Goal: Information Seeking & Learning: Compare options

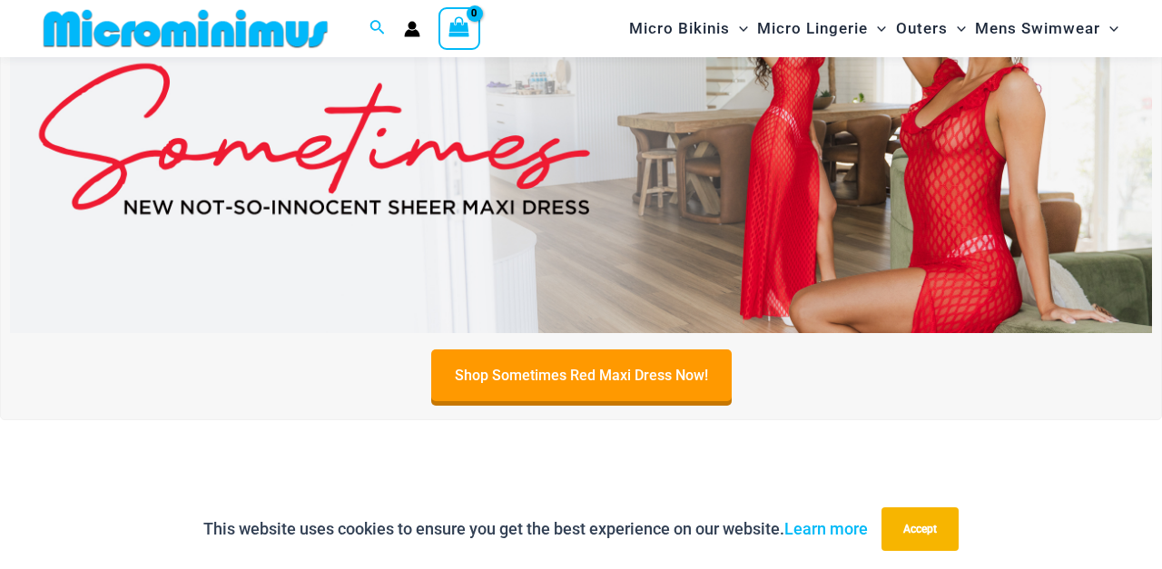
scroll to position [193, 0]
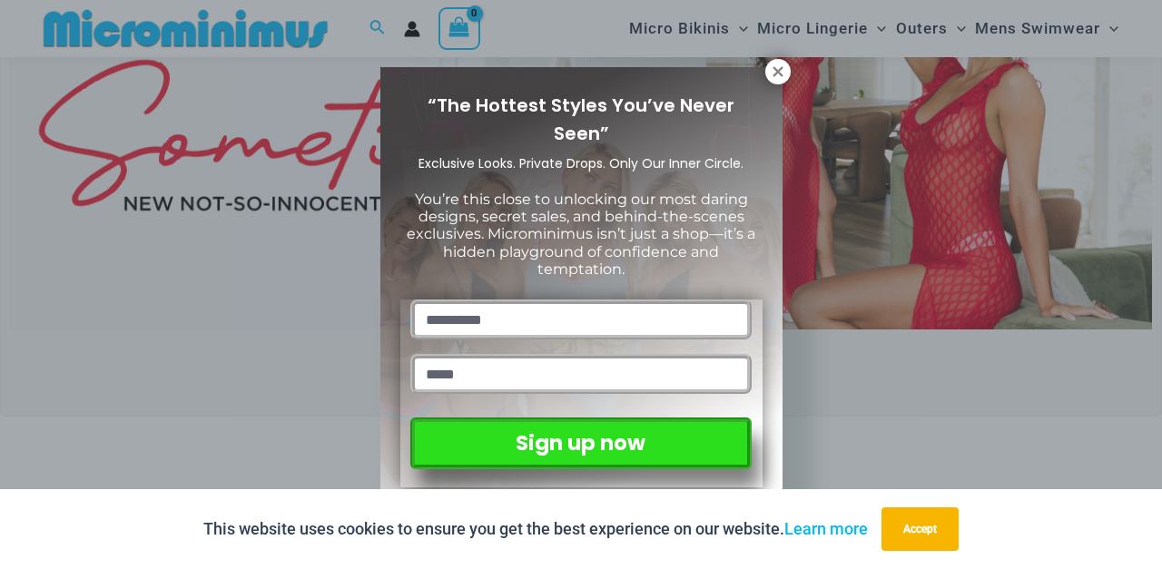
click at [781, 70] on icon at bounding box center [778, 72] width 16 height 16
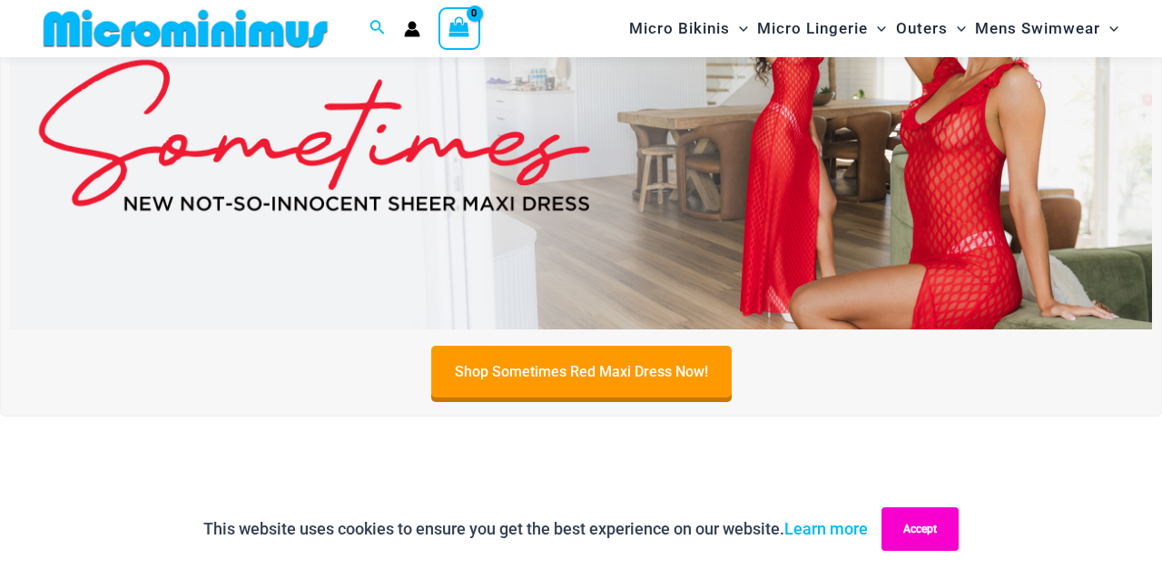
click at [915, 520] on button "Accept" at bounding box center [920, 530] width 77 height 44
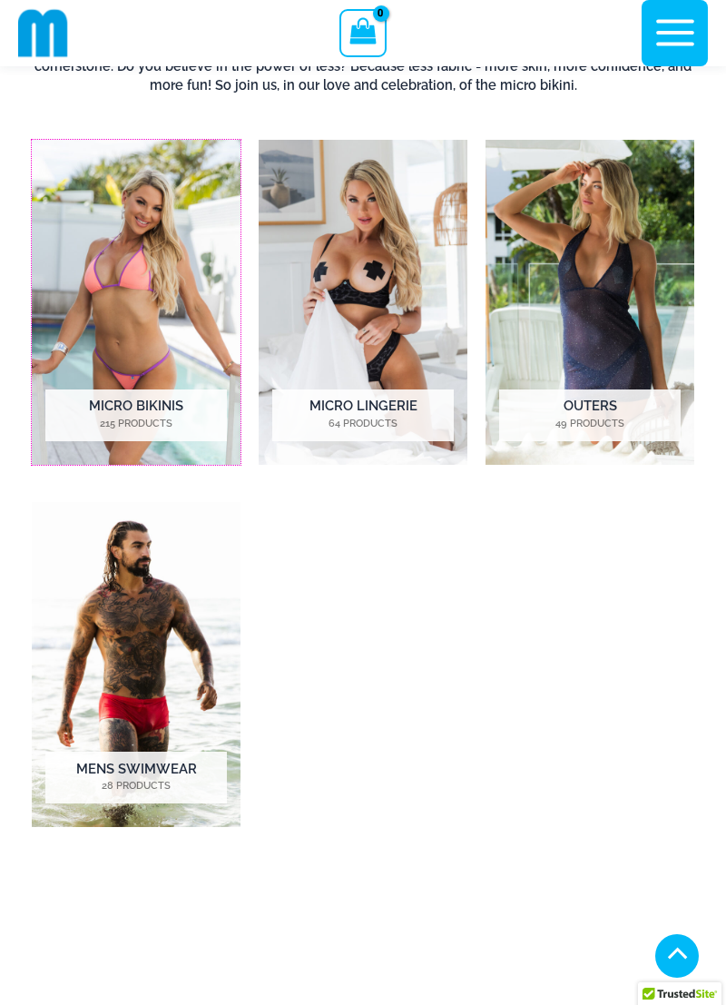
scroll to position [619, 0]
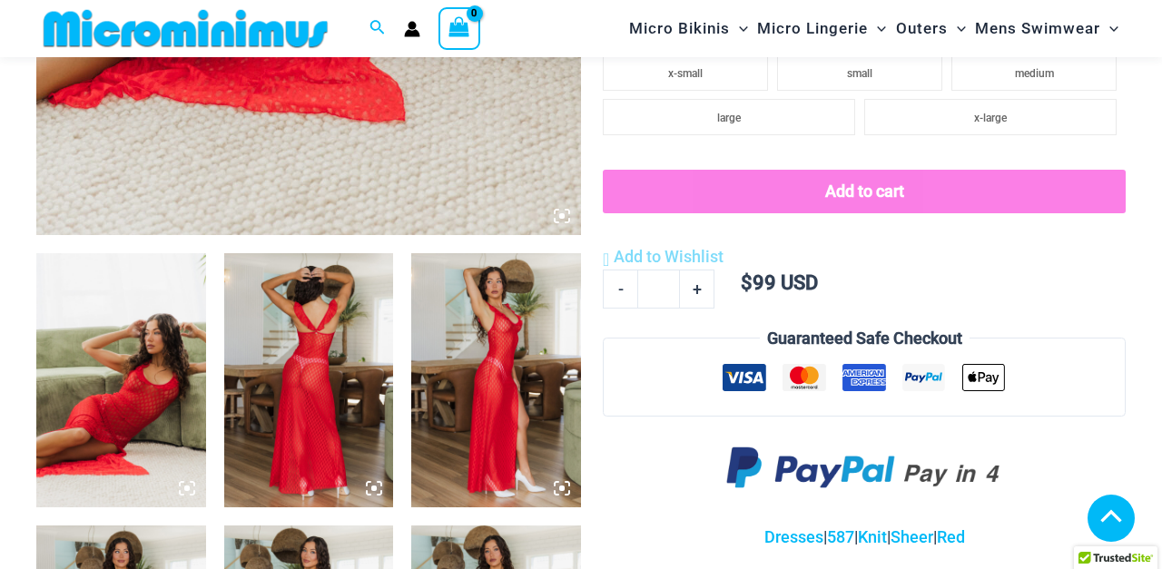
scroll to position [691, 0]
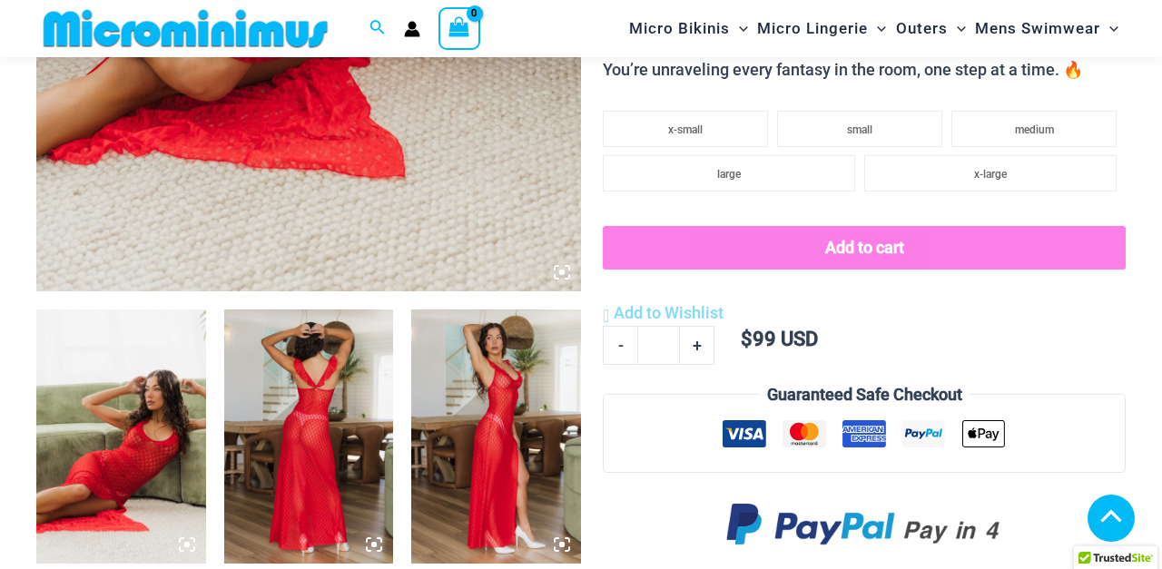
click at [128, 402] on img at bounding box center [121, 437] width 170 height 254
click at [120, 455] on img at bounding box center [121, 437] width 170 height 254
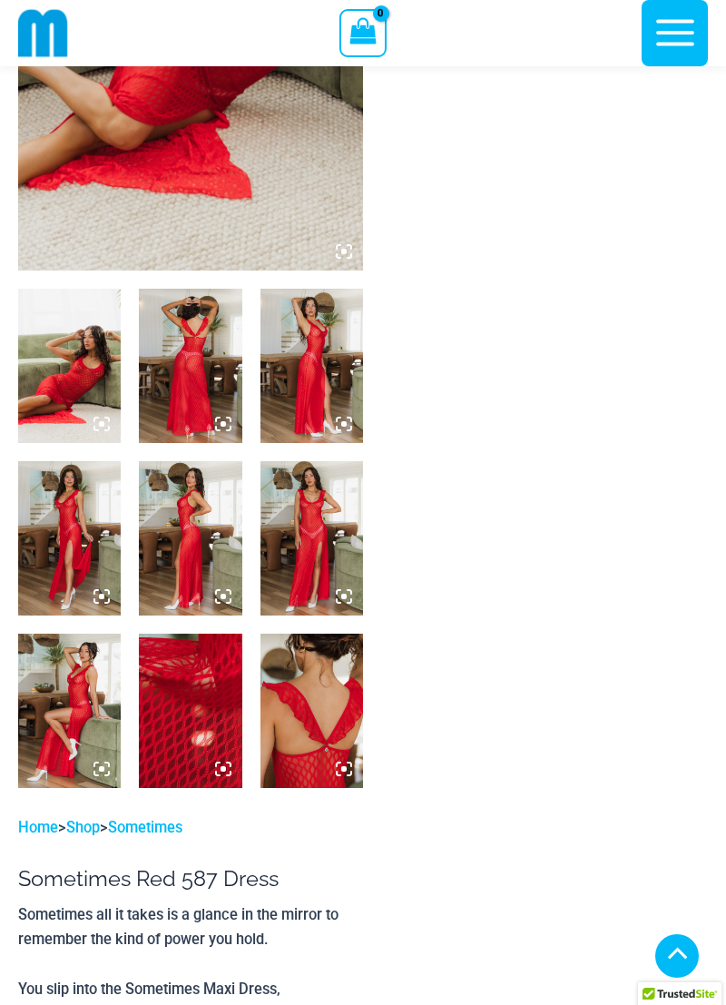
scroll to position [360, 0]
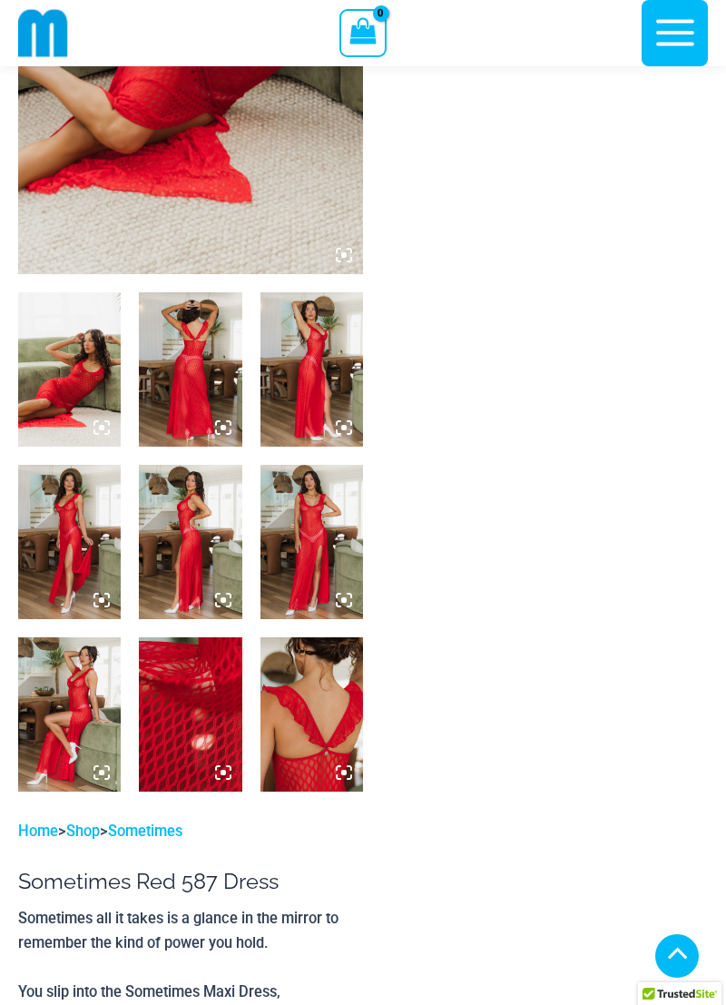
click at [71, 366] on img at bounding box center [69, 369] width 103 height 154
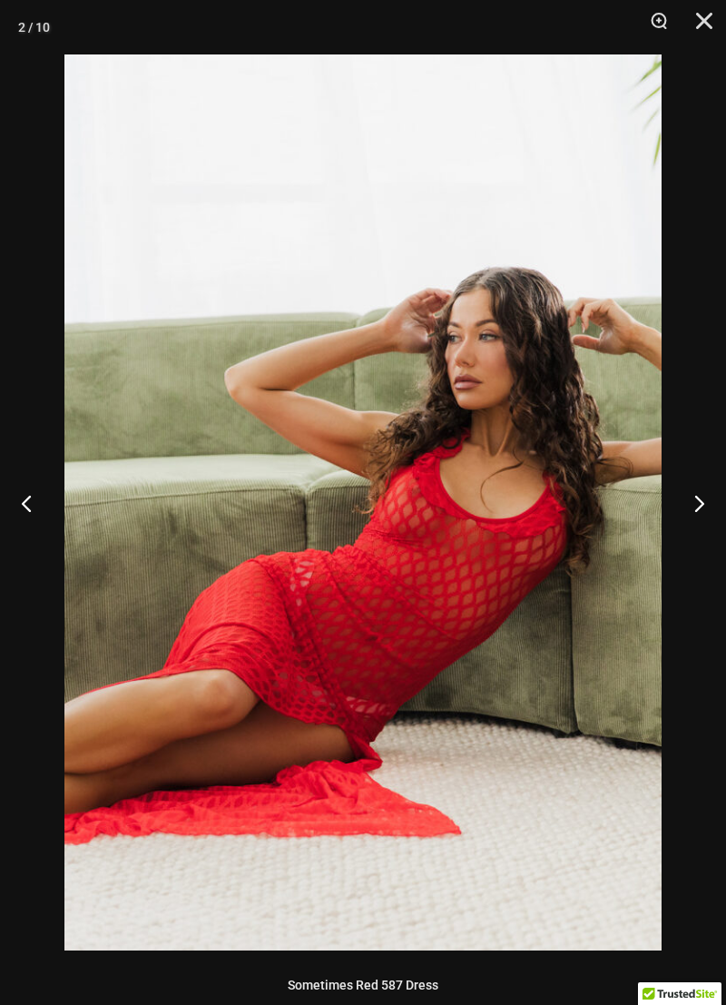
click at [692, 505] on button "Next" at bounding box center [692, 503] width 68 height 91
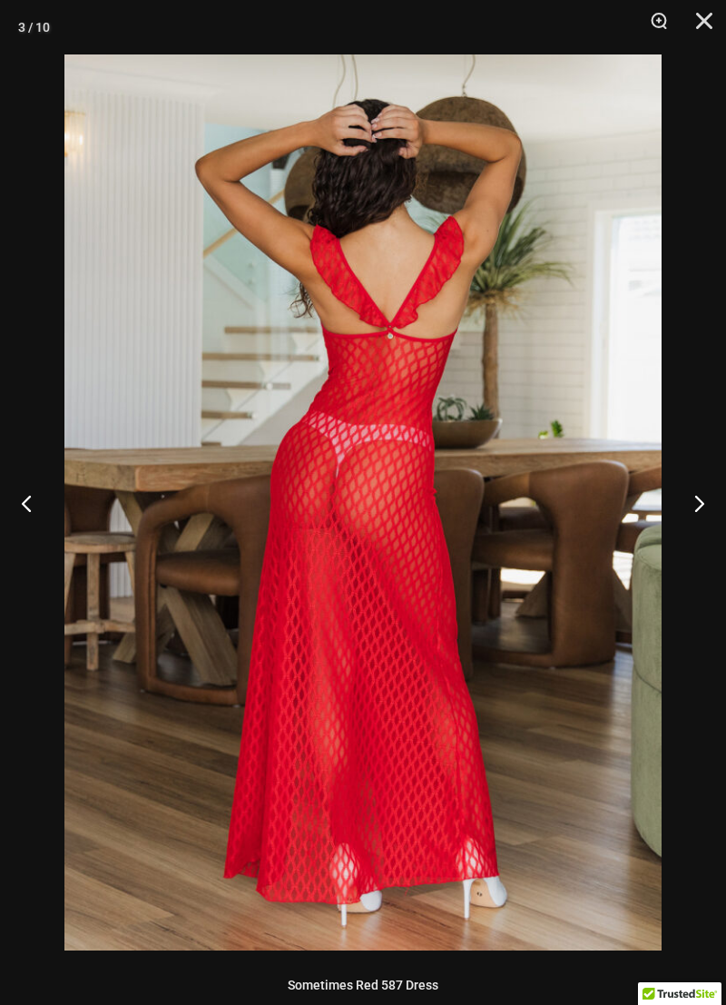
click at [692, 505] on button "Next" at bounding box center [692, 503] width 68 height 91
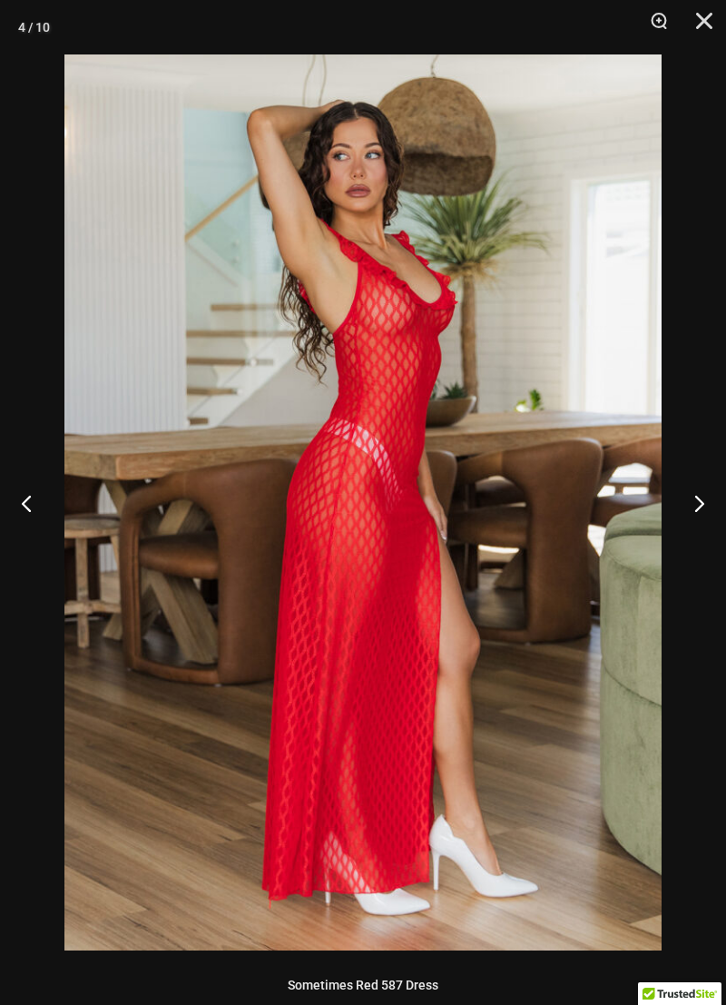
click at [694, 499] on button "Next" at bounding box center [692, 503] width 68 height 91
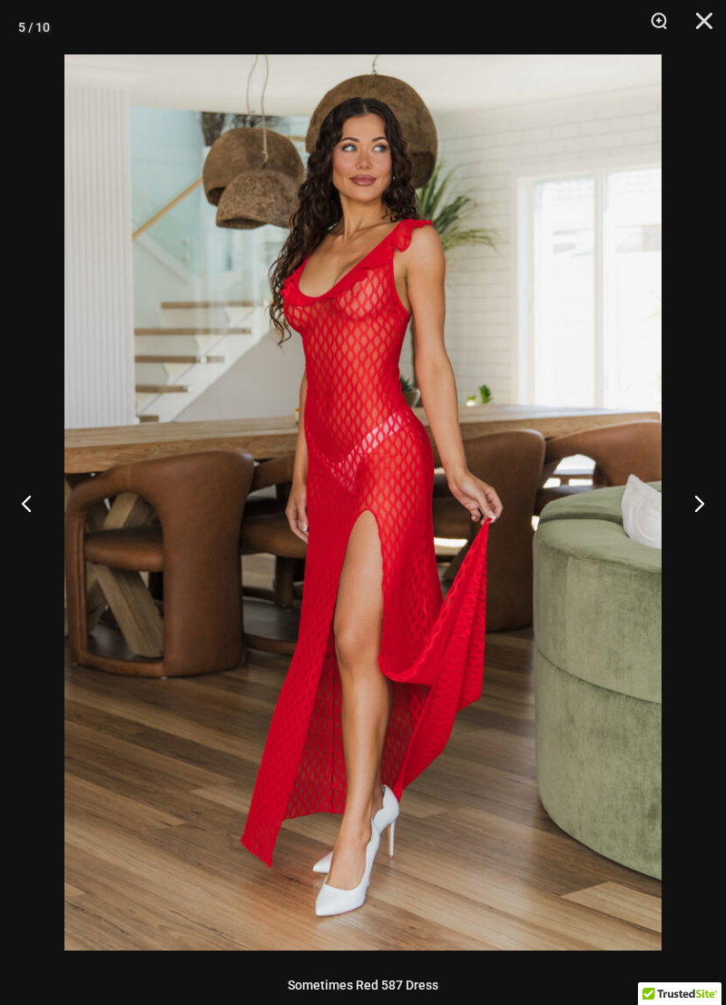
click at [695, 499] on button "Next" at bounding box center [692, 503] width 68 height 91
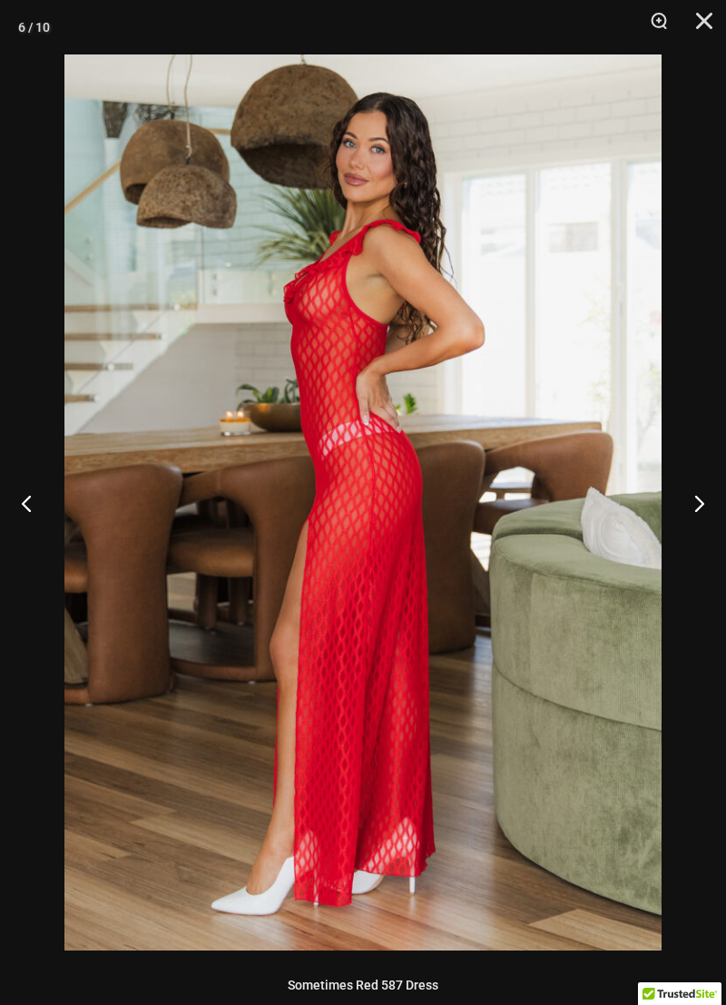
click at [695, 500] on button "Next" at bounding box center [692, 503] width 68 height 91
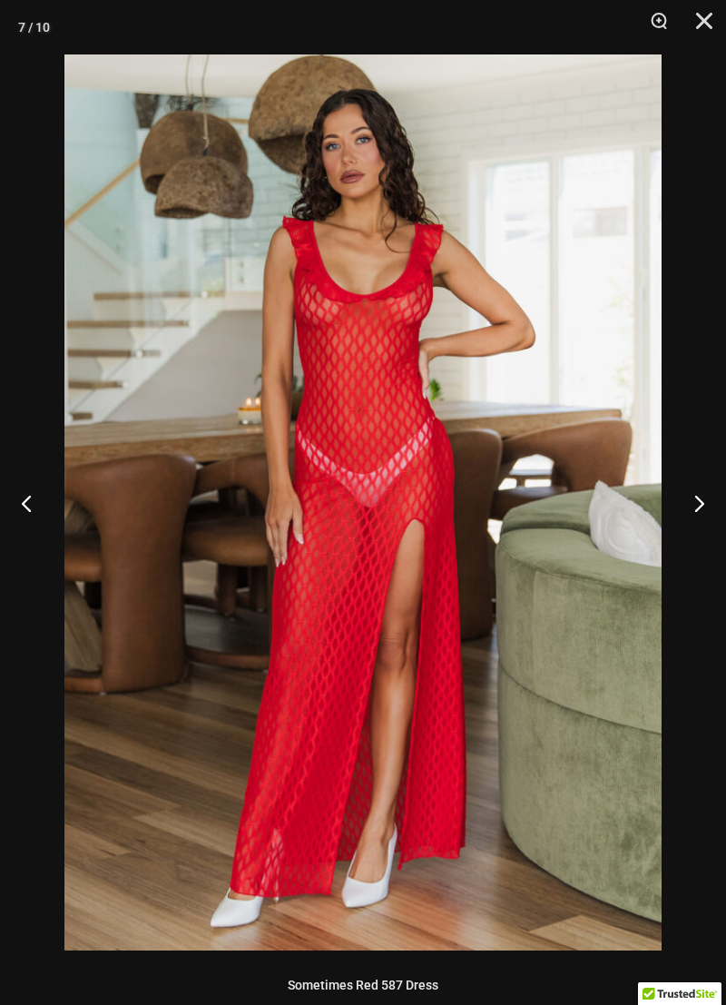
click at [697, 505] on button "Next" at bounding box center [692, 503] width 68 height 91
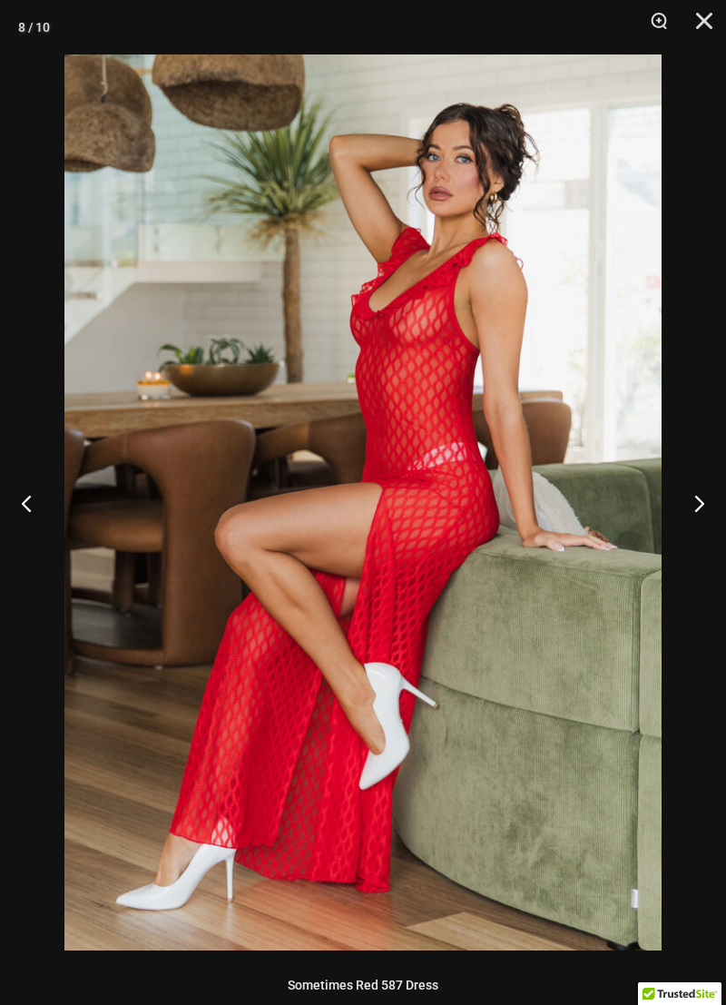
click at [693, 509] on button "Next" at bounding box center [692, 503] width 68 height 91
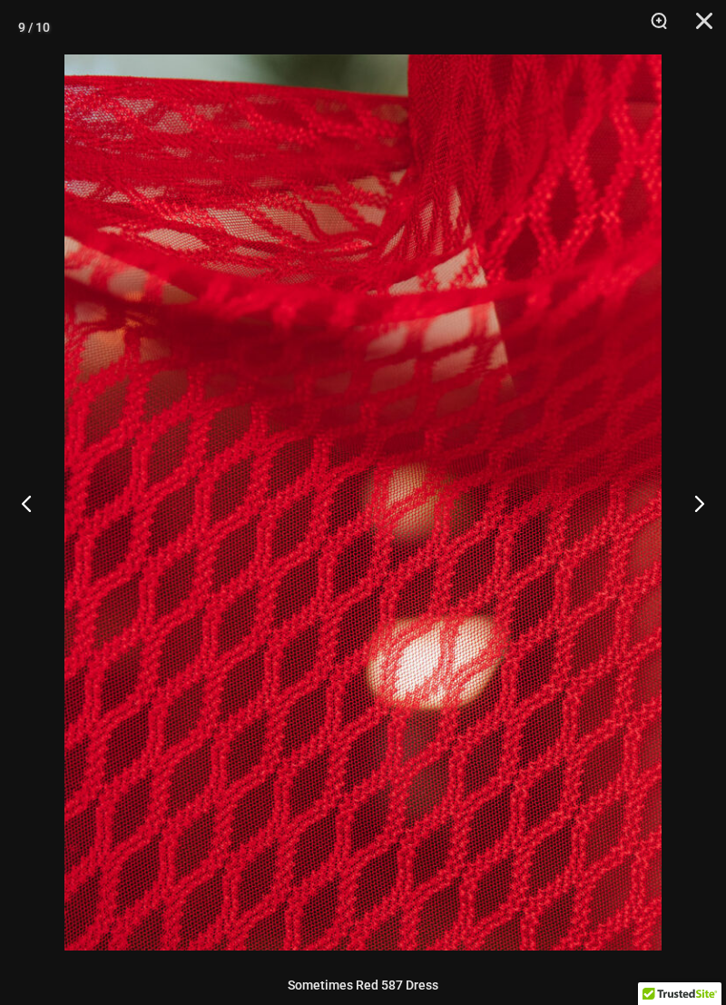
click at [693, 509] on button "Next" at bounding box center [692, 503] width 68 height 91
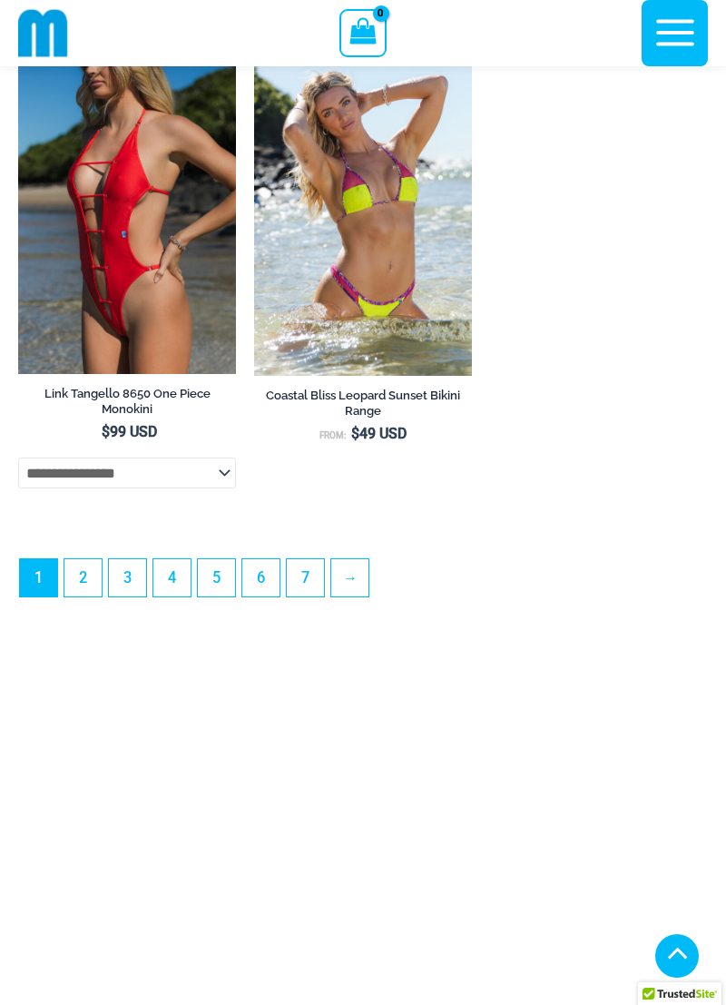
scroll to position [5492, 0]
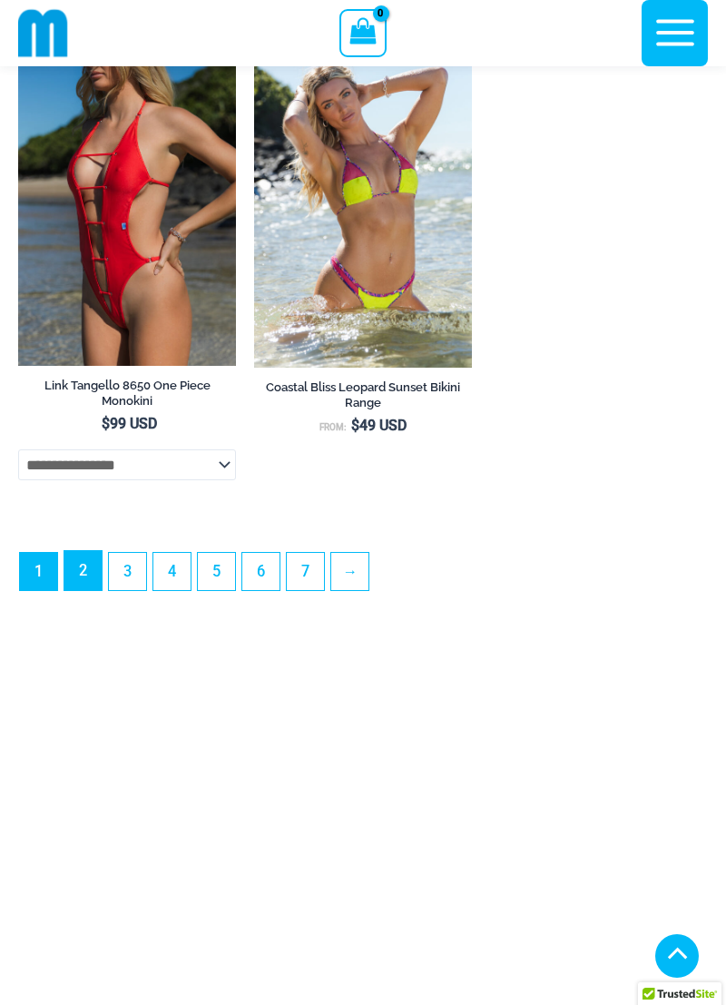
click at [84, 590] on link "2" at bounding box center [82, 570] width 37 height 39
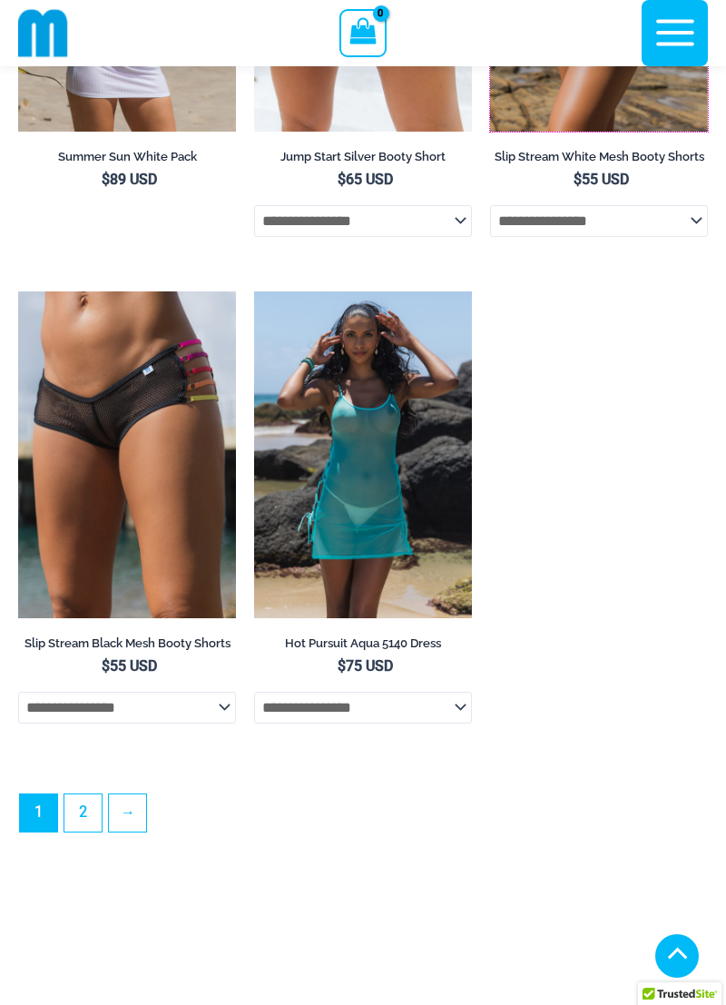
scroll to position [4858, 0]
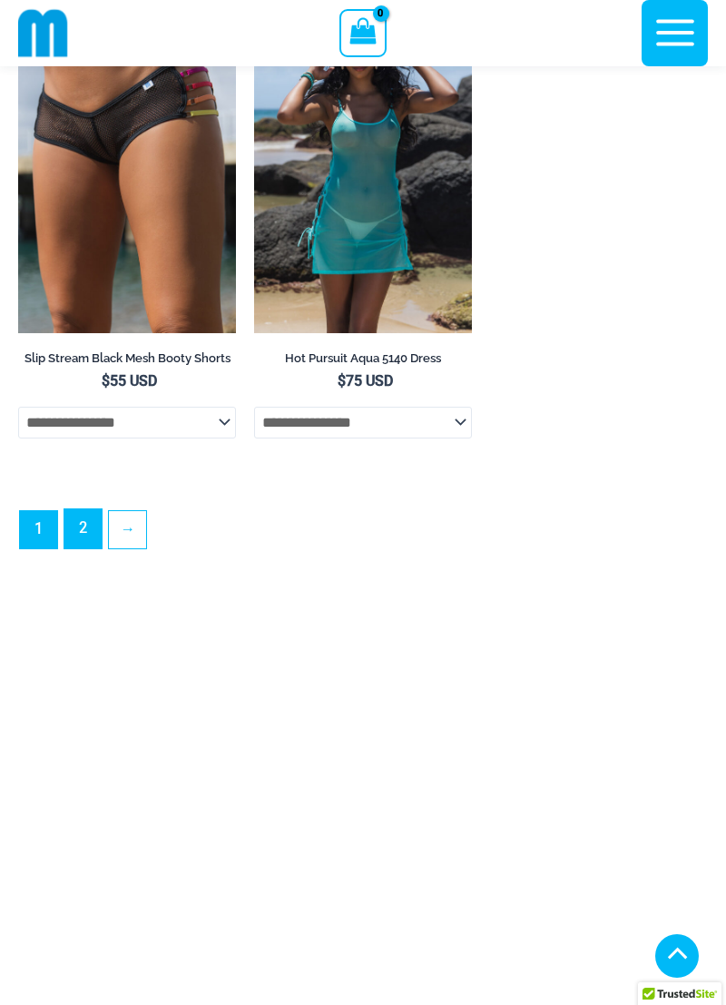
click at [84, 543] on link "2" at bounding box center [82, 528] width 37 height 39
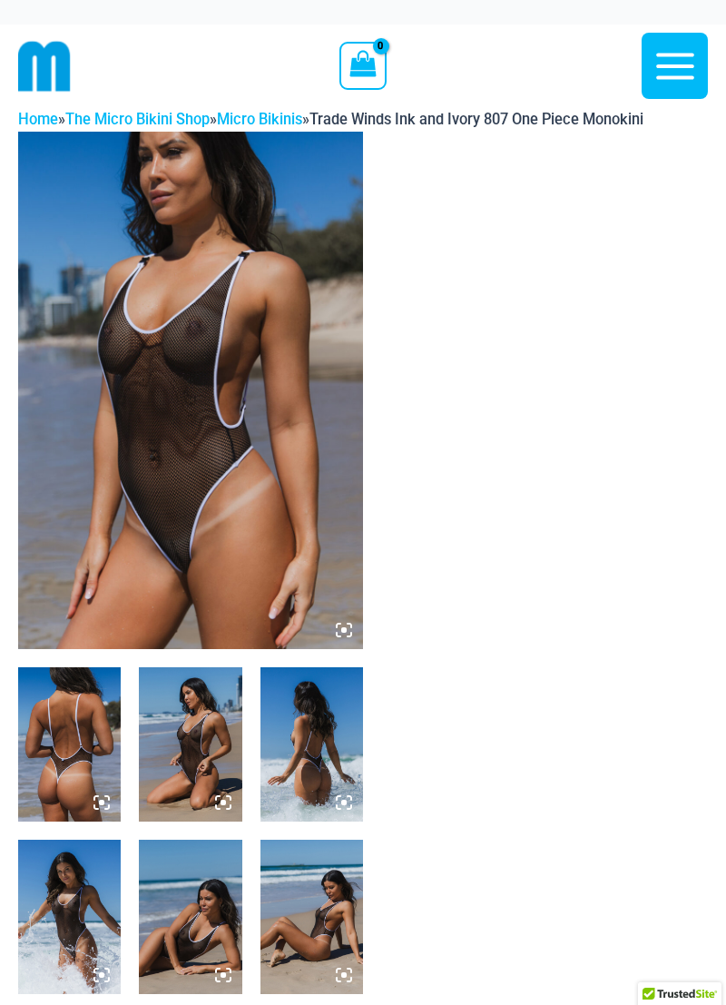
click at [157, 345] on img at bounding box center [190, 391] width 345 height 518
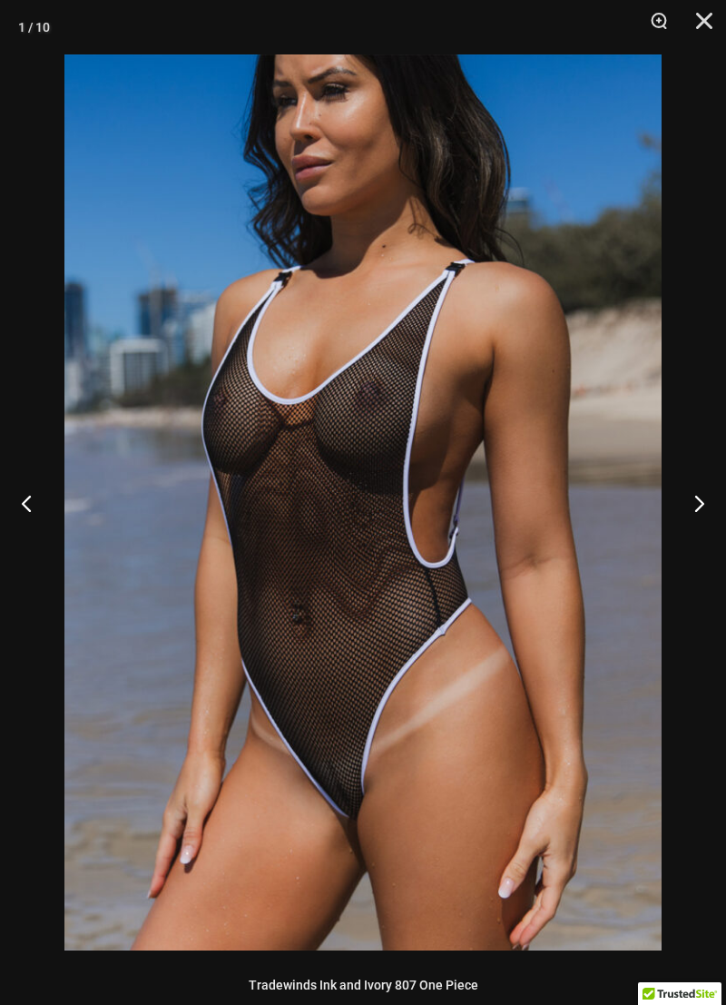
click at [688, 500] on button "Next" at bounding box center [692, 503] width 68 height 91
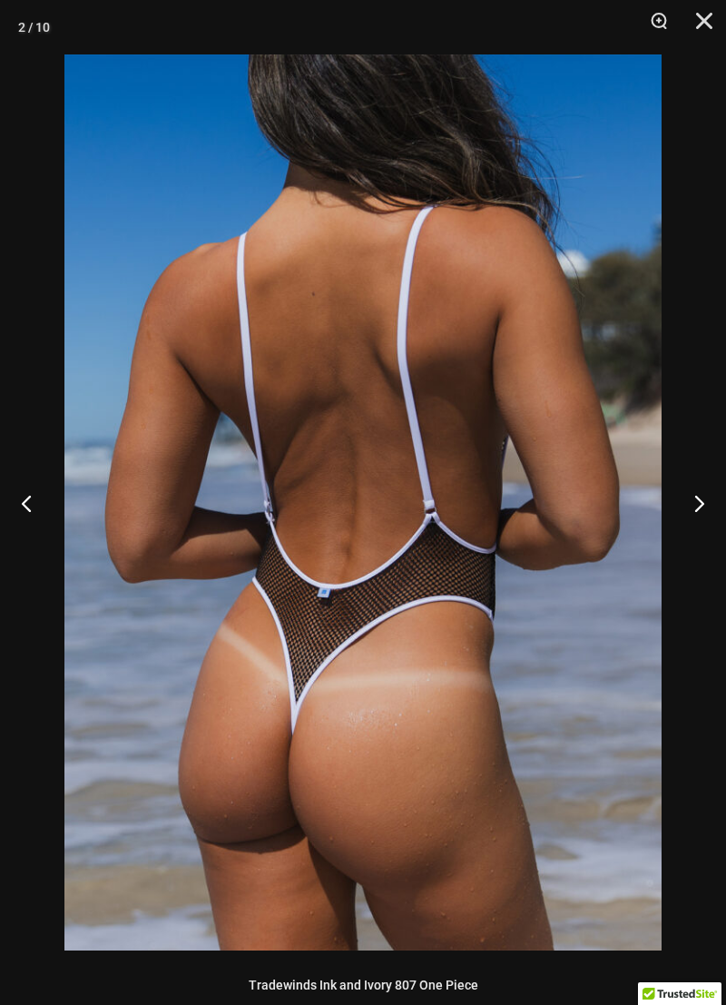
click at [687, 508] on button "Next" at bounding box center [692, 503] width 68 height 91
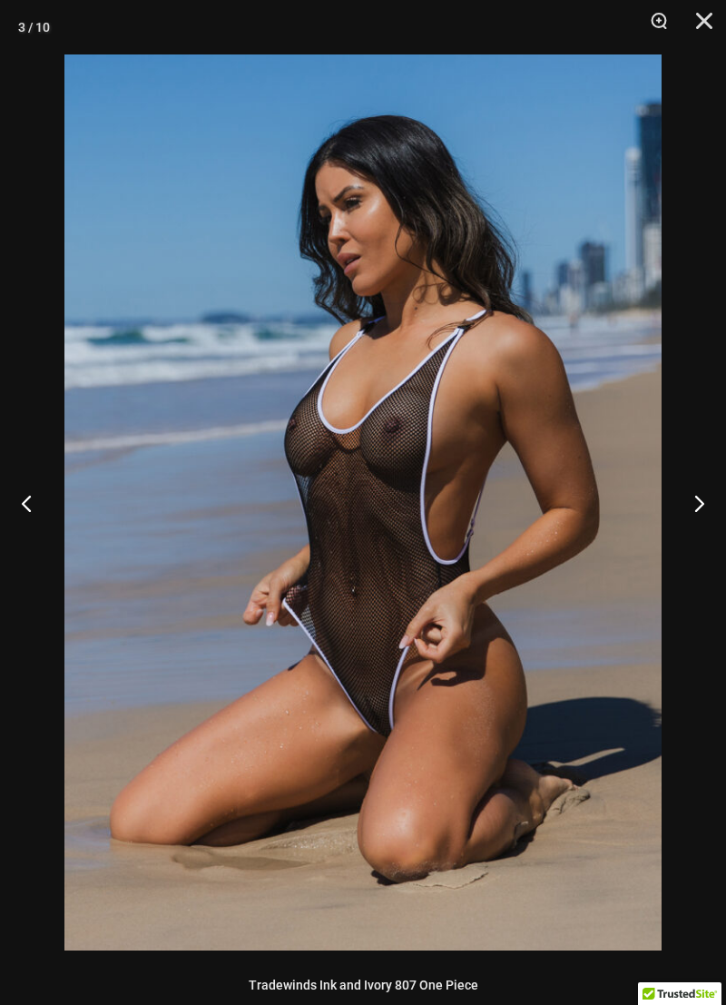
click at [695, 500] on button "Next" at bounding box center [692, 503] width 68 height 91
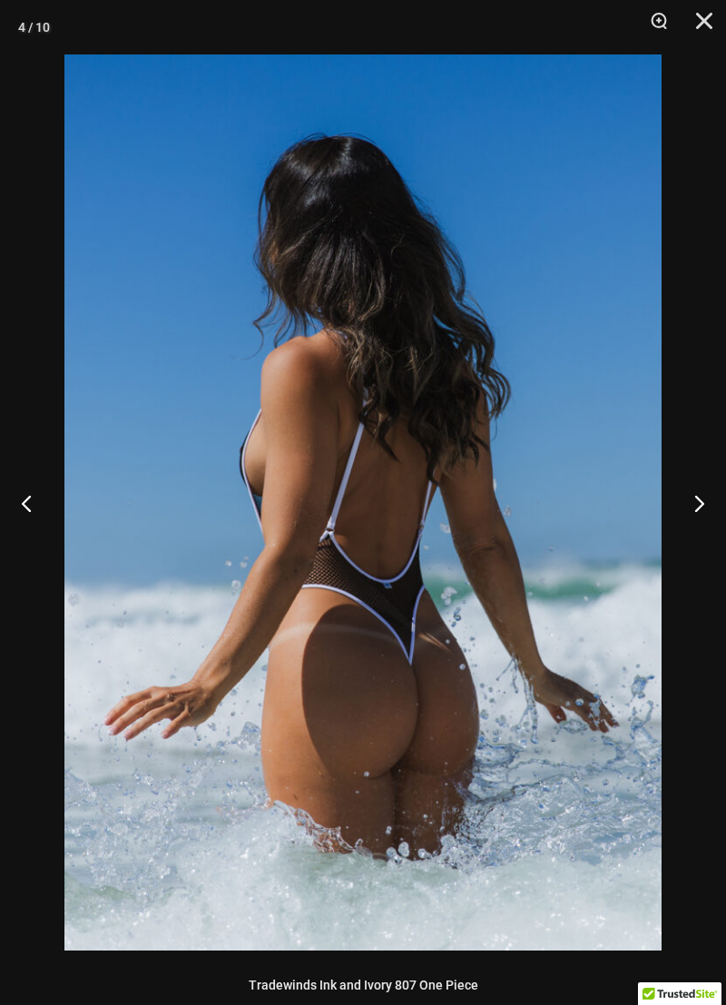
click at [689, 499] on button "Next" at bounding box center [692, 503] width 68 height 91
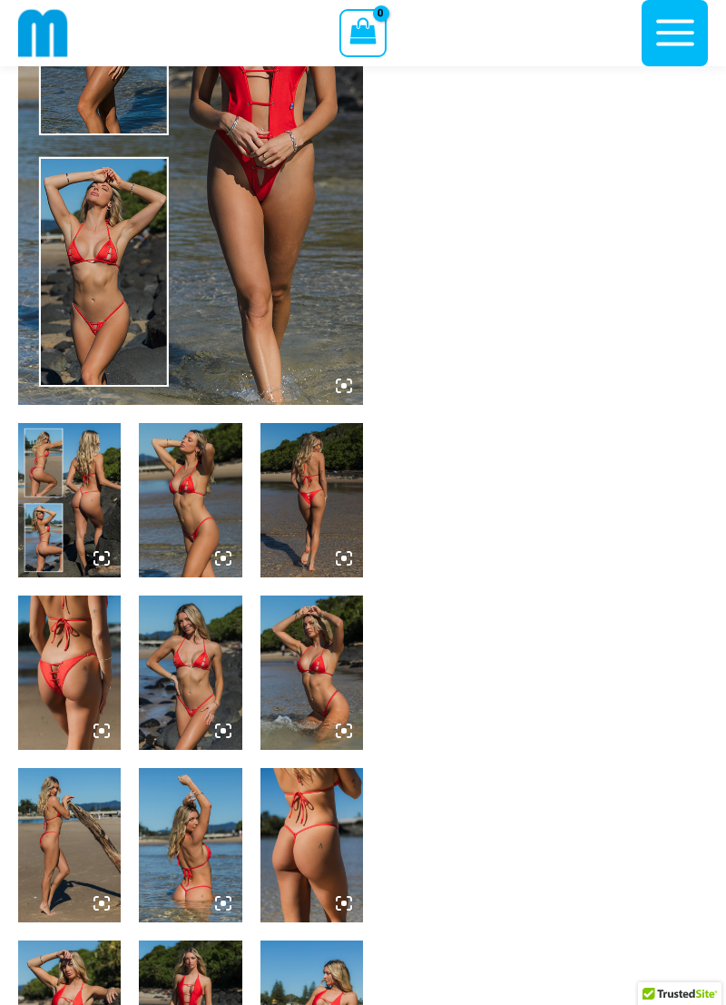
scroll to position [232, 0]
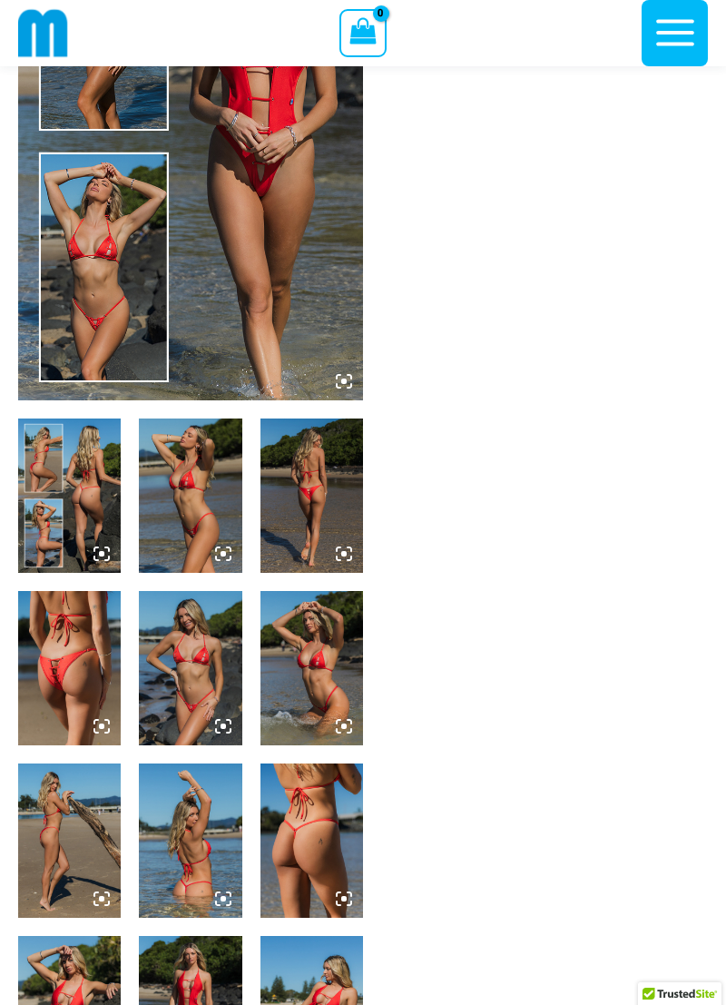
click at [193, 672] on img at bounding box center [190, 668] width 103 height 154
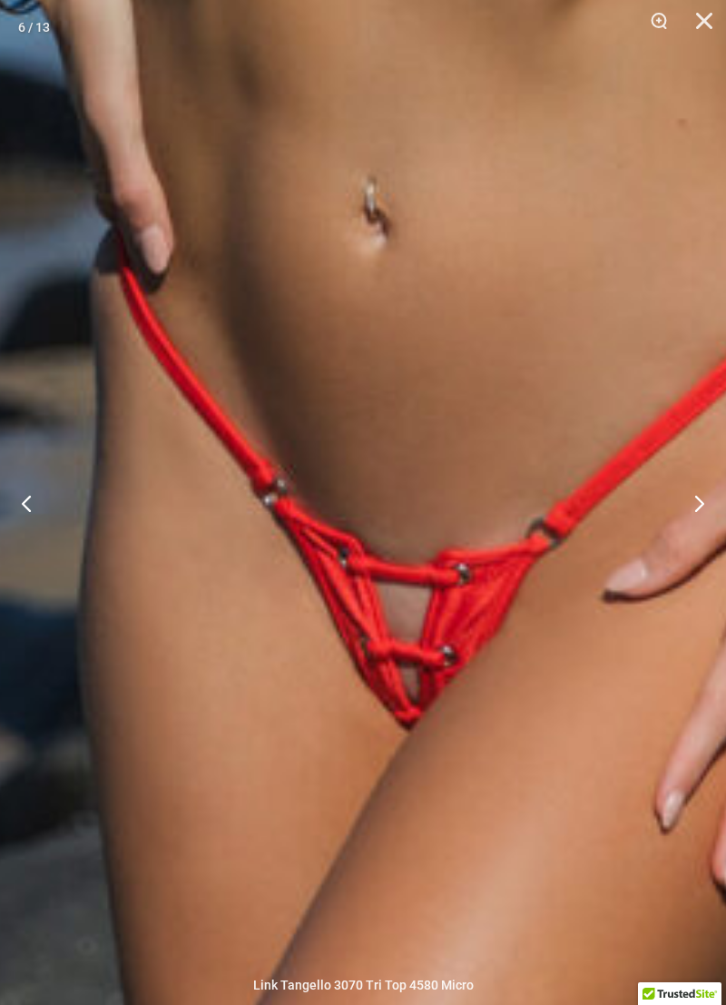
click at [683, 497] on button "Next" at bounding box center [692, 503] width 68 height 91
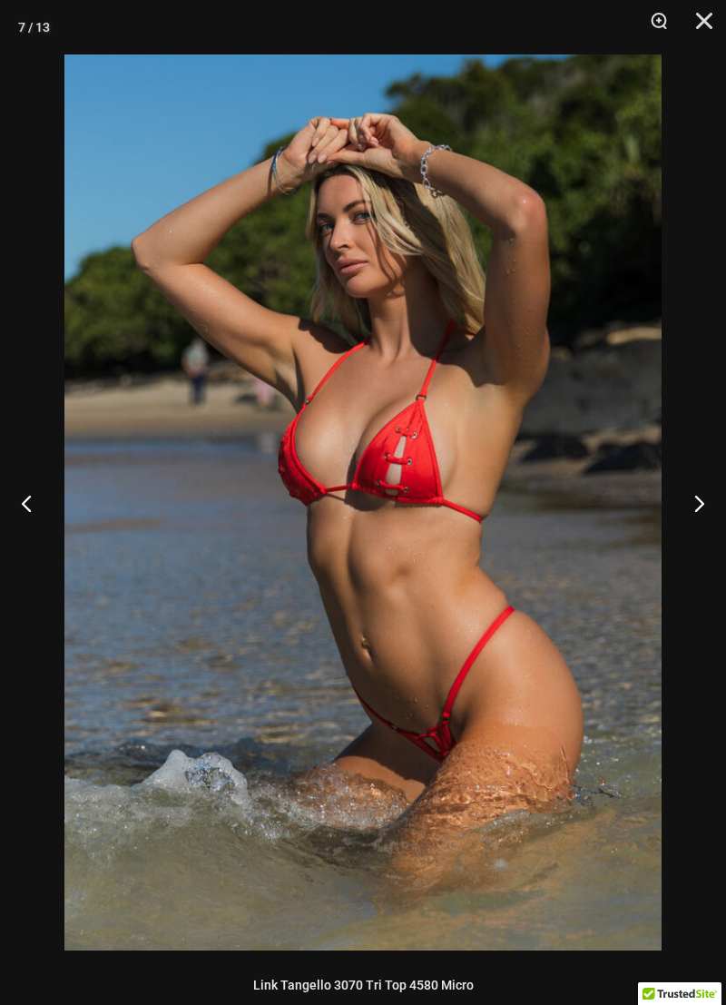
click at [681, 503] on button "Next" at bounding box center [692, 503] width 68 height 91
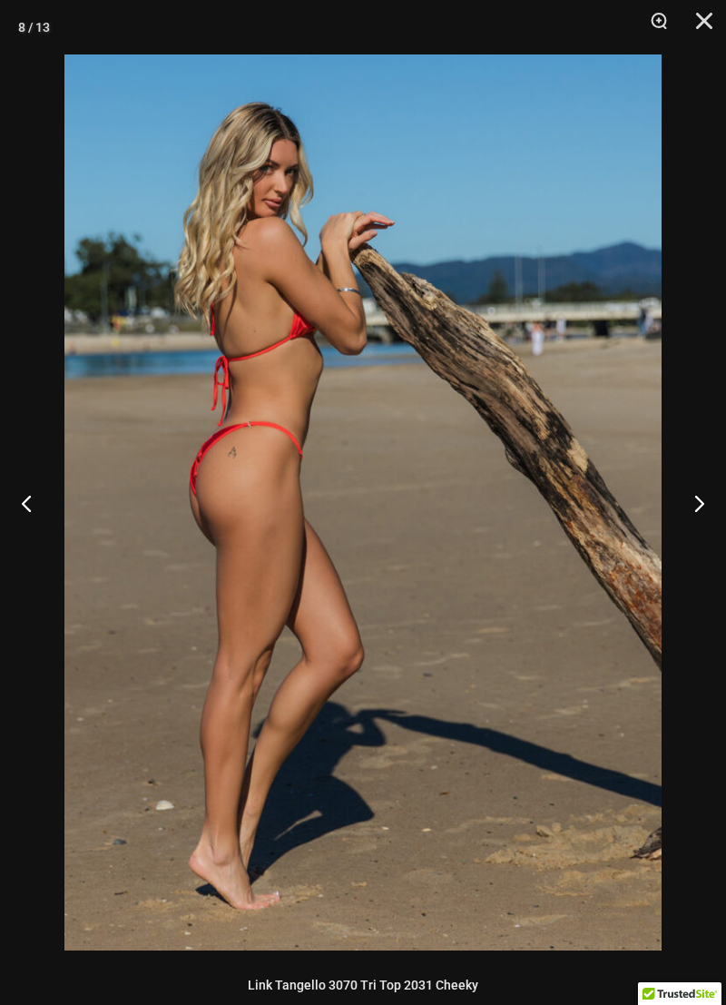
click at [681, 502] on button "Next" at bounding box center [692, 503] width 68 height 91
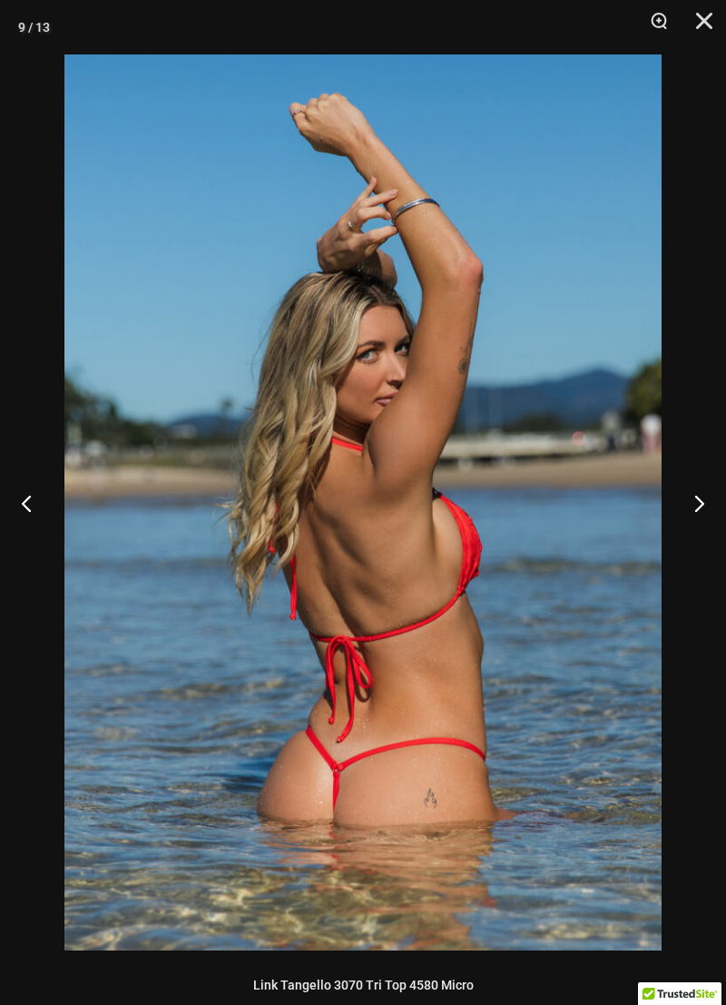
click at [681, 502] on button "Next" at bounding box center [692, 503] width 68 height 91
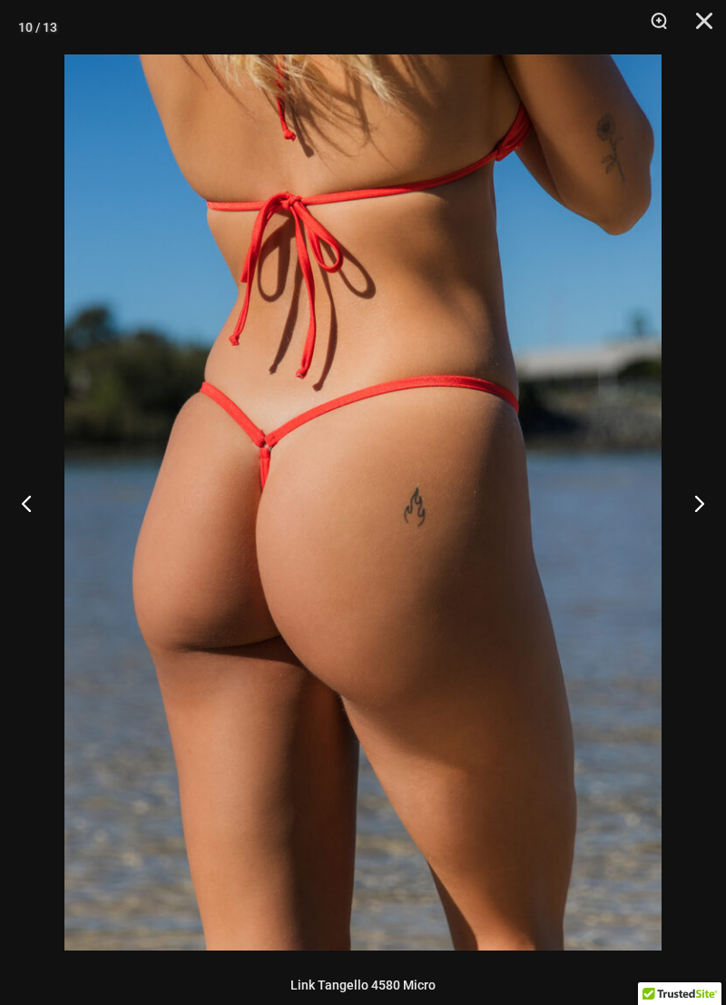
click at [688, 498] on button "Next" at bounding box center [692, 503] width 68 height 91
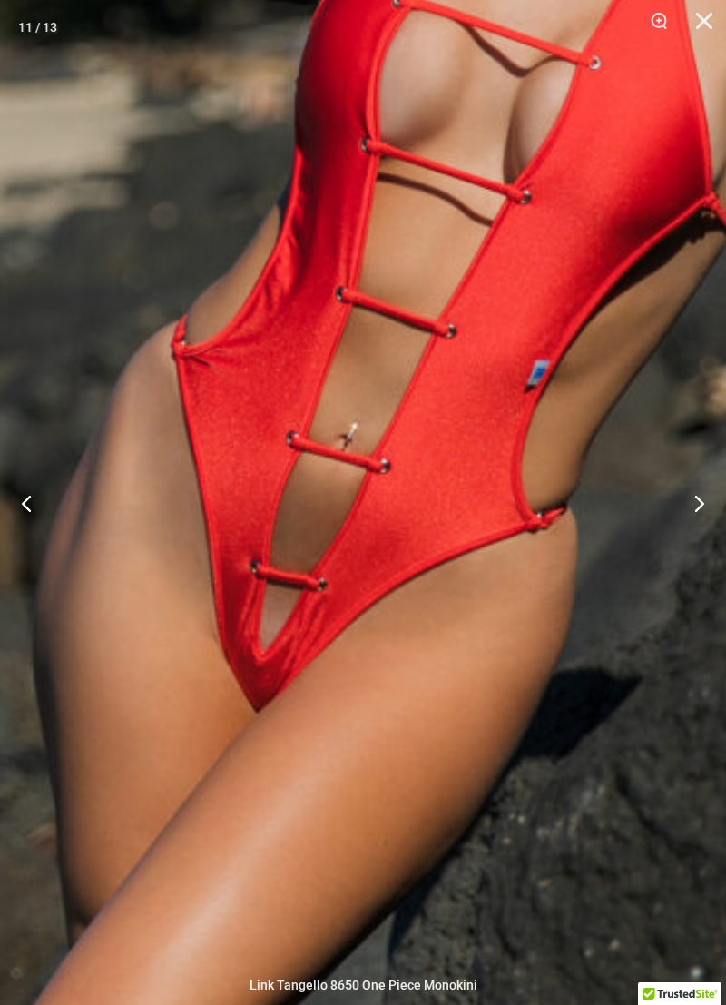
click at [696, 496] on button "Next" at bounding box center [692, 503] width 68 height 91
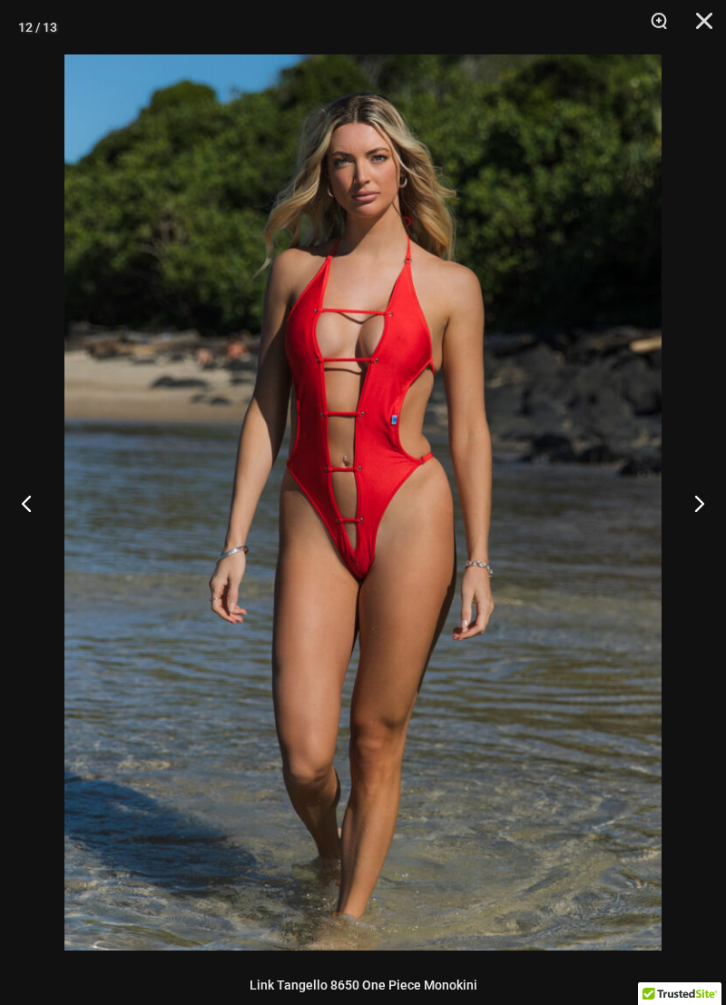
click at [696, 497] on button "Next" at bounding box center [692, 503] width 68 height 91
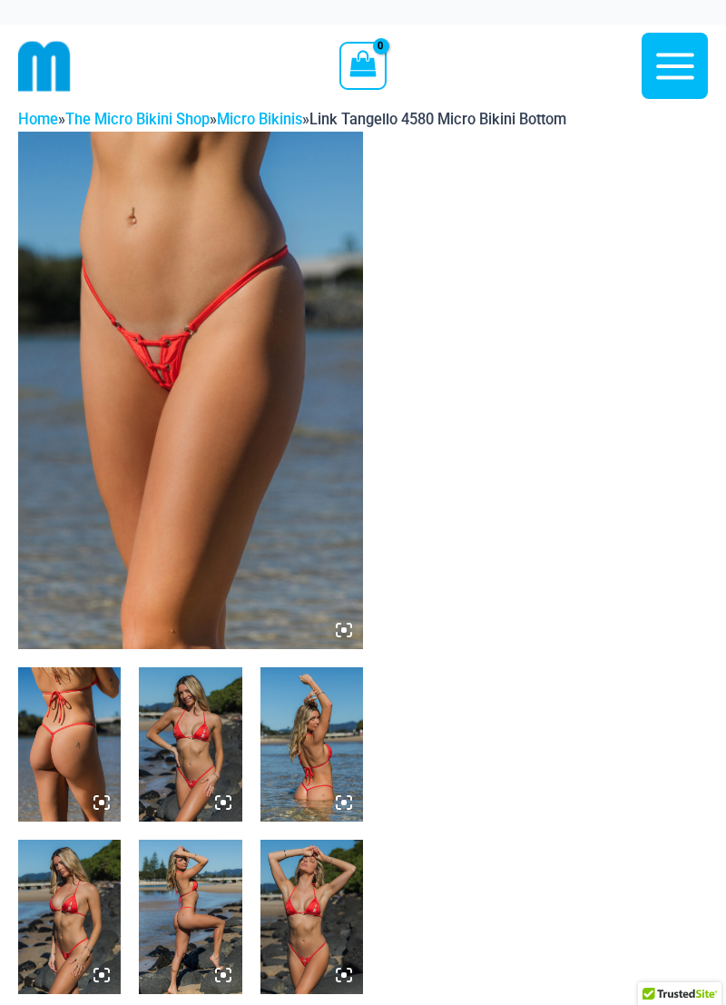
click at [138, 385] on img at bounding box center [190, 391] width 345 height 518
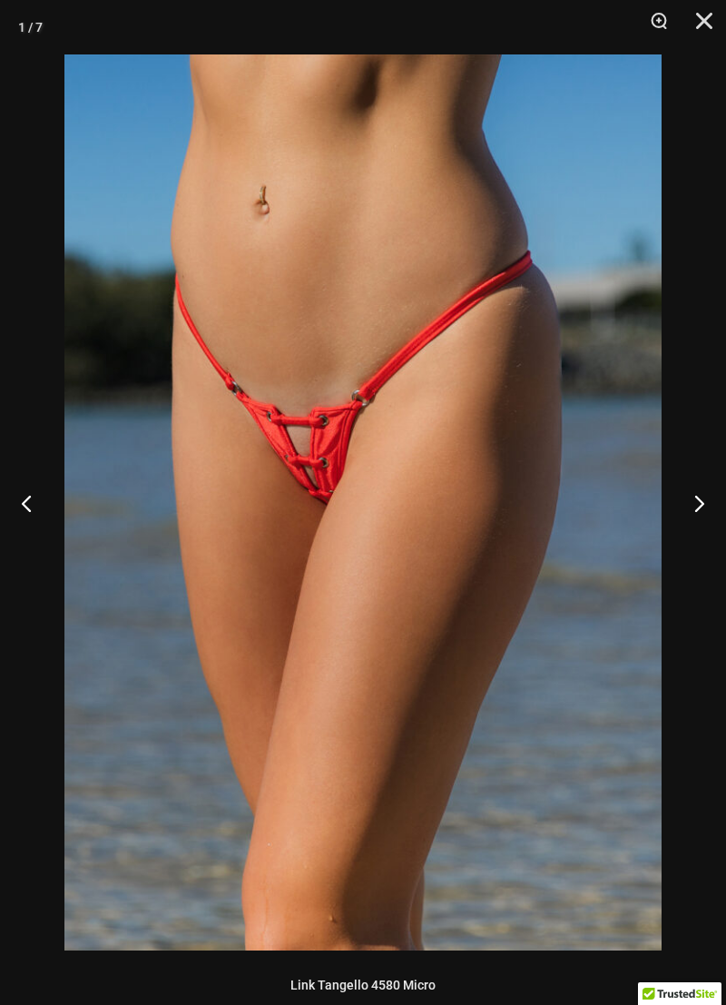
click at [692, 504] on button "Next" at bounding box center [692, 503] width 68 height 91
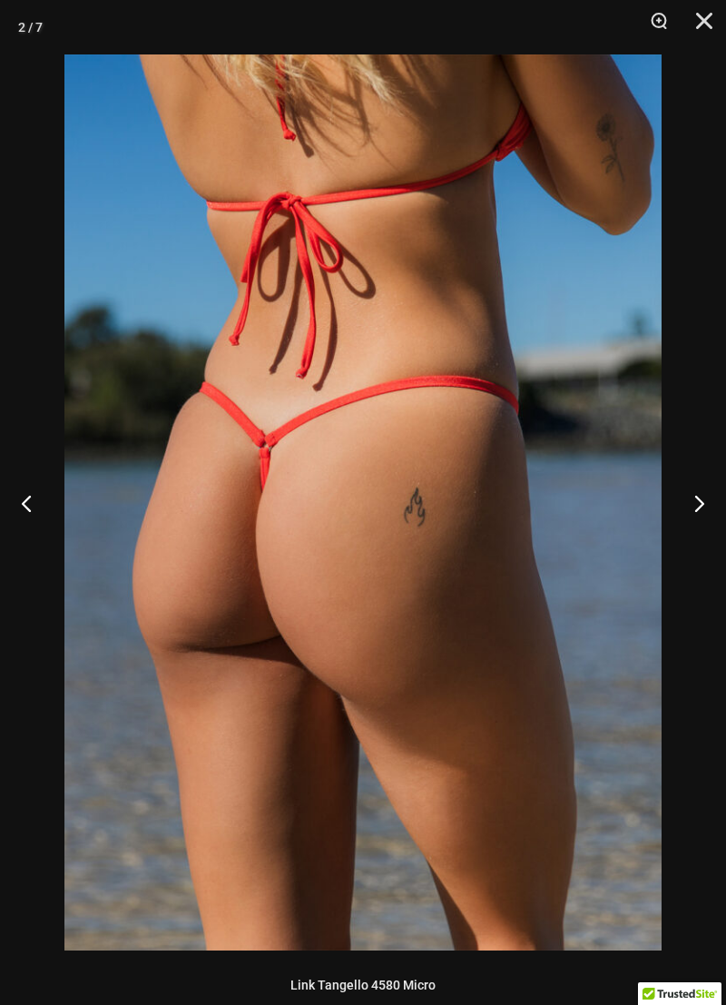
click at [692, 504] on button "Next" at bounding box center [692, 503] width 68 height 91
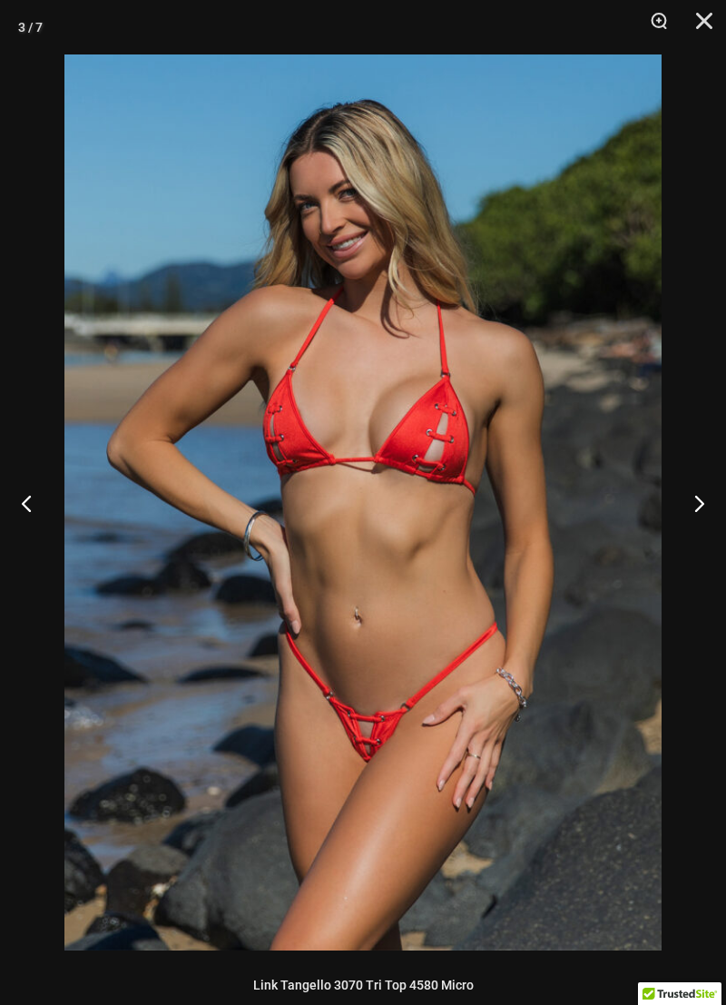
click at [692, 504] on button "Next" at bounding box center [692, 503] width 68 height 91
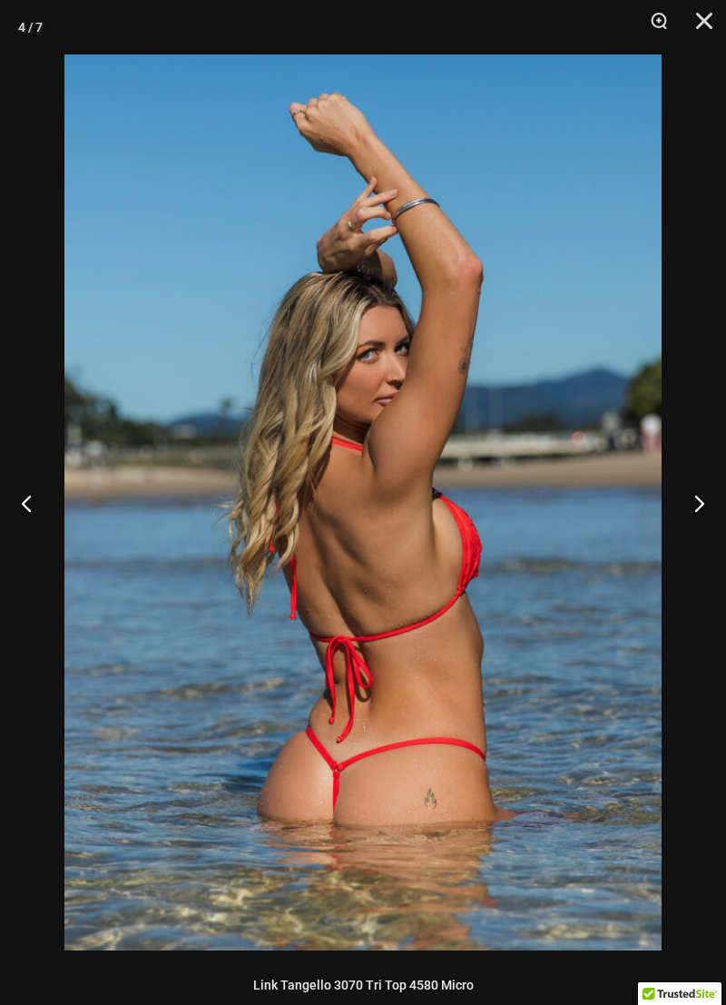
click at [692, 504] on button "Next" at bounding box center [692, 503] width 68 height 91
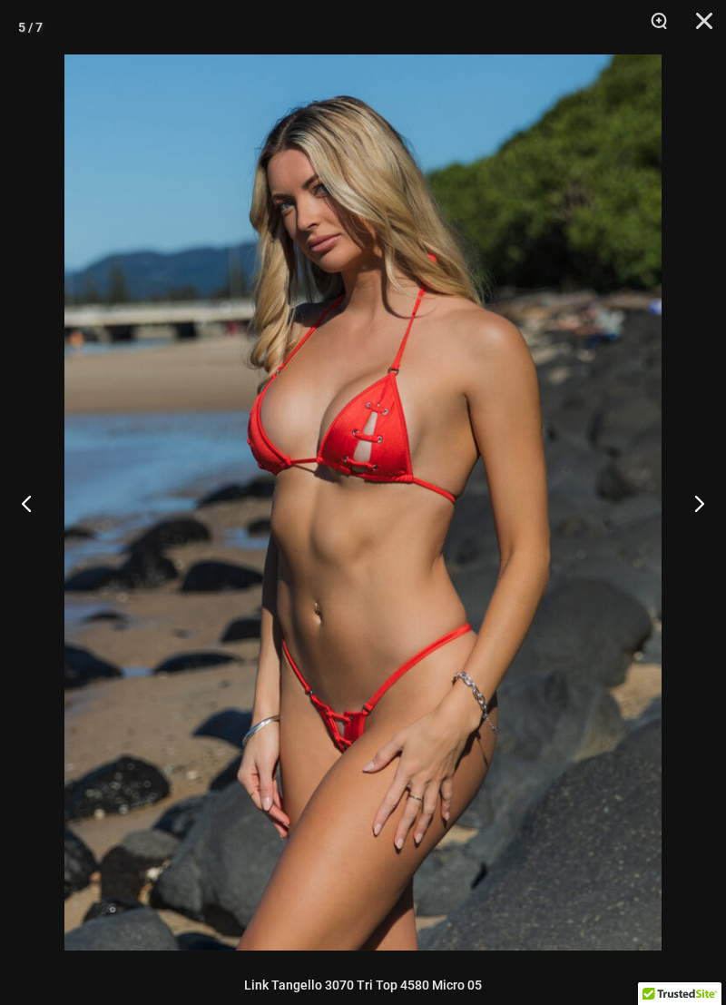
click at [692, 504] on button "Next" at bounding box center [692, 503] width 68 height 91
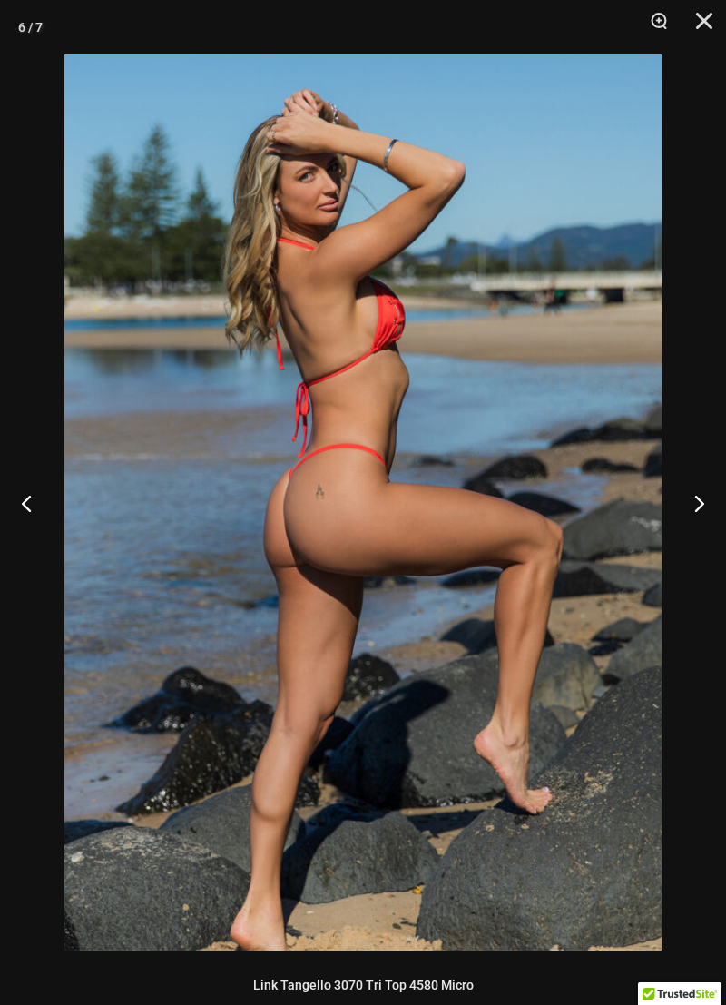
click at [692, 504] on button "Next" at bounding box center [692, 503] width 68 height 91
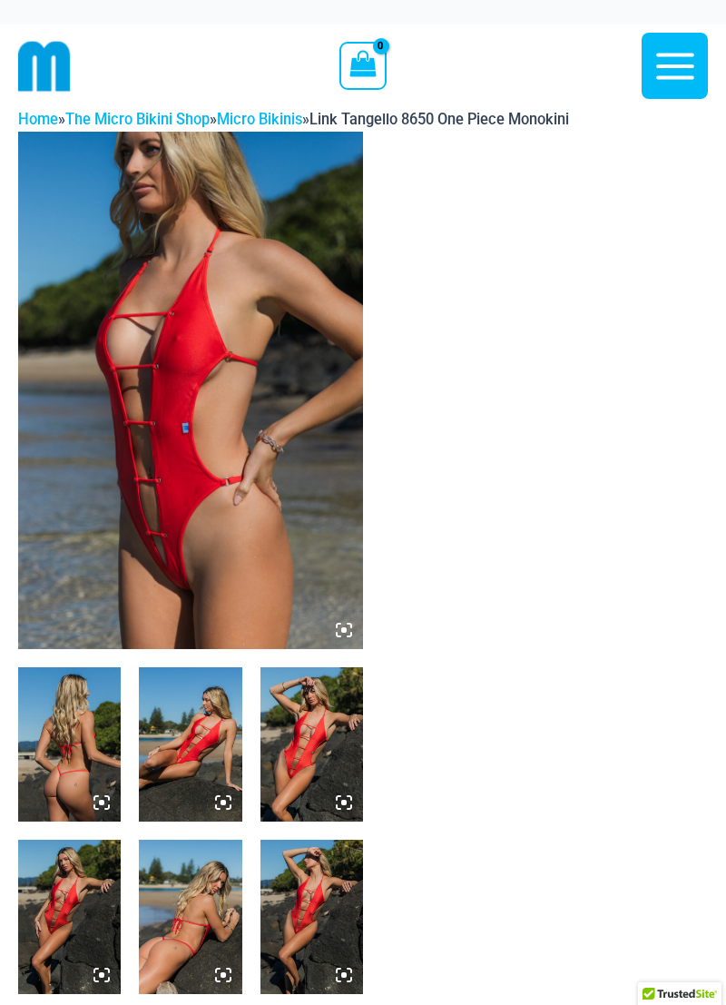
click at [108, 509] on img at bounding box center [190, 391] width 345 height 518
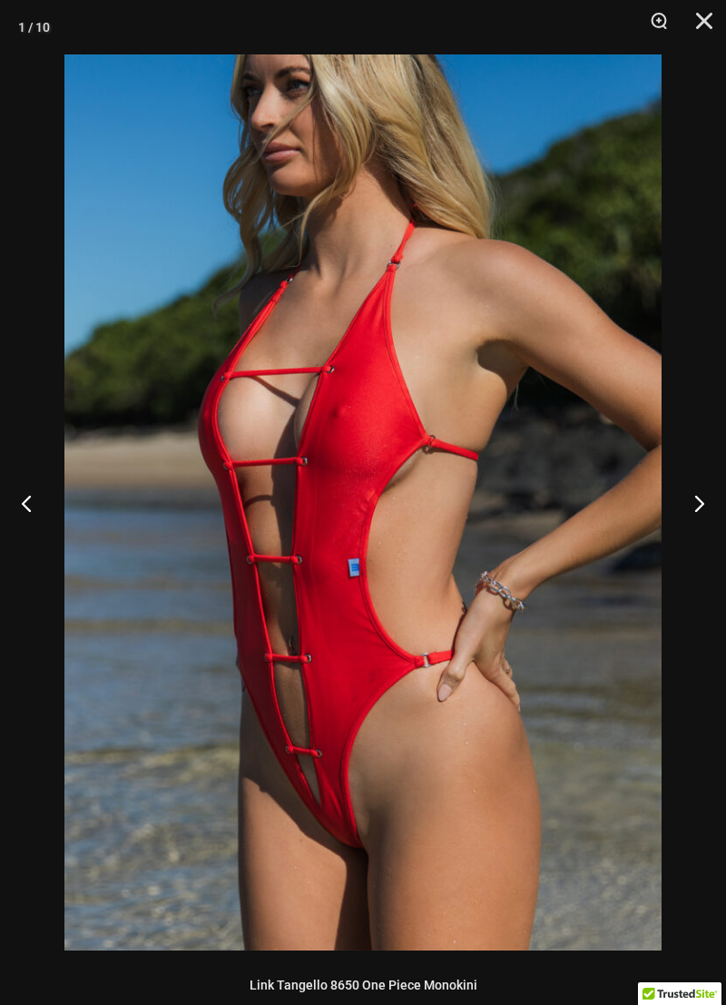
click at [685, 515] on button "Next" at bounding box center [692, 503] width 68 height 91
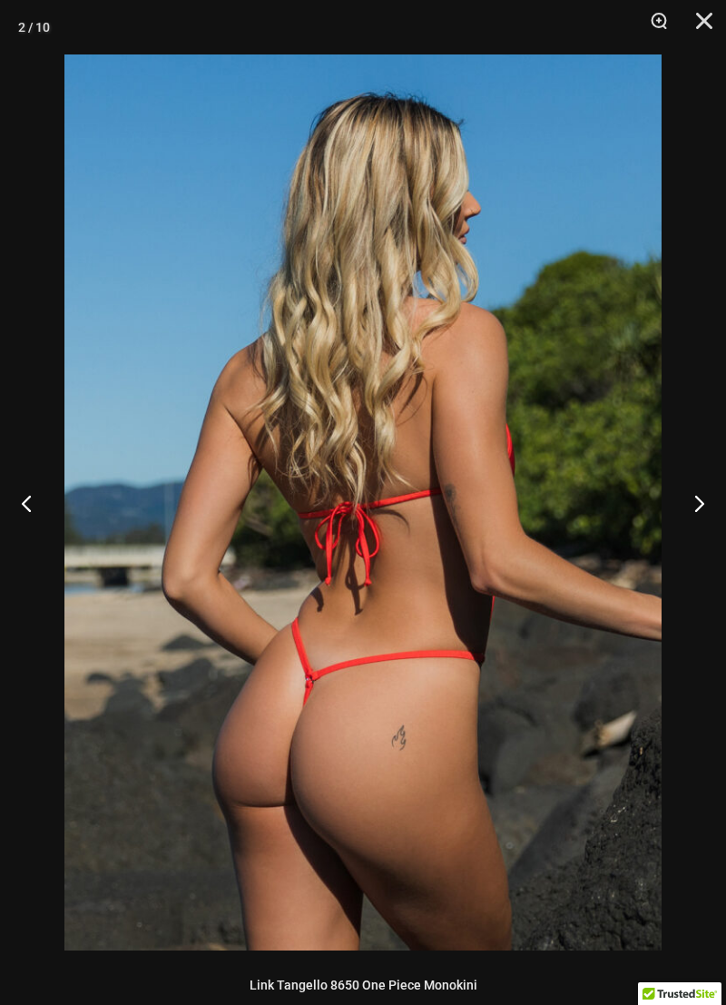
click at [685, 515] on button "Next" at bounding box center [692, 503] width 68 height 91
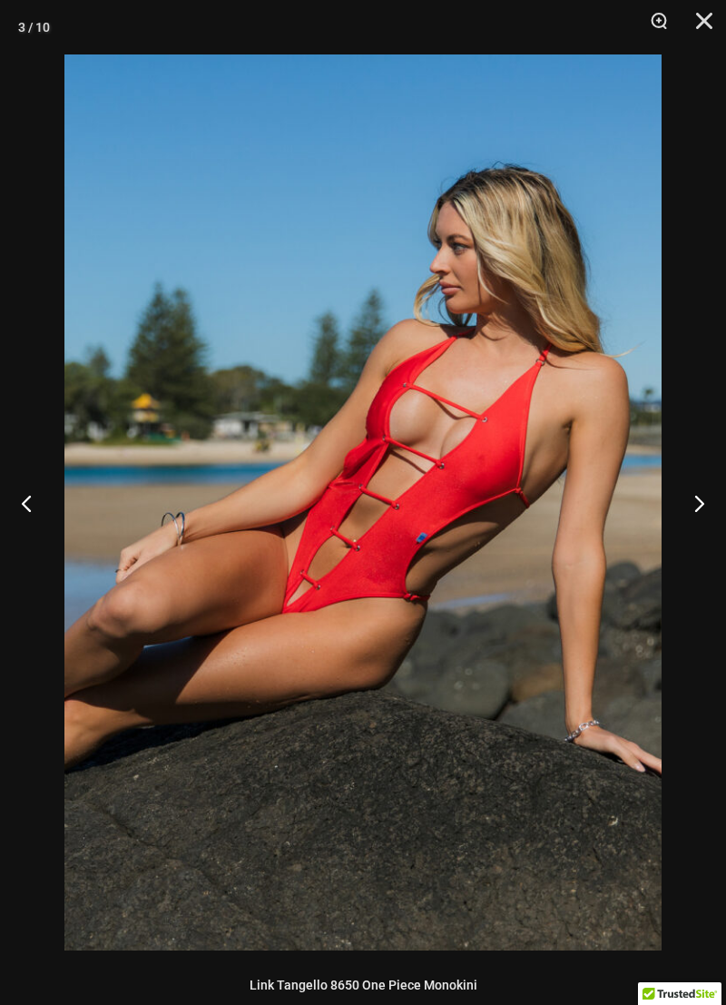
click at [686, 514] on button "Next" at bounding box center [692, 503] width 68 height 91
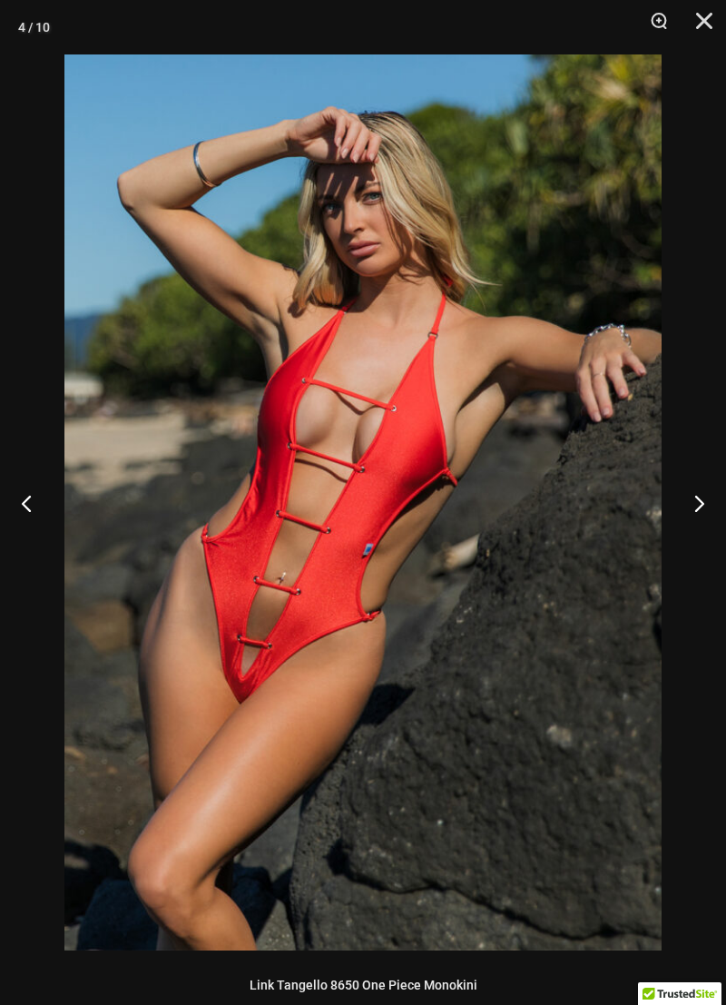
click at [686, 514] on button "Next" at bounding box center [692, 503] width 68 height 91
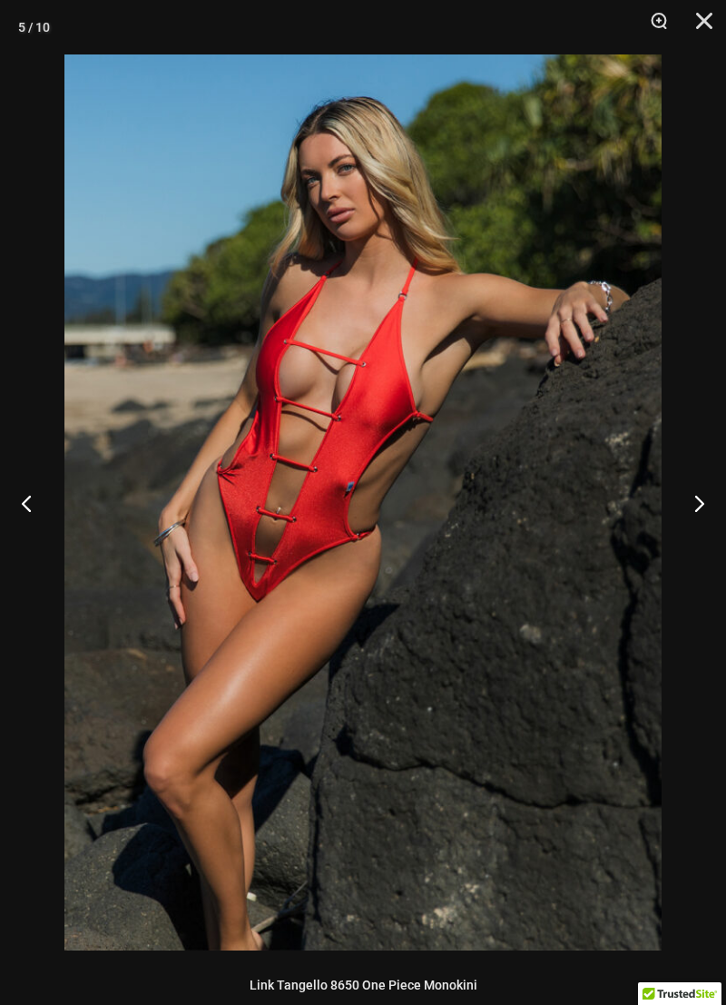
click at [686, 513] on button "Next" at bounding box center [692, 503] width 68 height 91
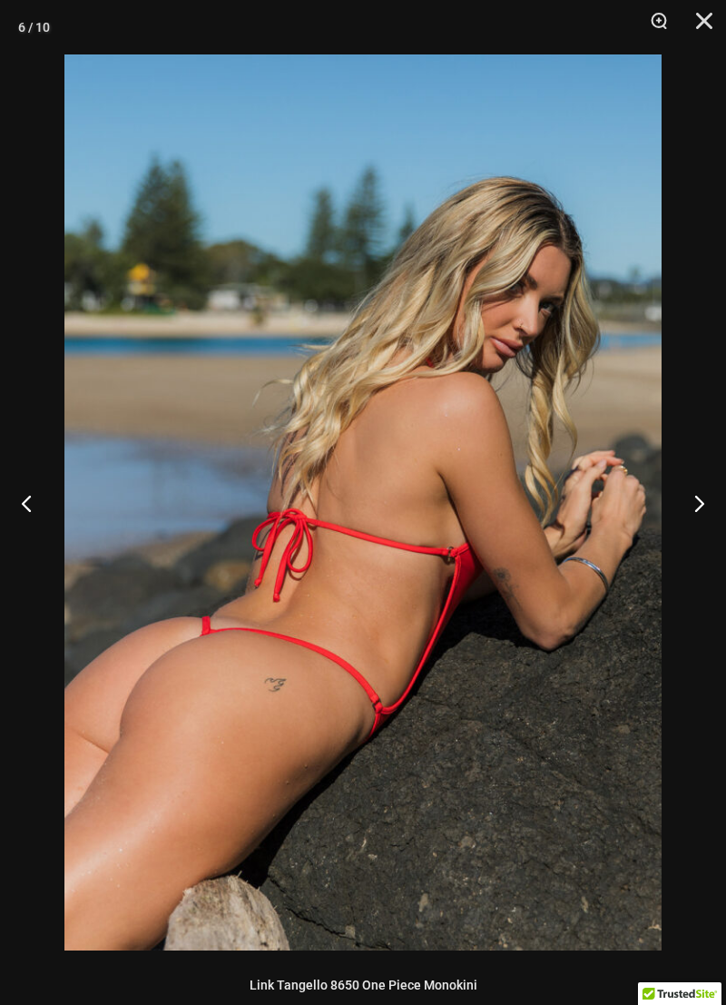
click at [686, 513] on button "Next" at bounding box center [692, 503] width 68 height 91
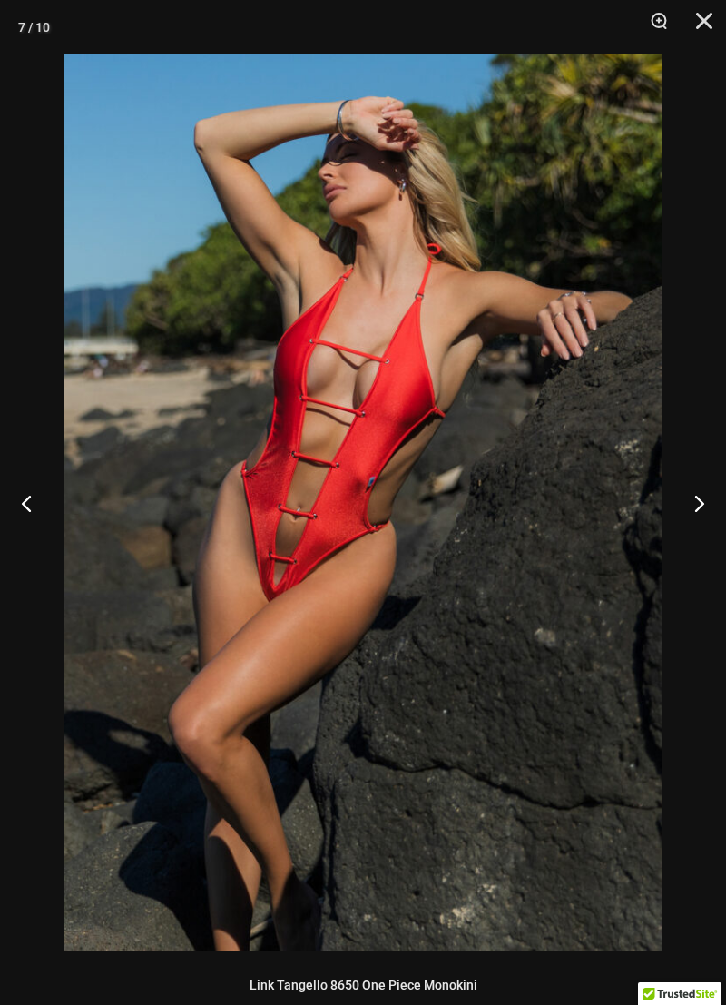
click at [690, 510] on button "Next" at bounding box center [692, 503] width 68 height 91
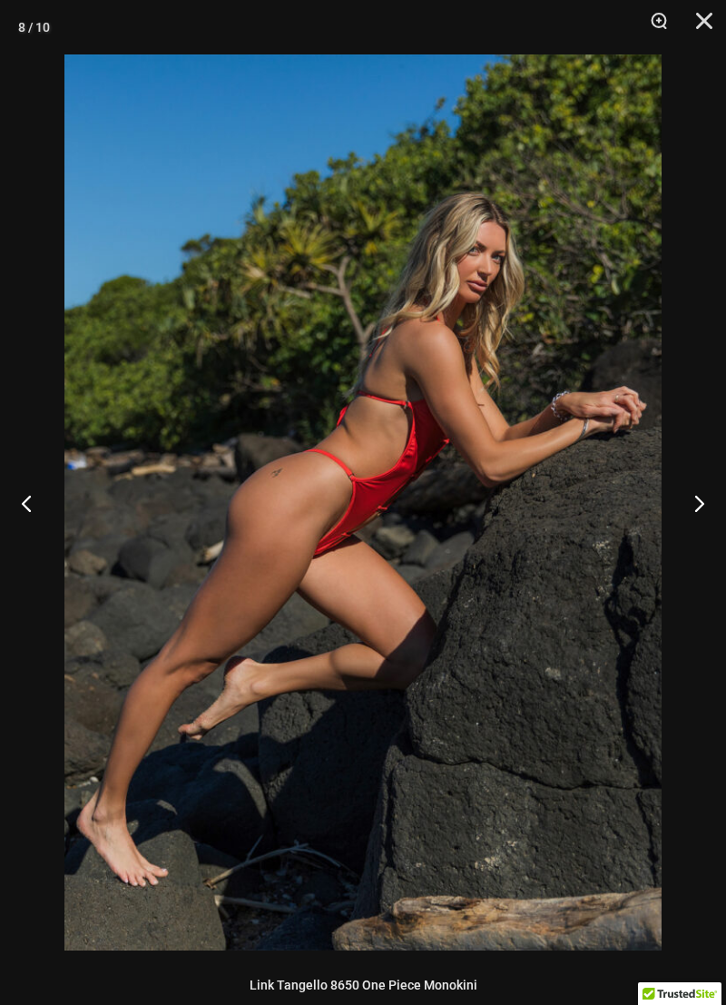
click at [690, 510] on button "Next" at bounding box center [692, 503] width 68 height 91
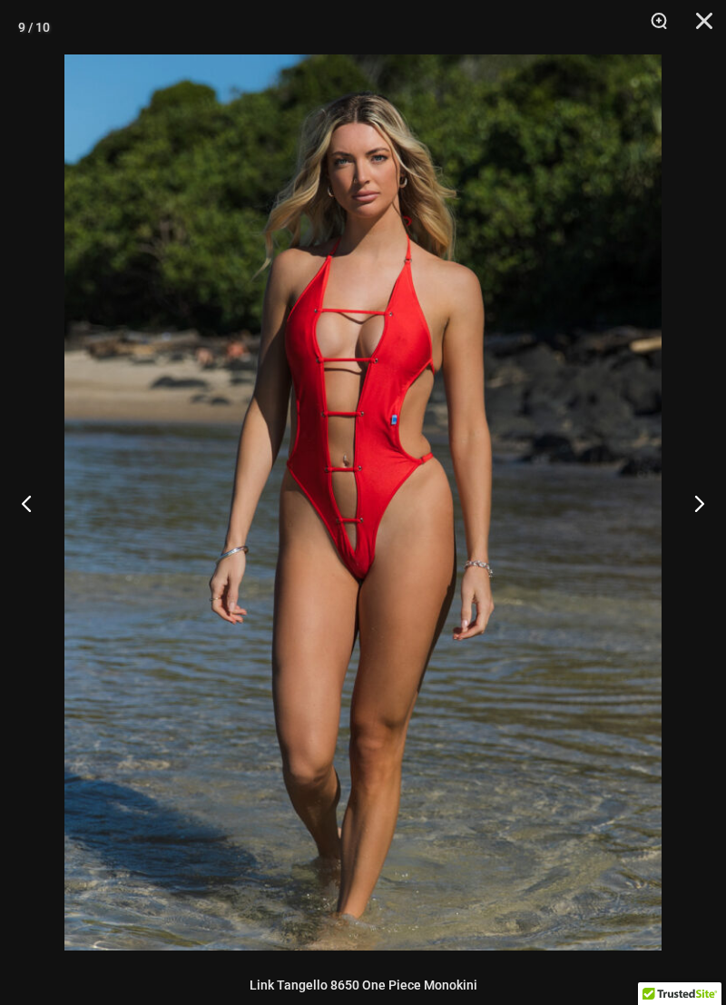
click at [689, 510] on button "Next" at bounding box center [692, 503] width 68 height 91
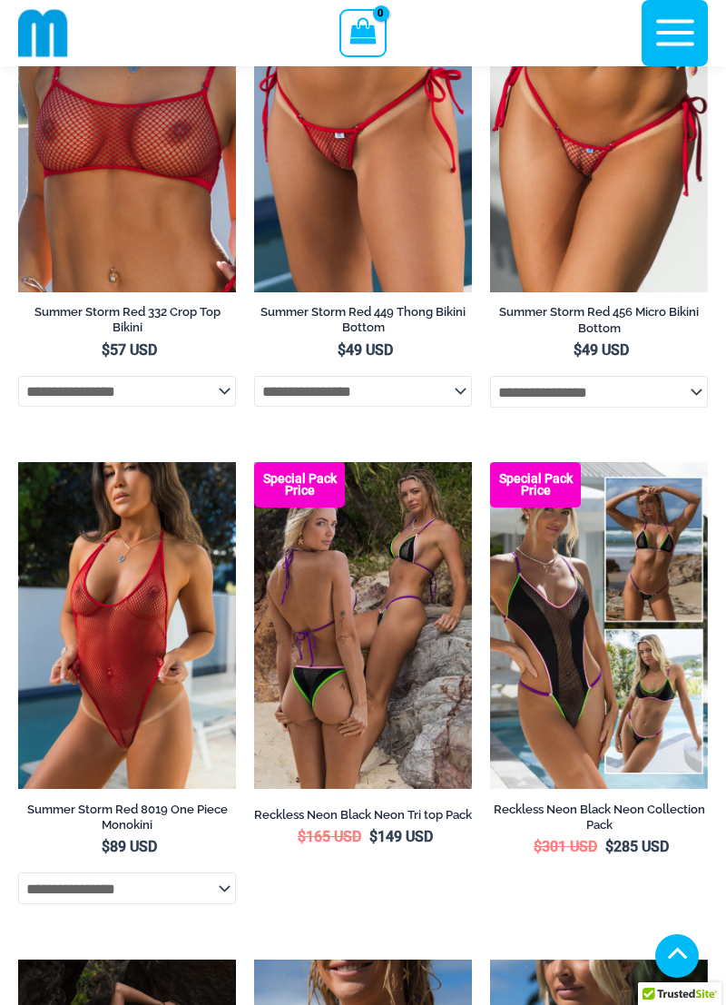
scroll to position [1700, 0]
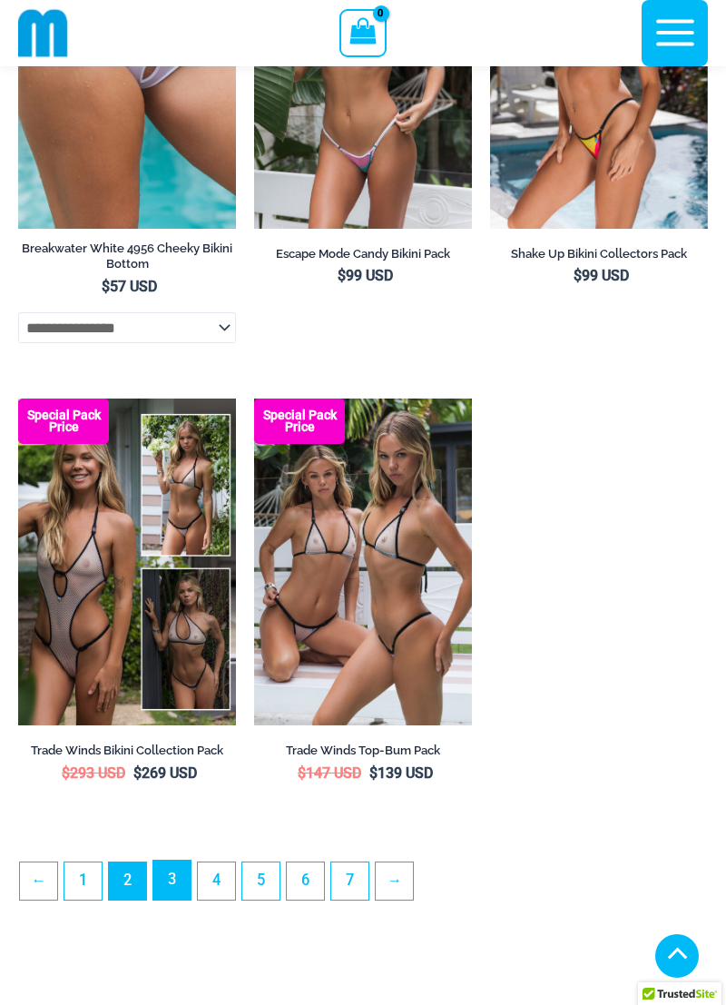
click at [169, 898] on link "3" at bounding box center [171, 880] width 37 height 39
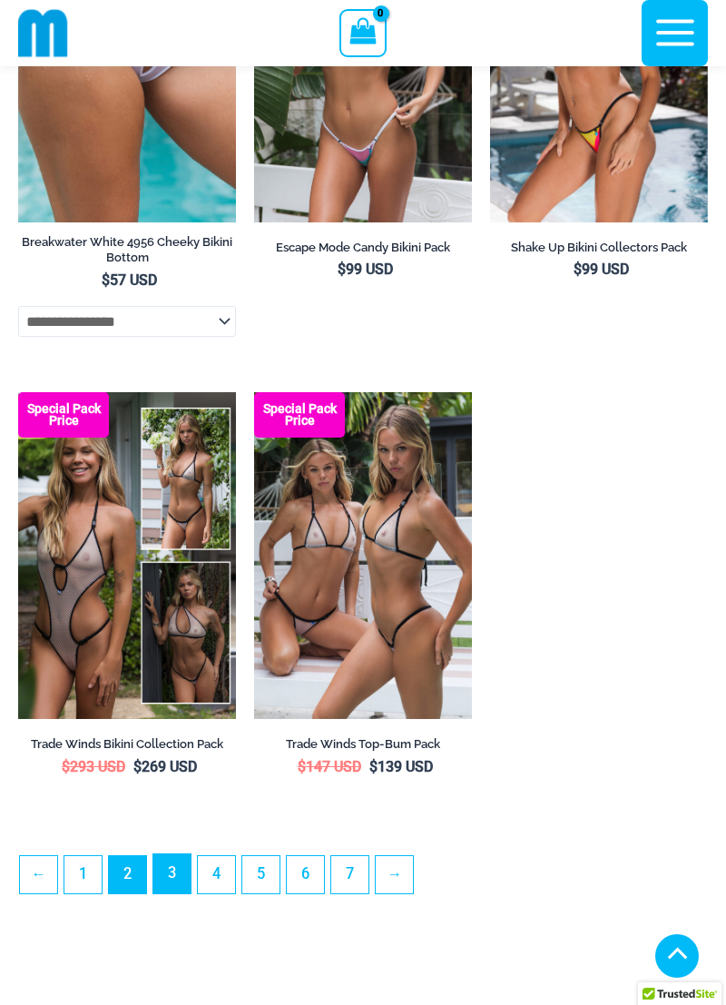
scroll to position [4732, 0]
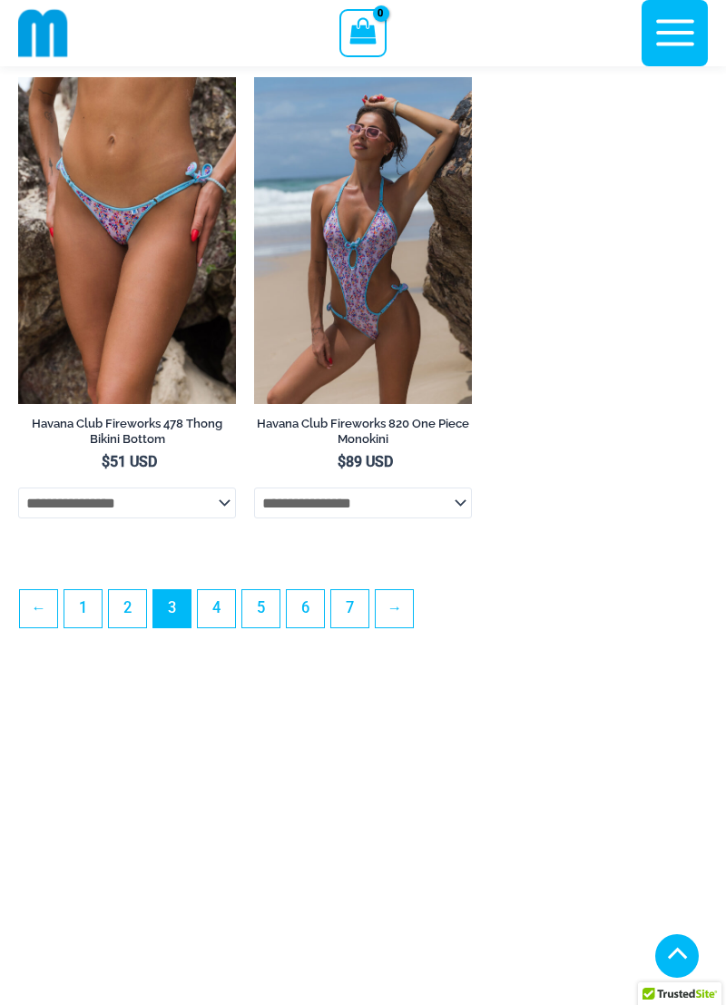
scroll to position [5053, 0]
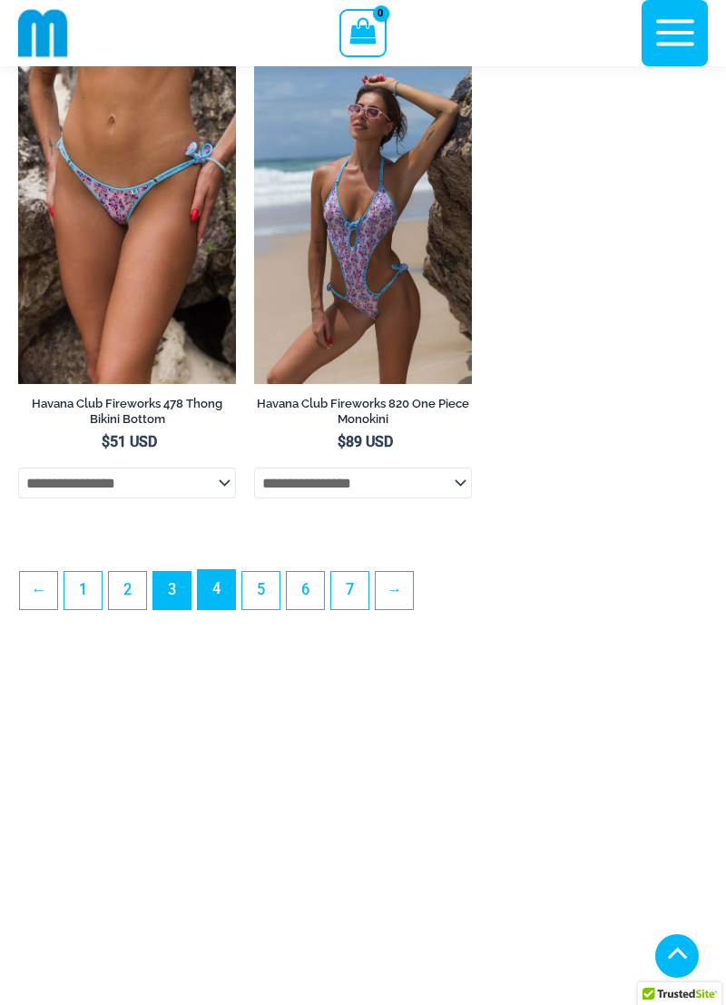
click at [220, 609] on link "4" at bounding box center [216, 589] width 37 height 39
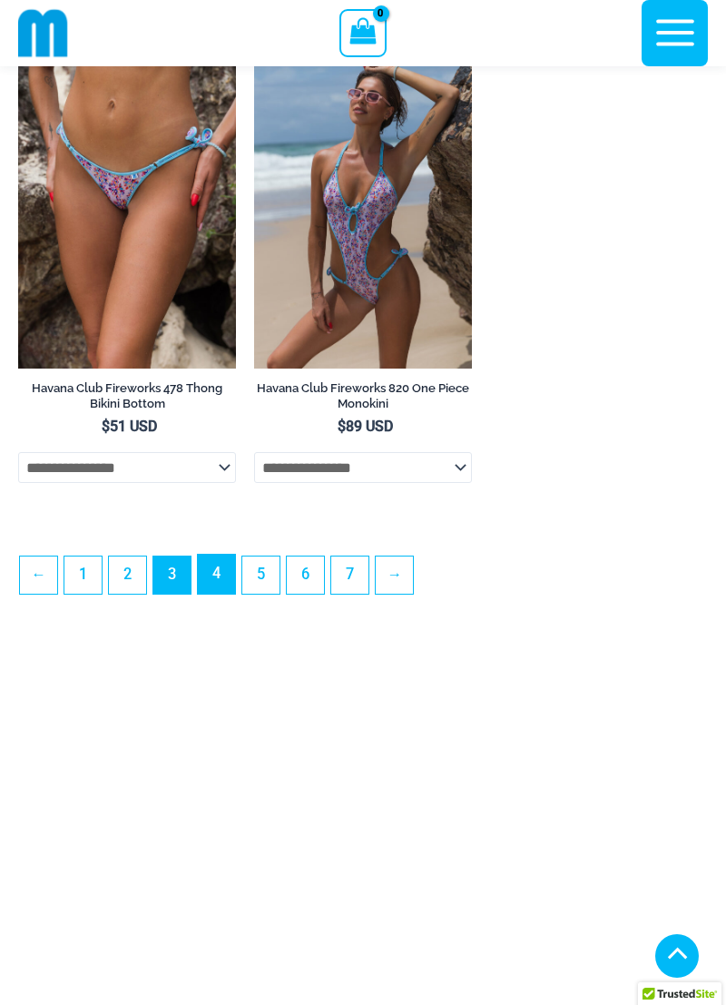
scroll to position [5098, 0]
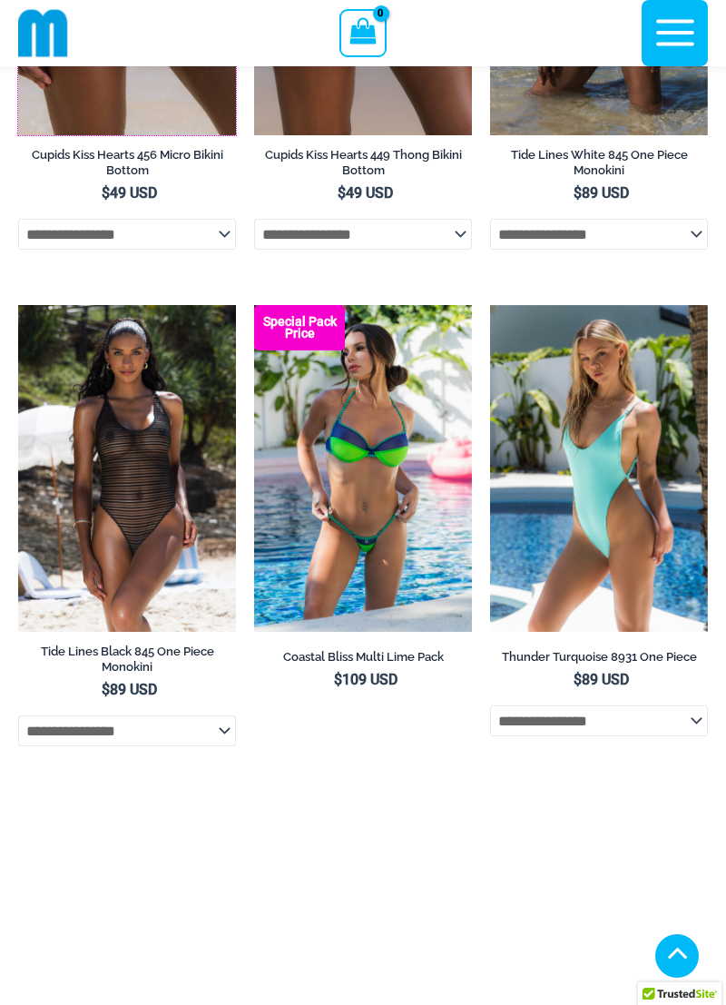
scroll to position [3825, 0]
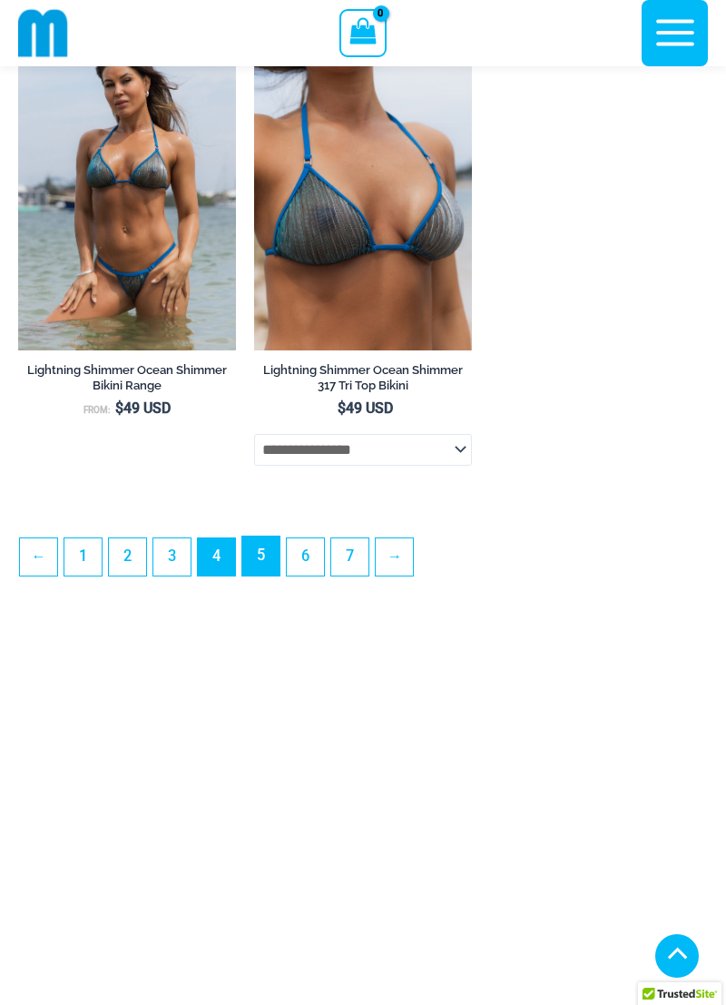
click at [263, 576] on link "5" at bounding box center [260, 556] width 37 height 39
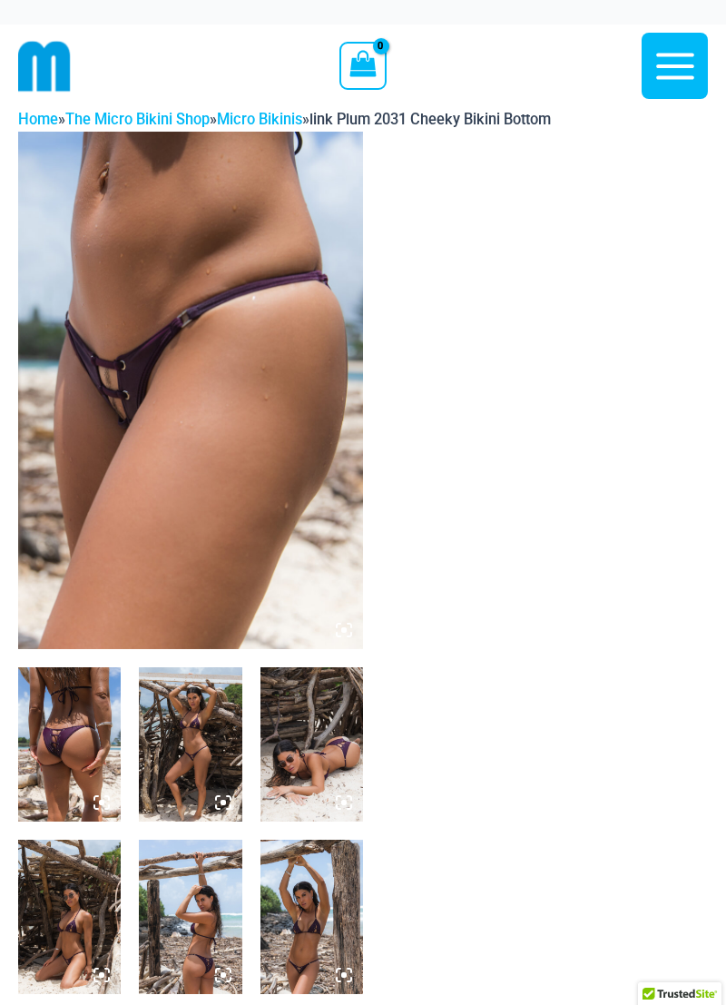
click at [122, 337] on img at bounding box center [190, 391] width 345 height 518
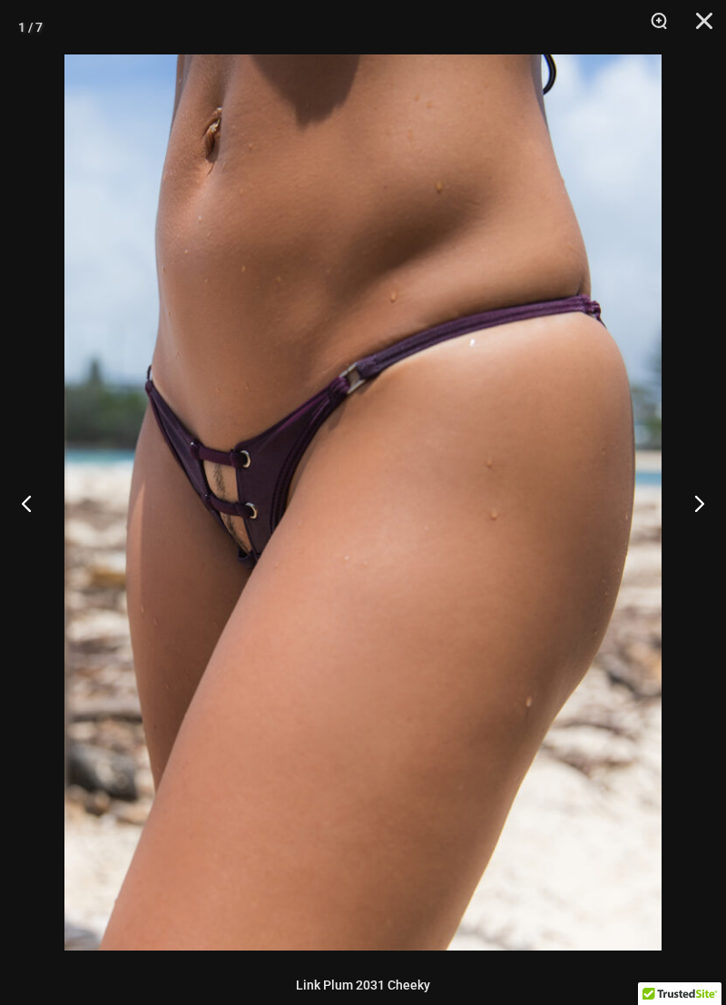
click at [700, 497] on button "Next" at bounding box center [692, 503] width 68 height 91
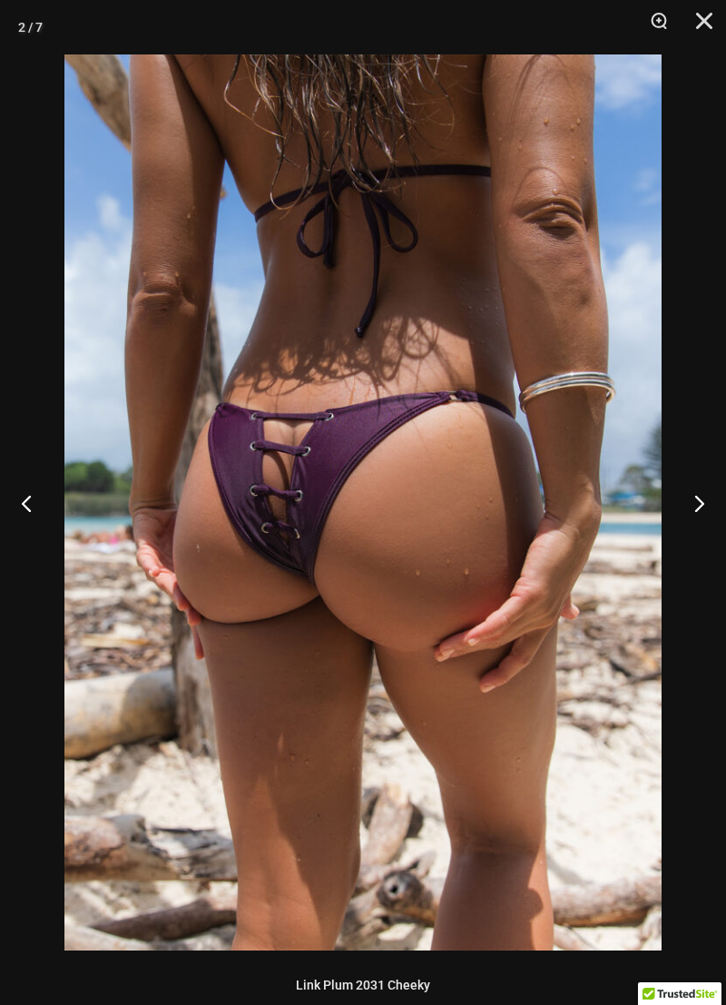
click at [700, 497] on button "Next" at bounding box center [692, 503] width 68 height 91
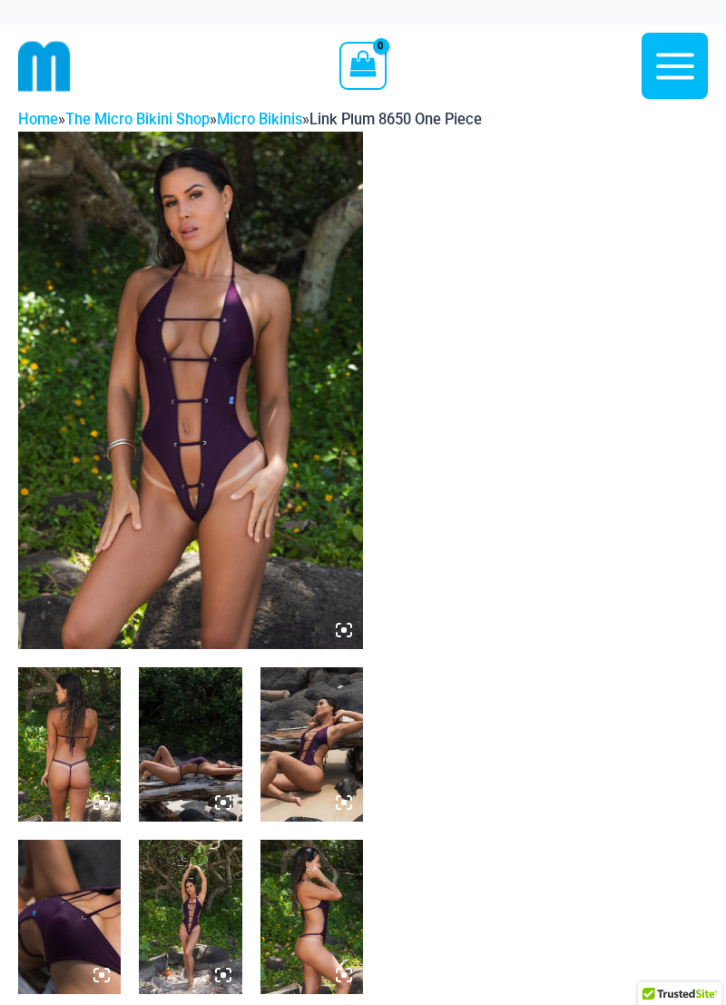
click at [168, 343] on img at bounding box center [190, 391] width 345 height 518
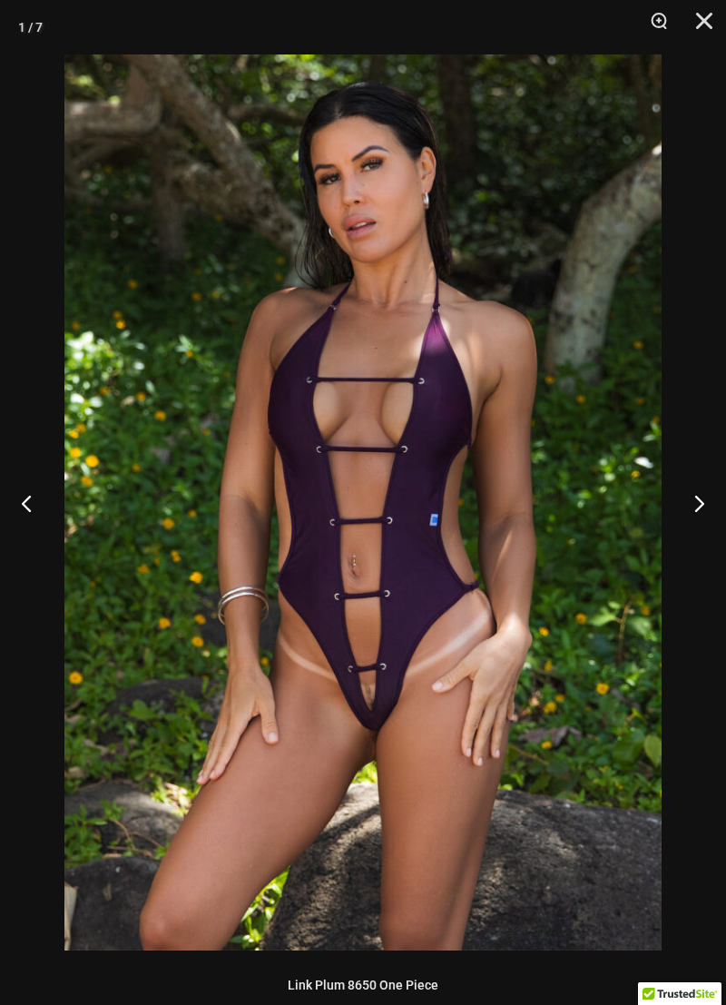
click at [702, 488] on button "Next" at bounding box center [692, 503] width 68 height 91
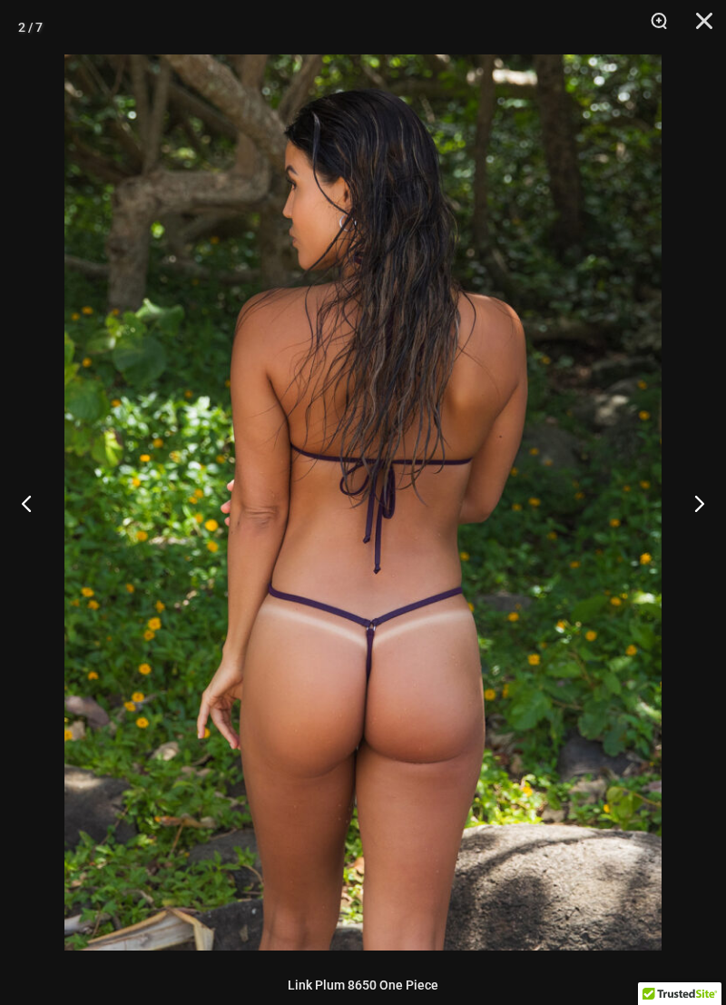
click at [696, 493] on button "Next" at bounding box center [692, 503] width 68 height 91
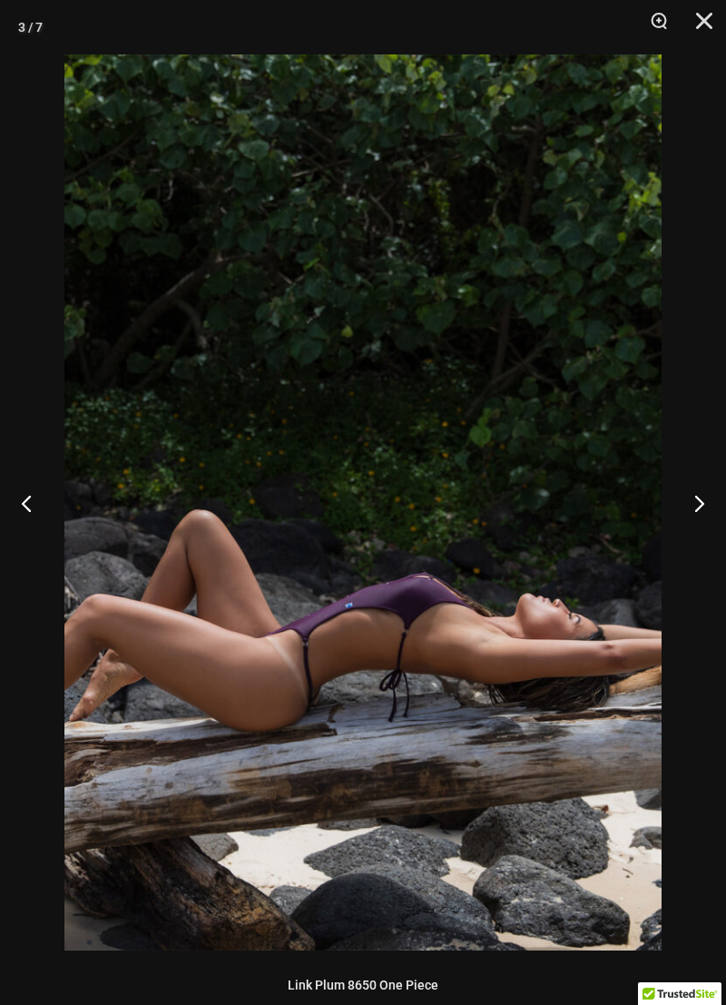
click at [696, 493] on button "Next" at bounding box center [692, 503] width 68 height 91
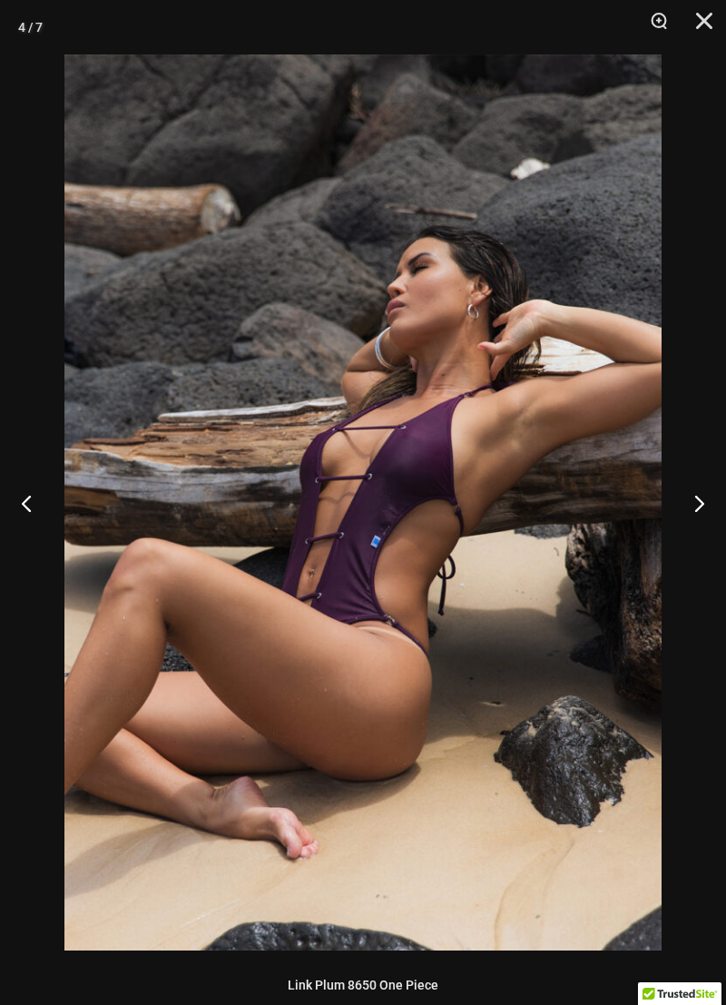
click at [691, 502] on button "Next" at bounding box center [692, 503] width 68 height 91
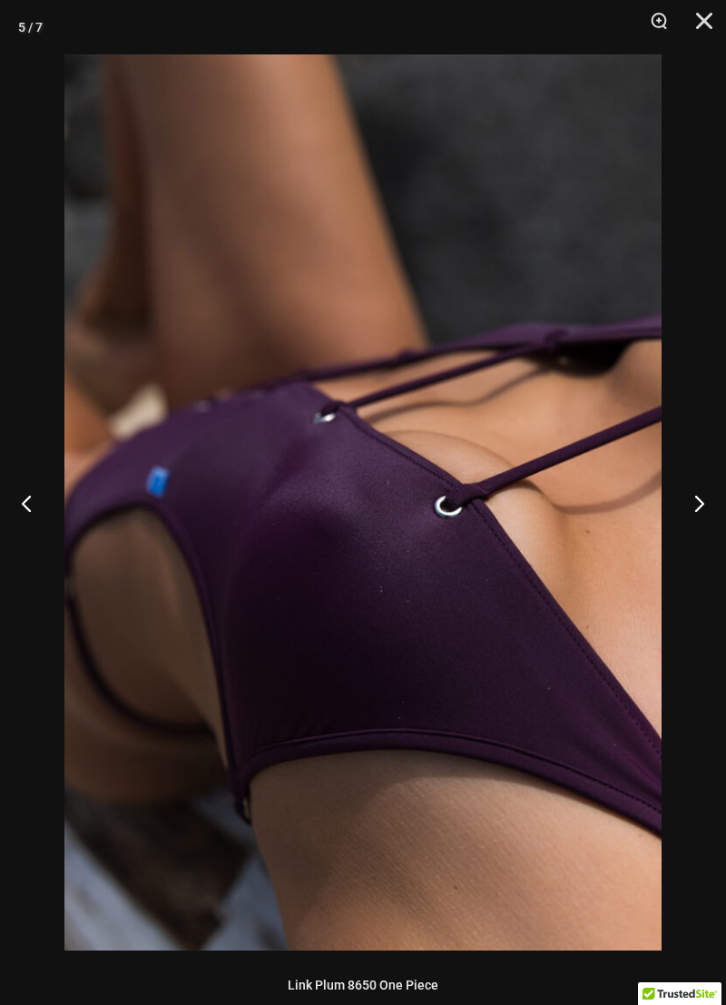
click at [699, 491] on button "Next" at bounding box center [692, 503] width 68 height 91
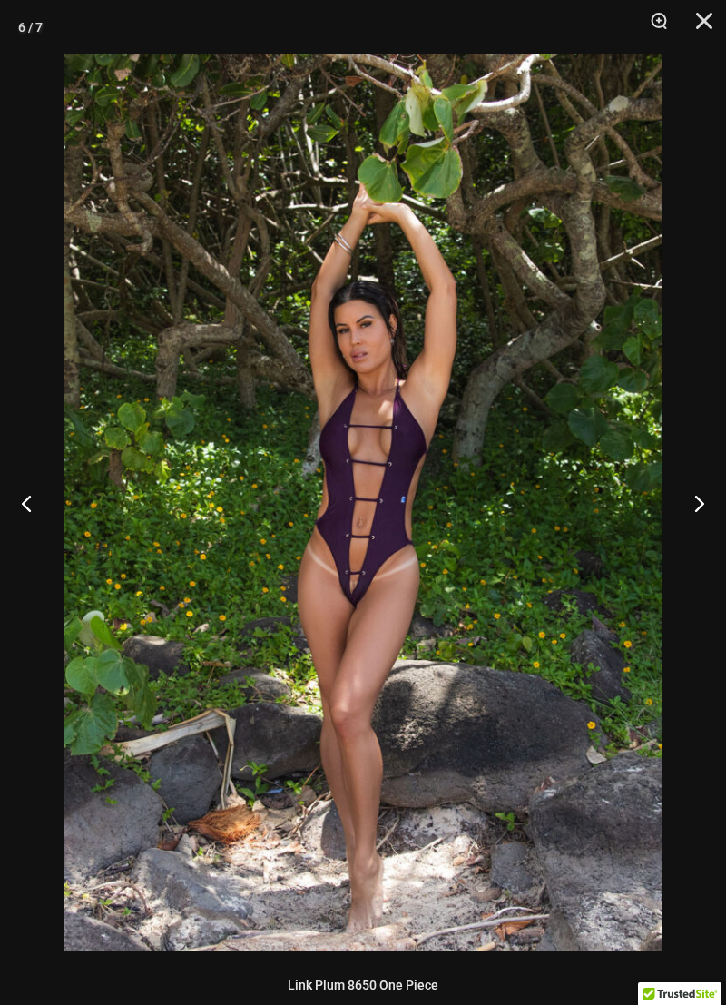
click at [699, 490] on button "Next" at bounding box center [692, 503] width 68 height 91
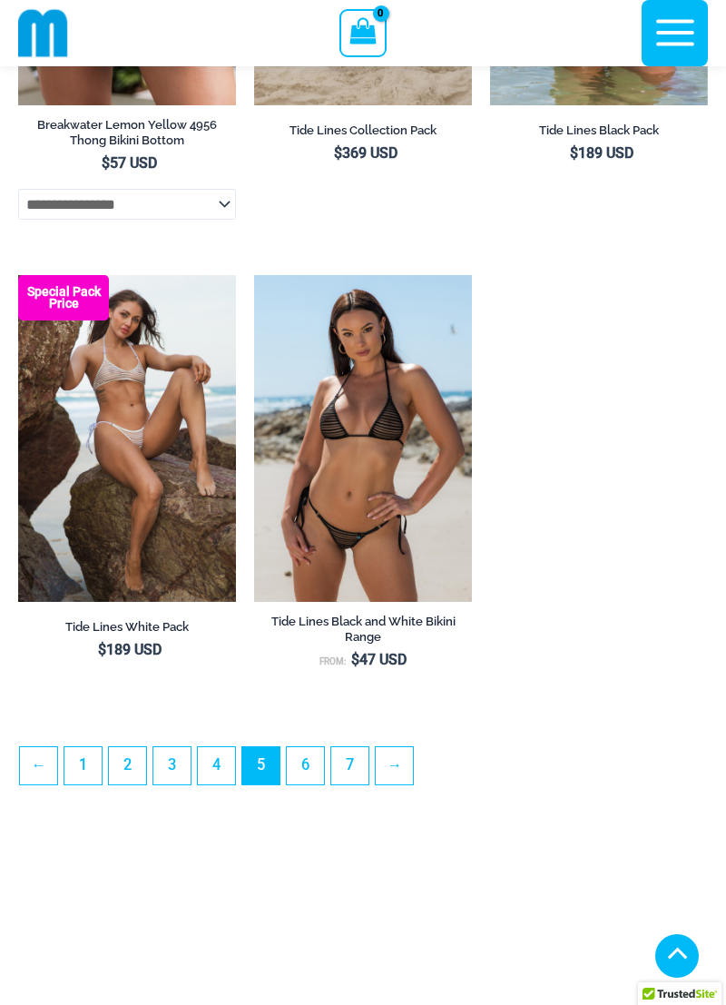
scroll to position [4792, 0]
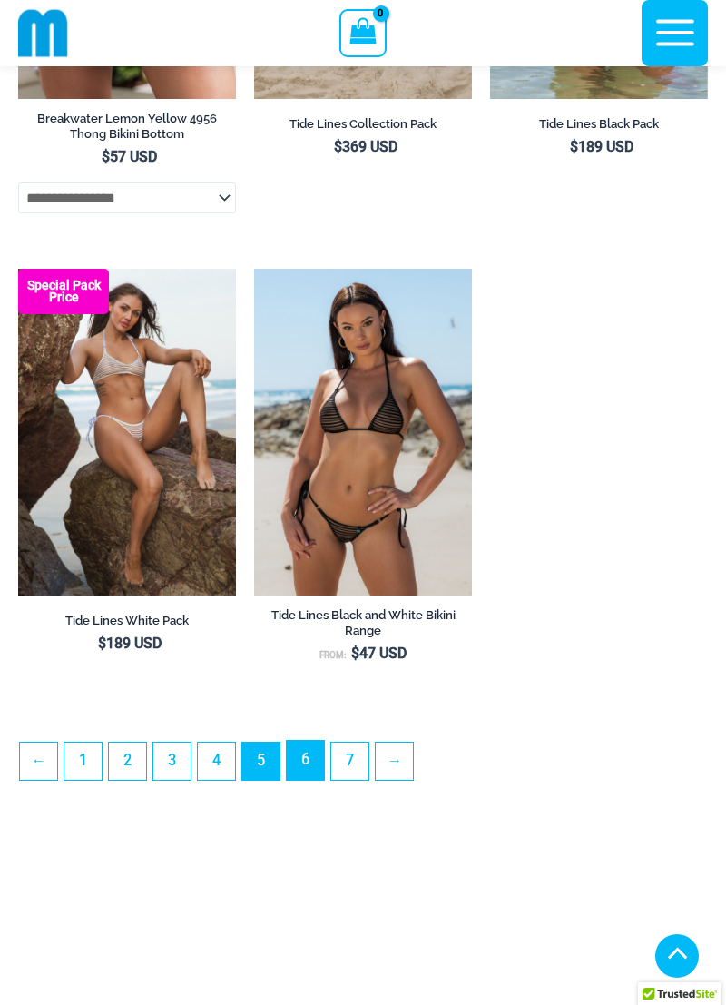
click at [309, 772] on link "6" at bounding box center [305, 760] width 37 height 39
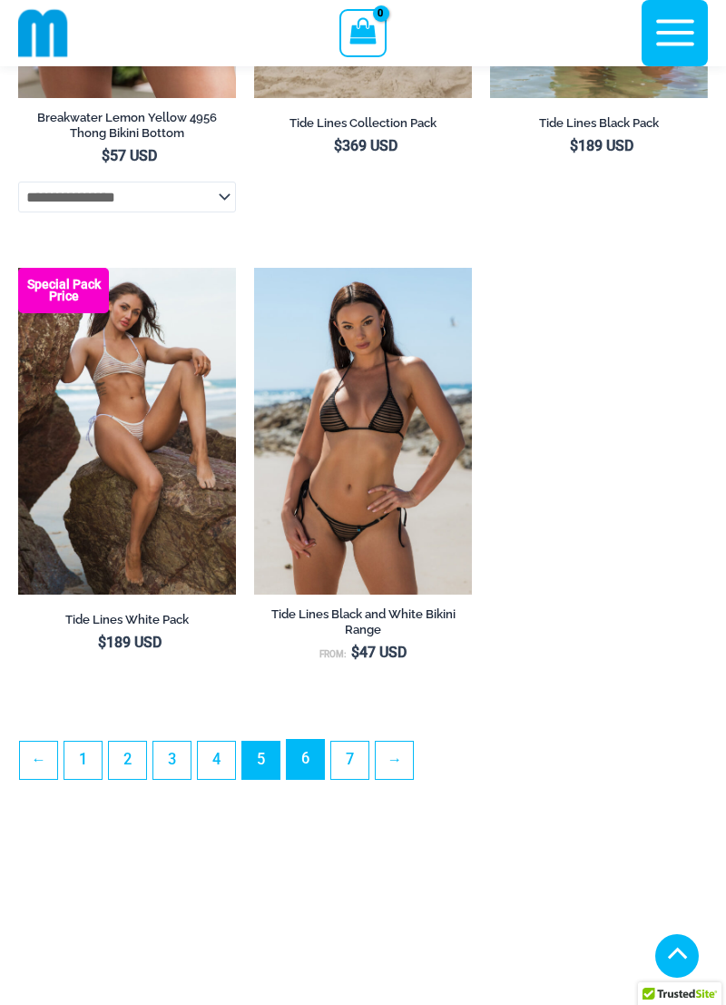
scroll to position [4793, 0]
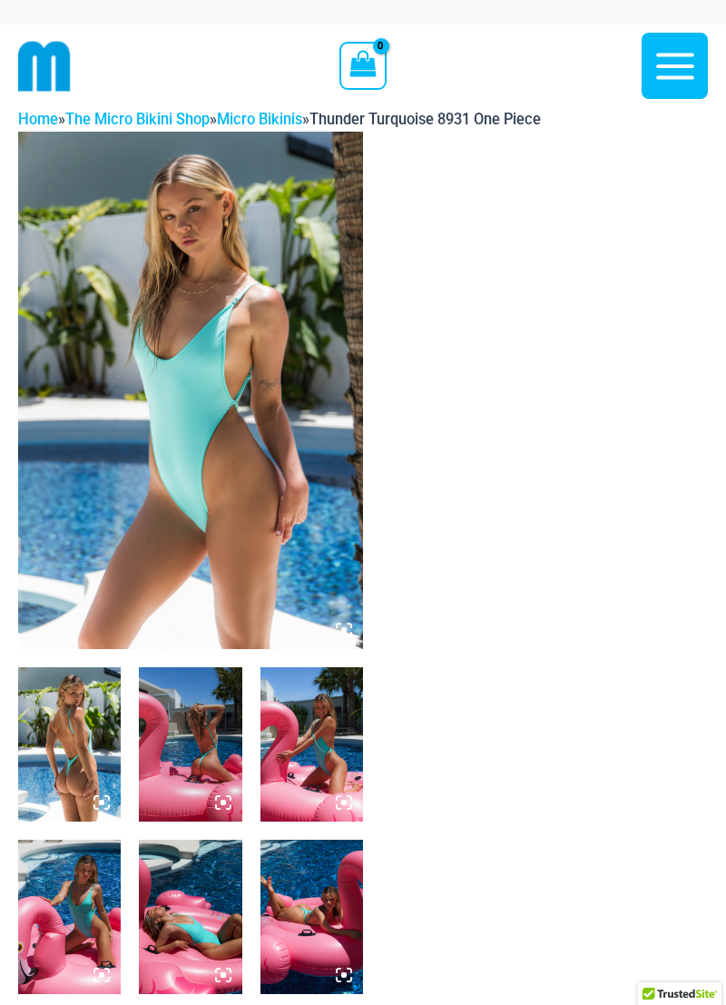
click at [200, 395] on img at bounding box center [190, 391] width 345 height 518
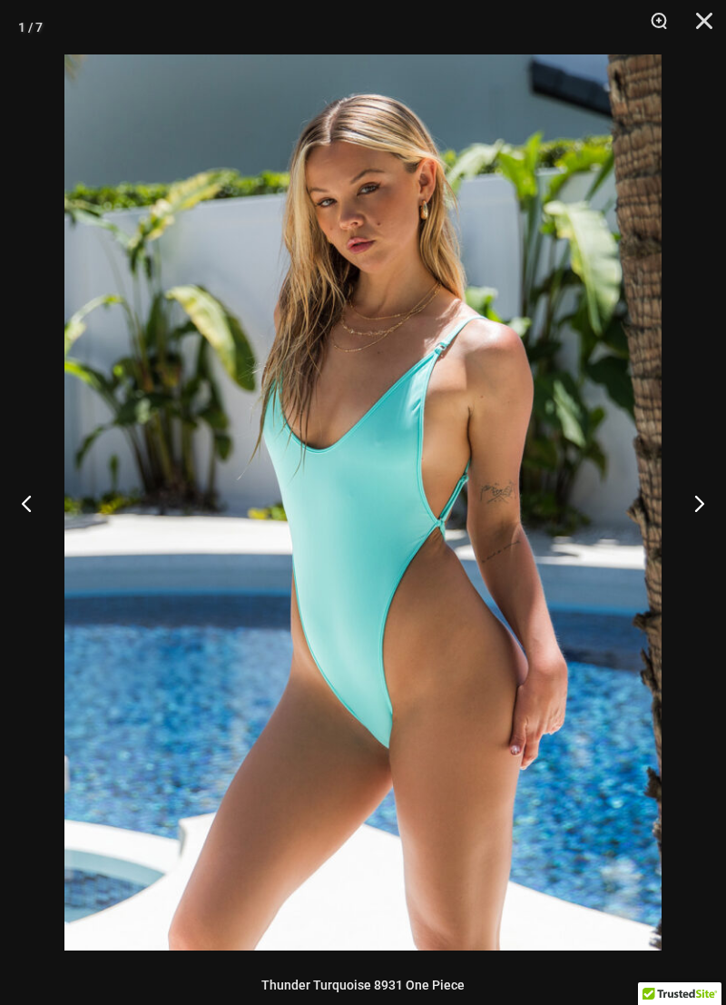
click at [686, 510] on button "Next" at bounding box center [692, 503] width 68 height 91
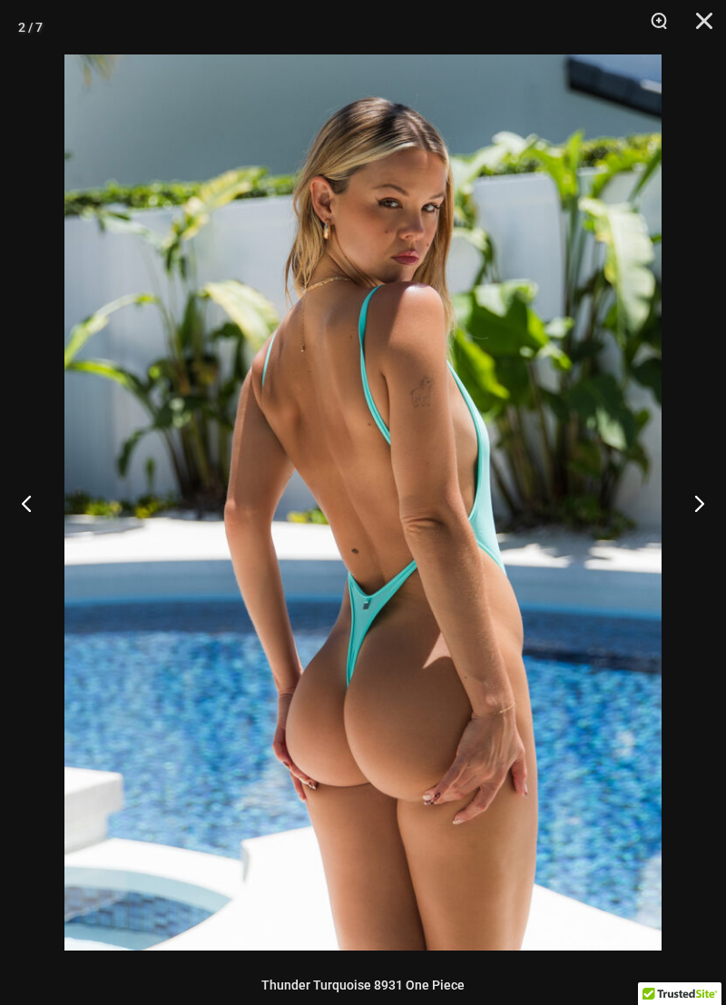
click at [686, 509] on button "Next" at bounding box center [692, 503] width 68 height 91
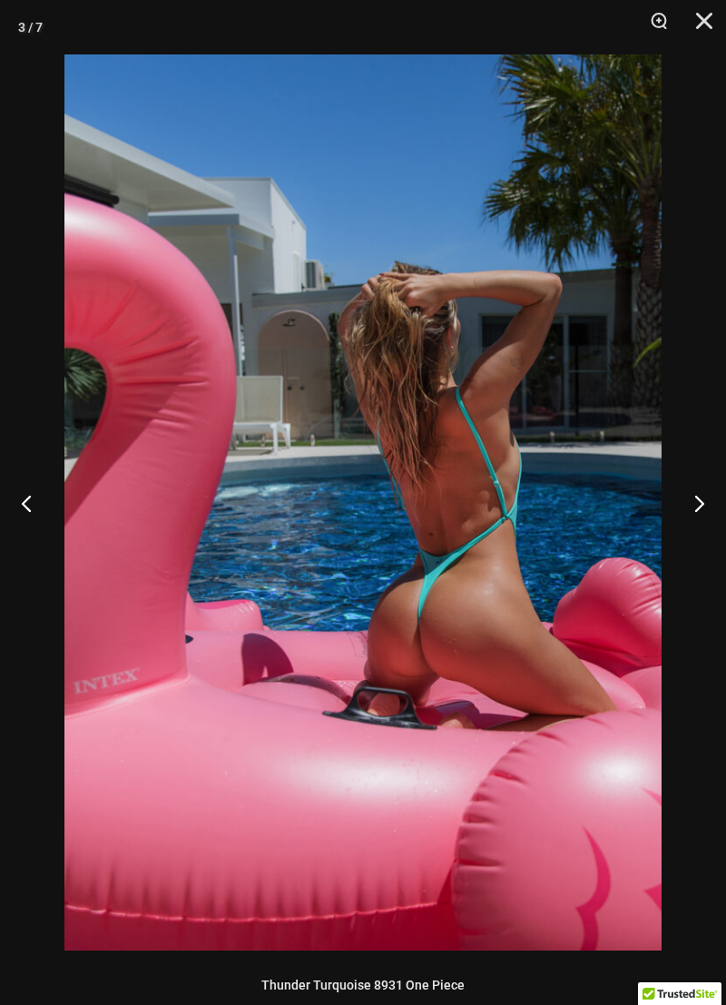
click at [690, 504] on button "Next" at bounding box center [692, 503] width 68 height 91
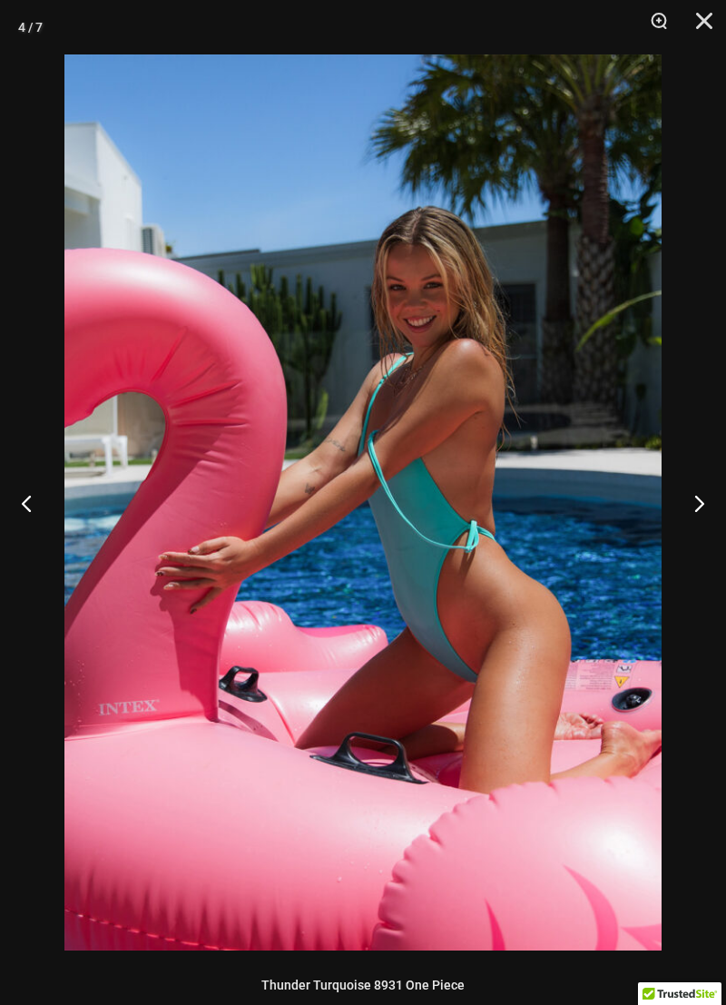
click at [681, 515] on button "Next" at bounding box center [692, 503] width 68 height 91
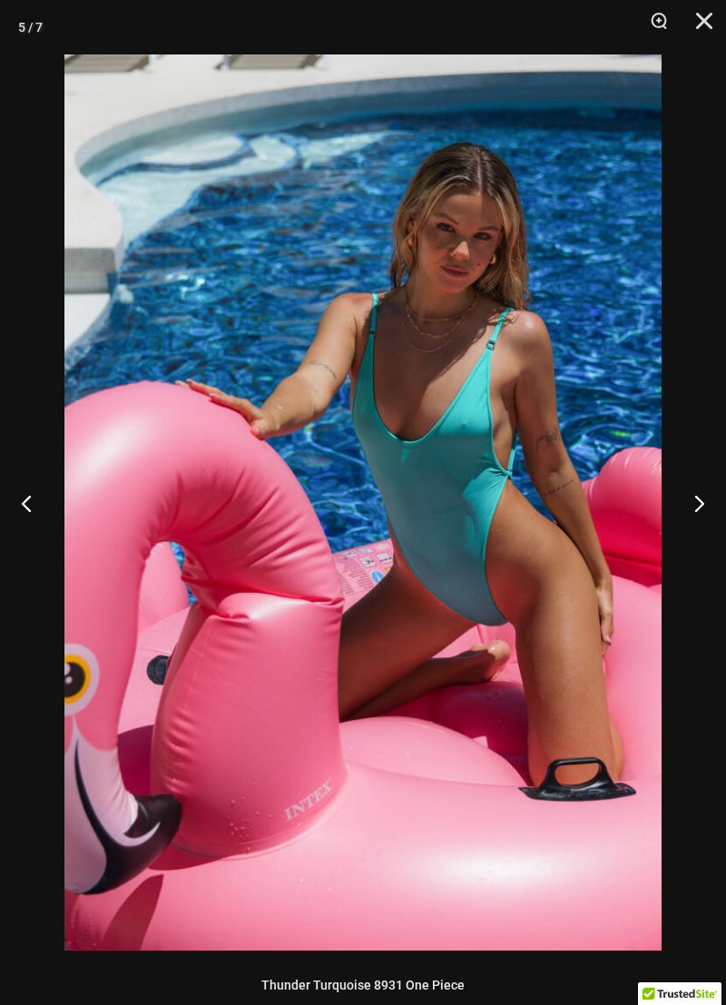
click at [678, 500] on button "Next" at bounding box center [692, 503] width 68 height 91
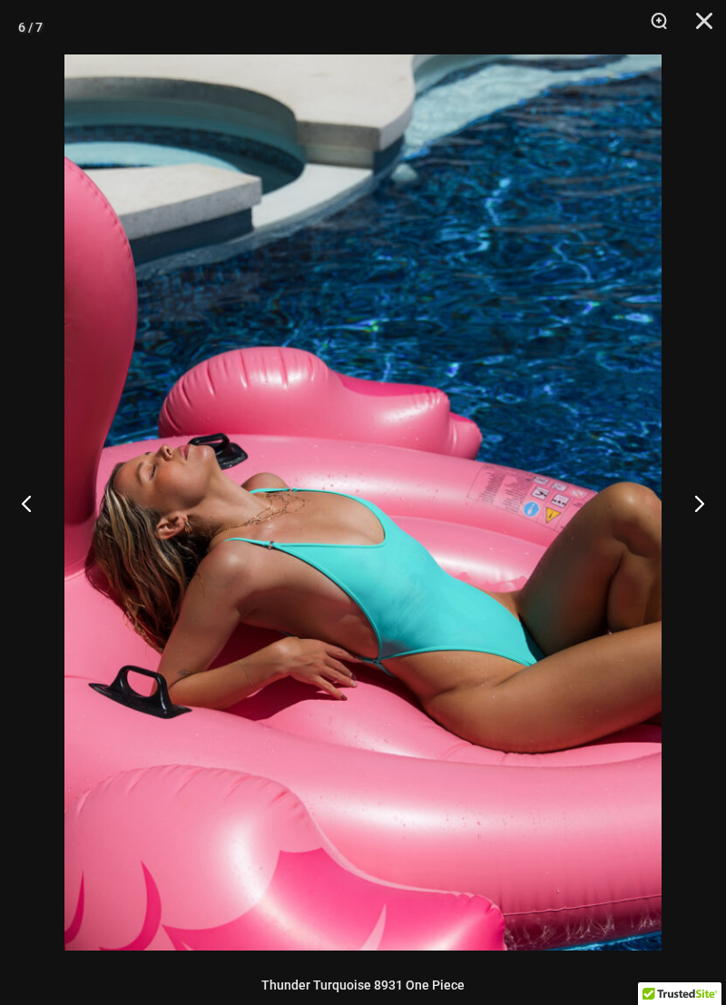
click at [678, 501] on button "Next" at bounding box center [692, 503] width 68 height 91
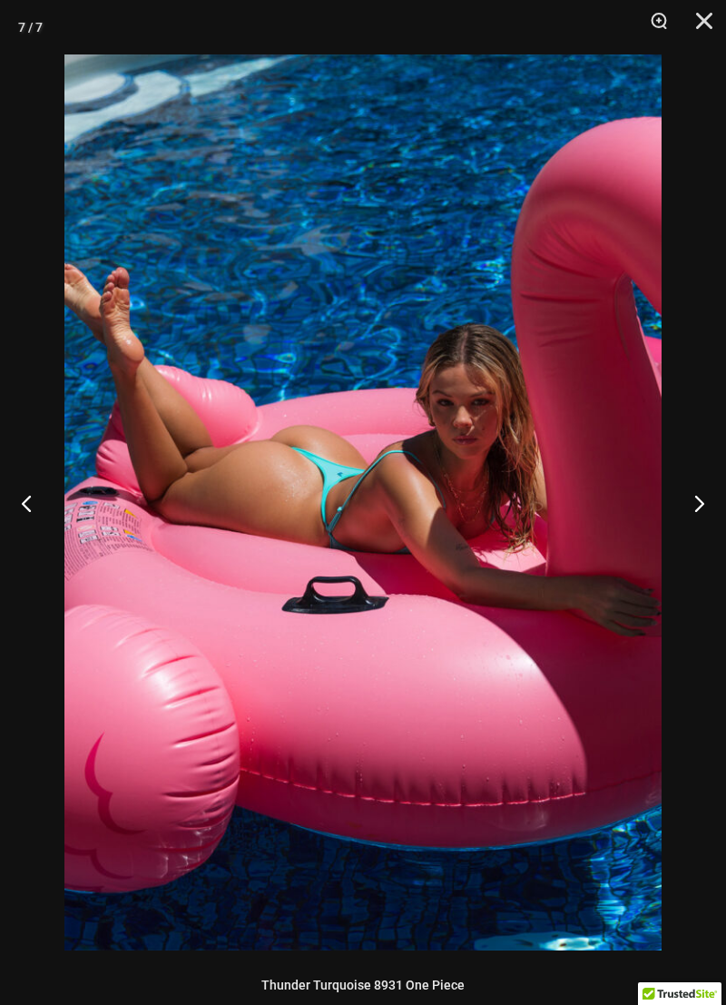
click at [679, 501] on button "Next" at bounding box center [692, 503] width 68 height 91
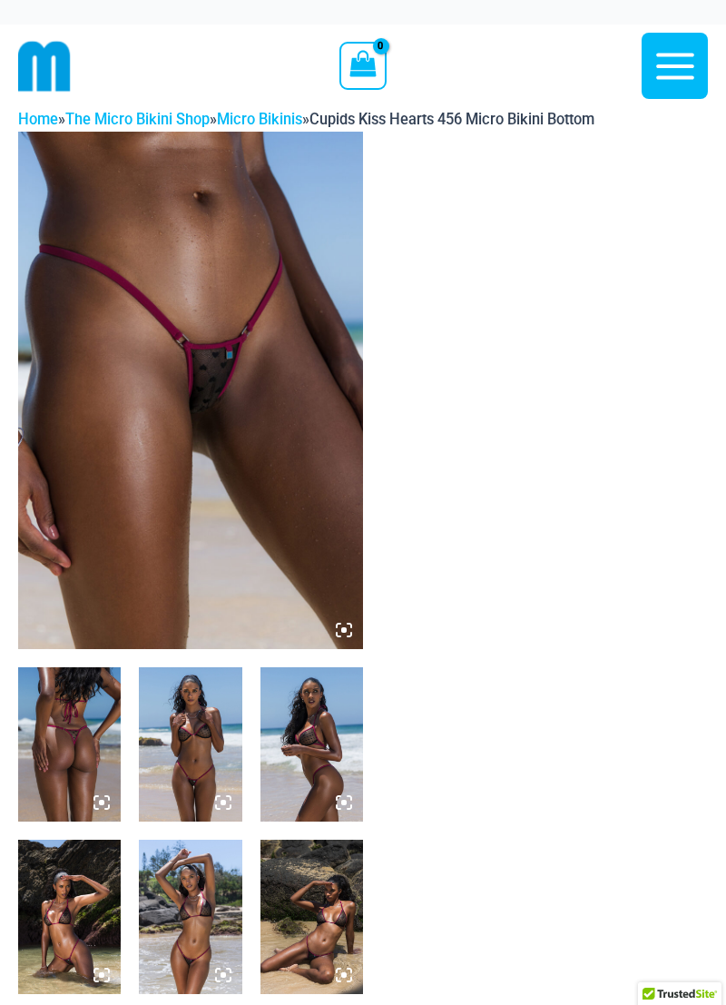
click at [159, 370] on img at bounding box center [190, 391] width 345 height 518
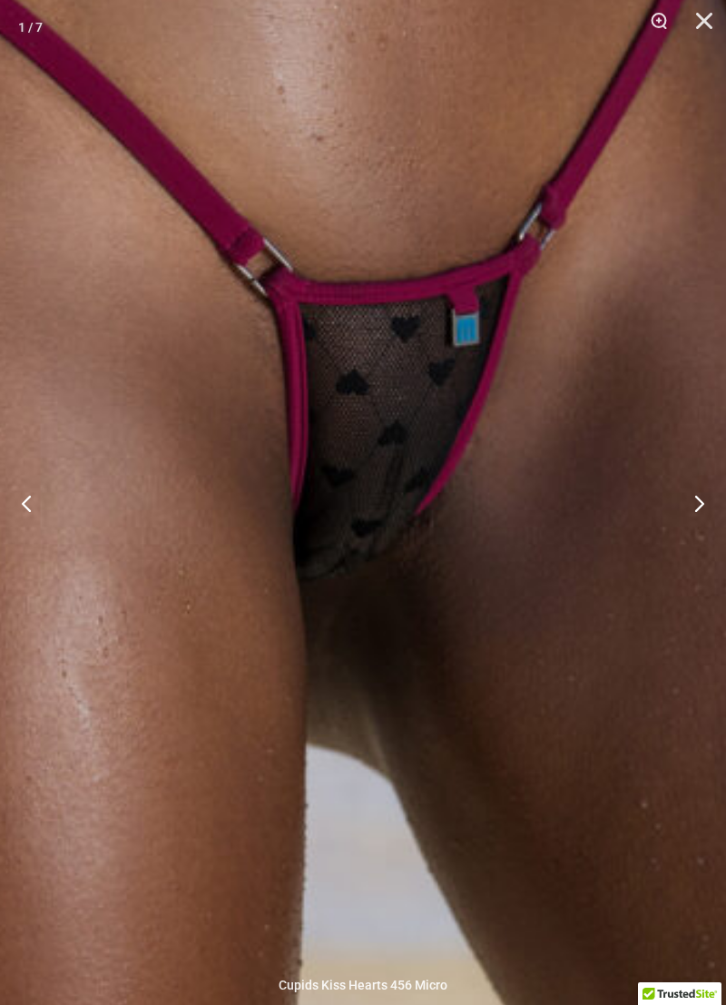
click at [695, 503] on button "Next" at bounding box center [692, 503] width 68 height 91
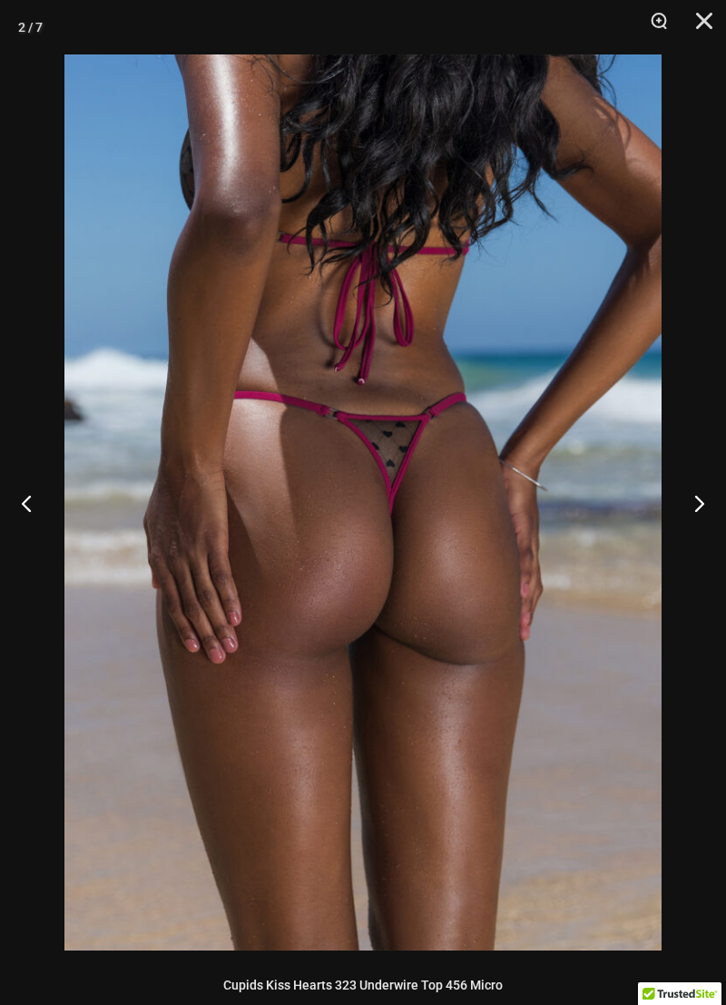
click at [699, 499] on button "Next" at bounding box center [692, 503] width 68 height 91
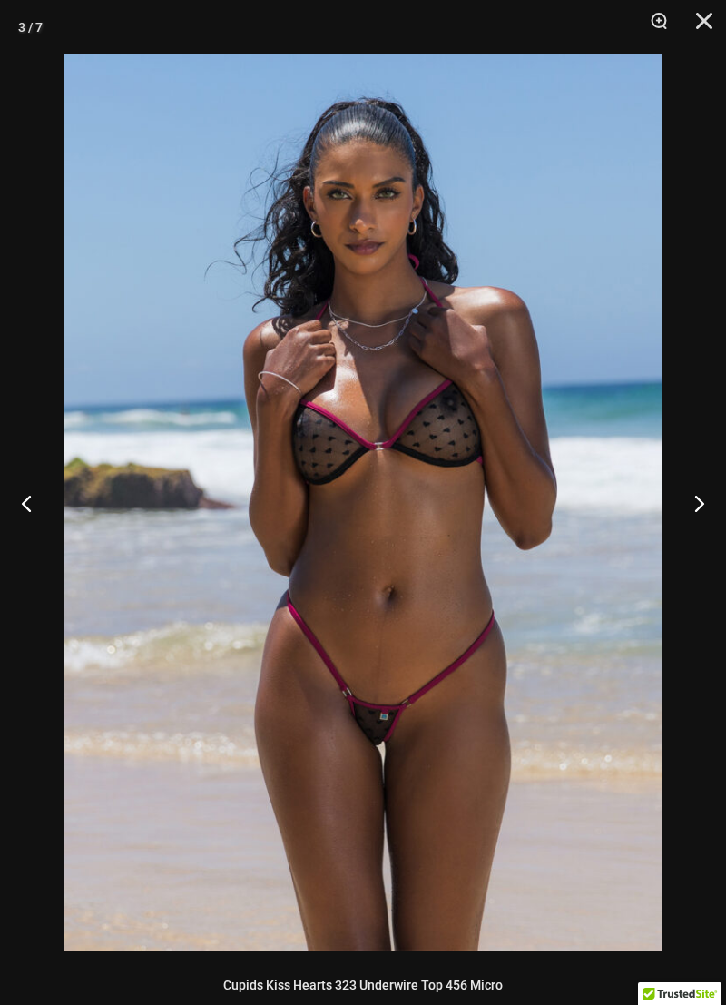
click at [699, 499] on button "Next" at bounding box center [692, 503] width 68 height 91
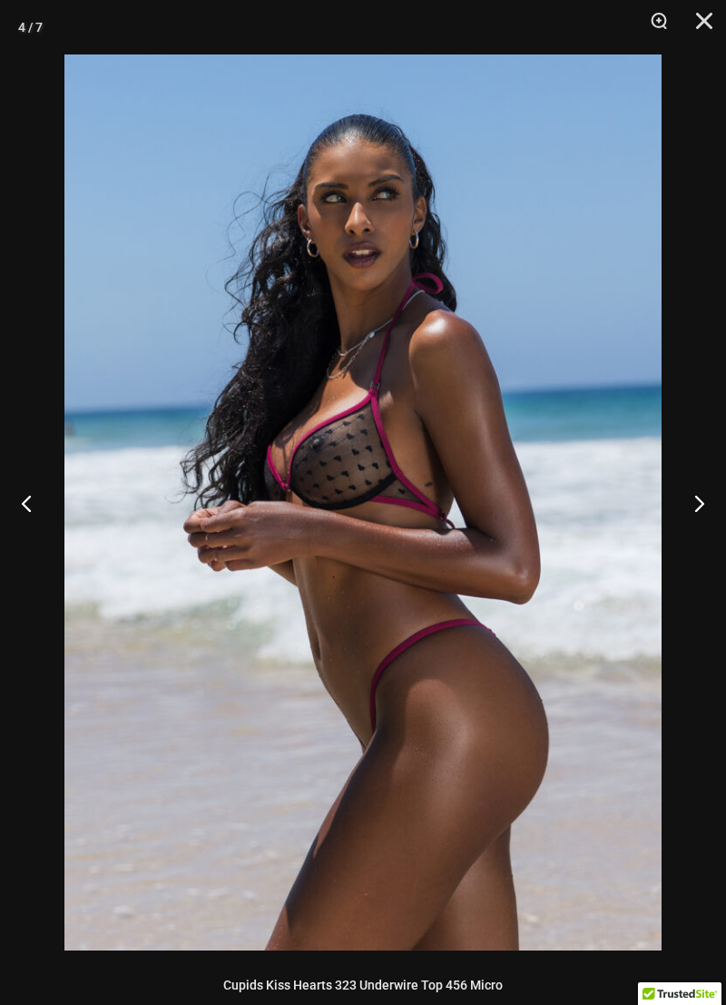
click at [695, 510] on button "Next" at bounding box center [692, 503] width 68 height 91
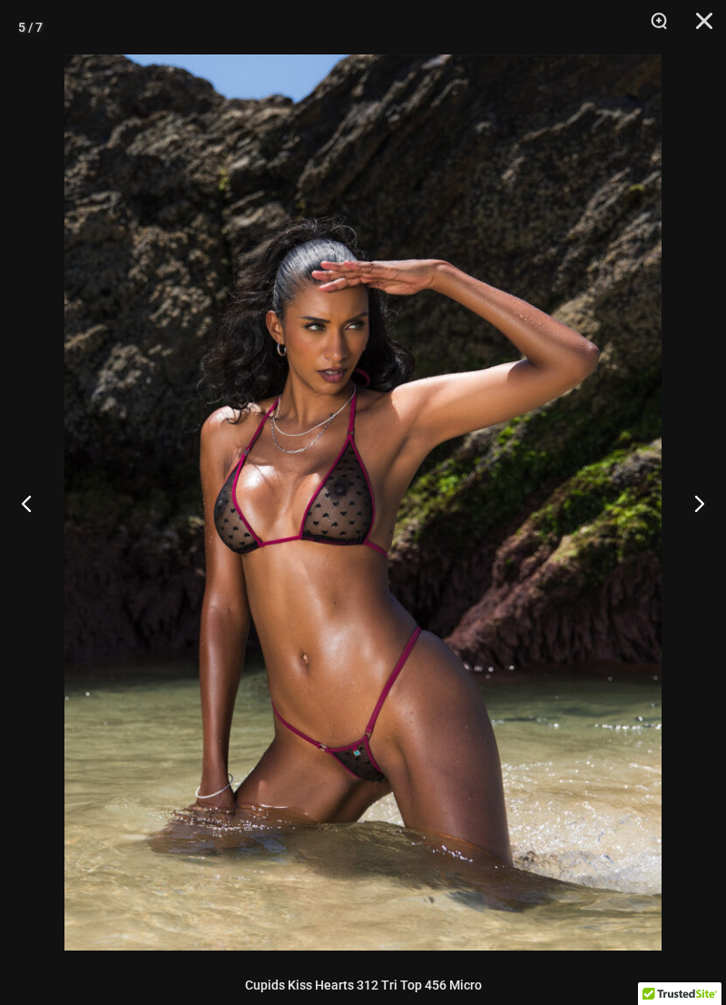
click at [692, 505] on button "Next" at bounding box center [692, 503] width 68 height 91
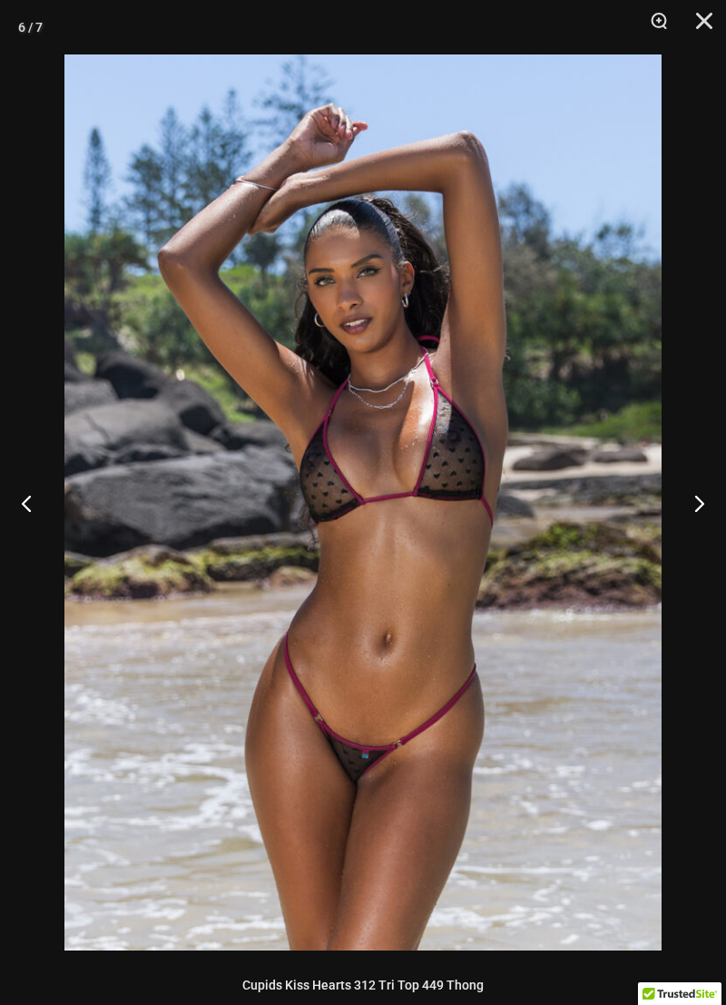
click at [689, 508] on button "Next" at bounding box center [692, 503] width 68 height 91
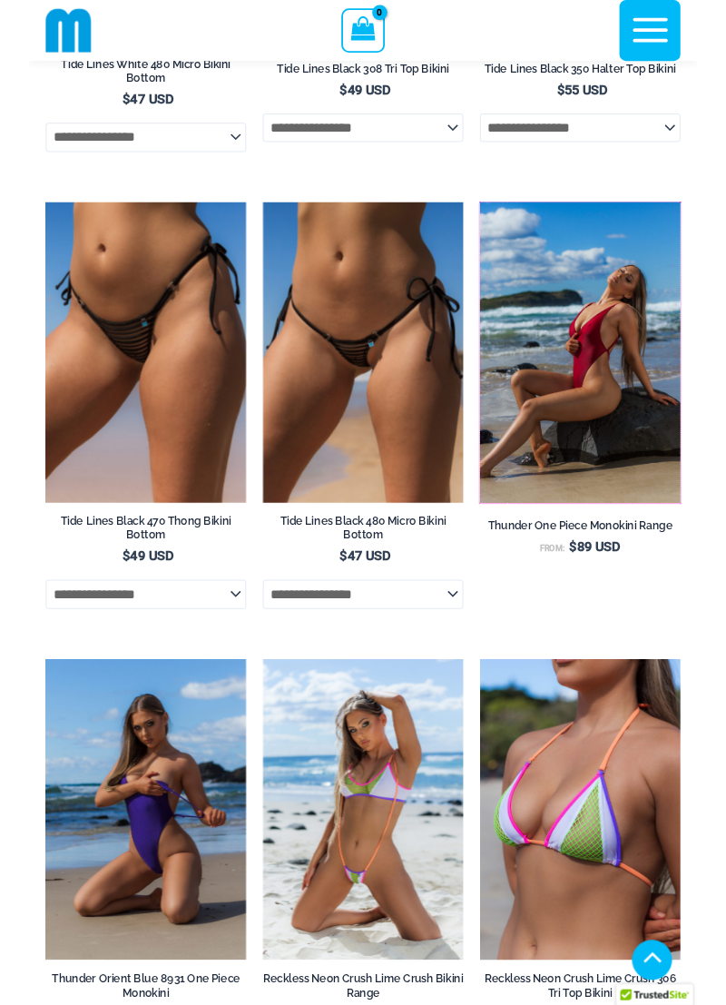
scroll to position [1268, 0]
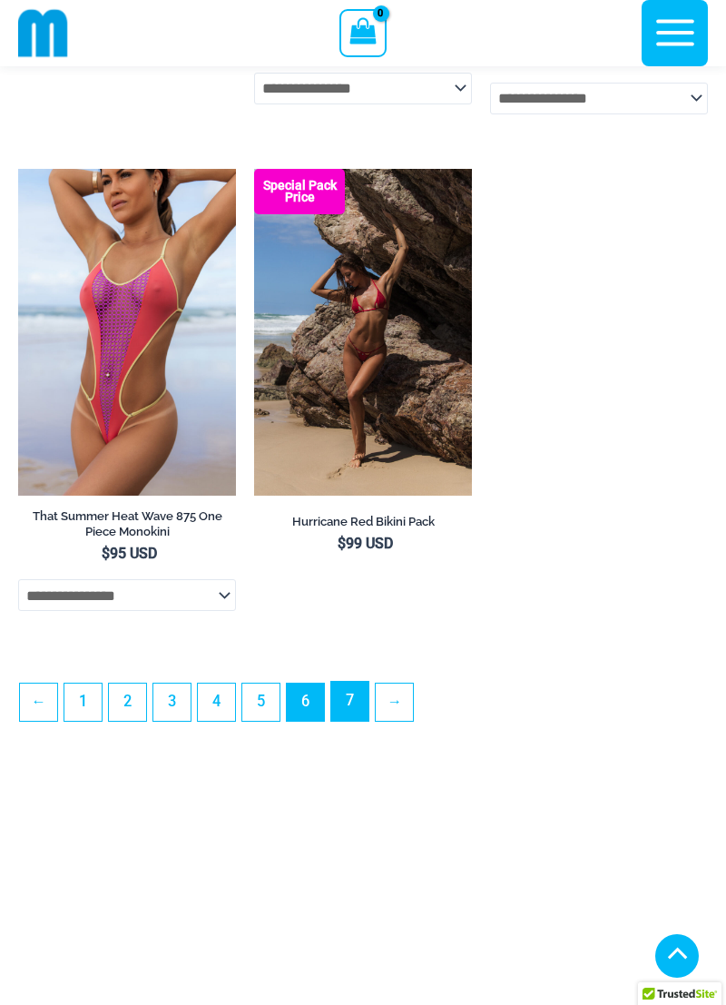
click at [352, 721] on link "7" at bounding box center [349, 701] width 37 height 39
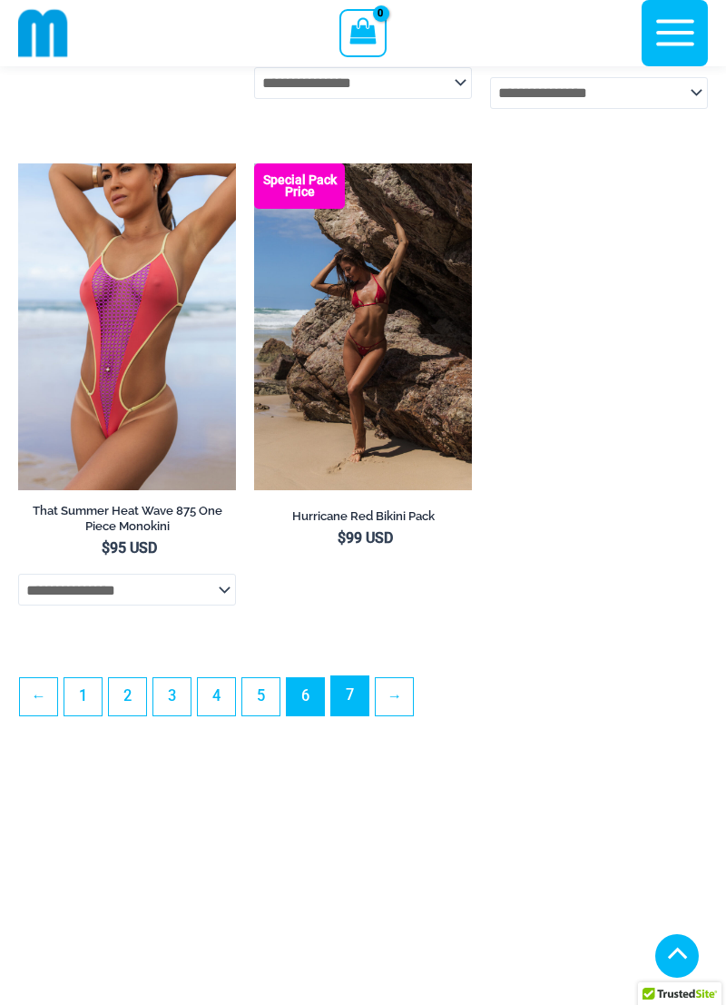
scroll to position [5021, 0]
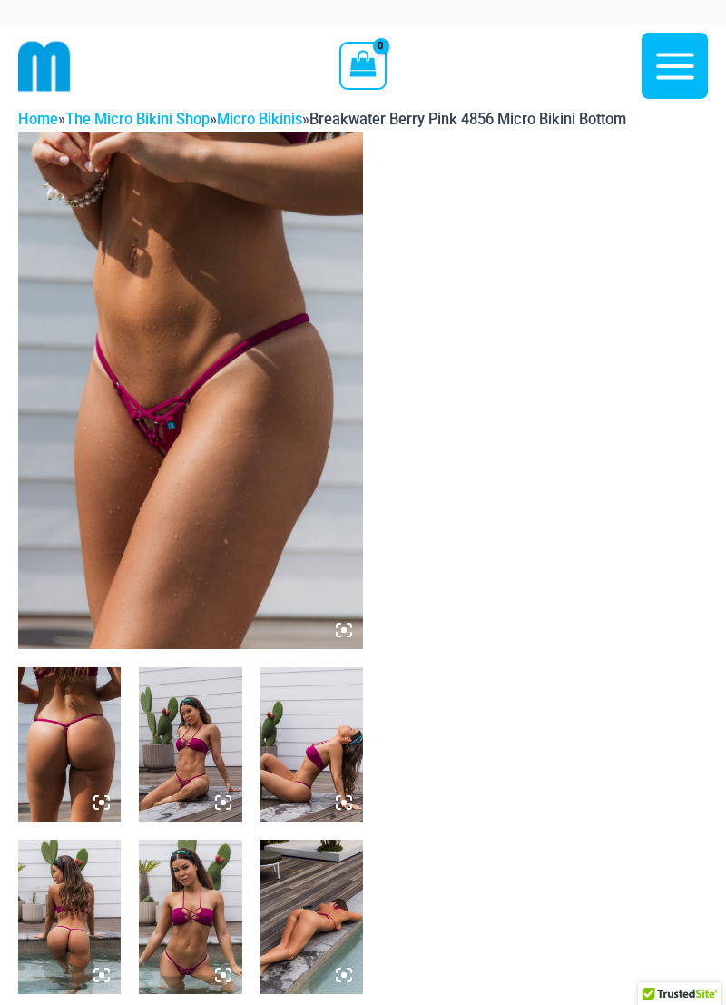
click at [126, 420] on img at bounding box center [190, 391] width 345 height 518
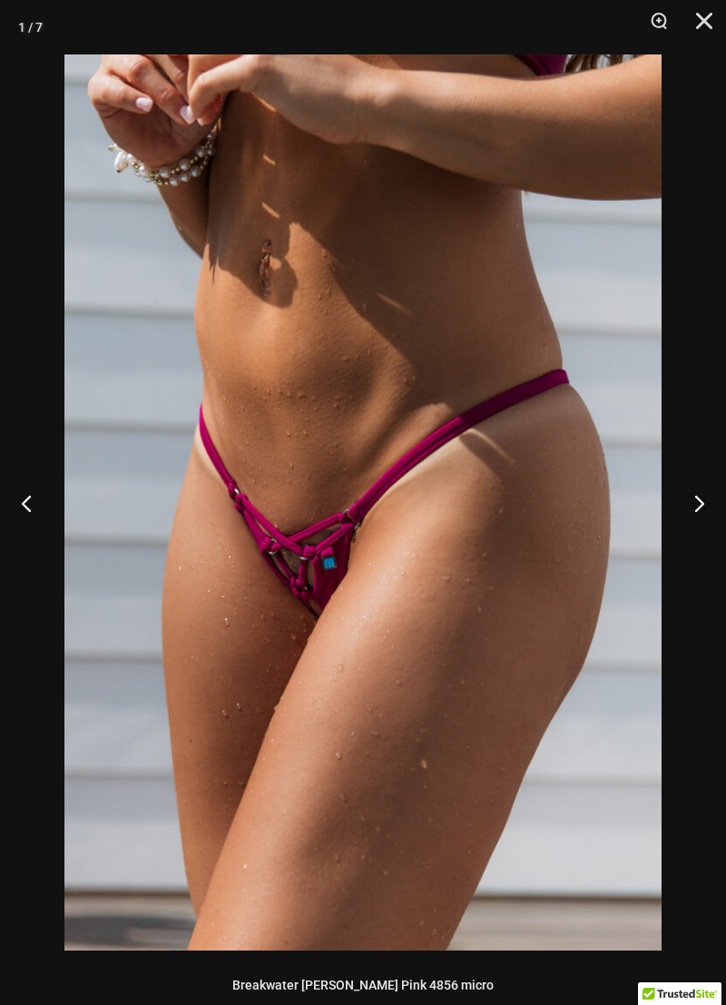
click at [686, 490] on button "Next" at bounding box center [692, 503] width 68 height 91
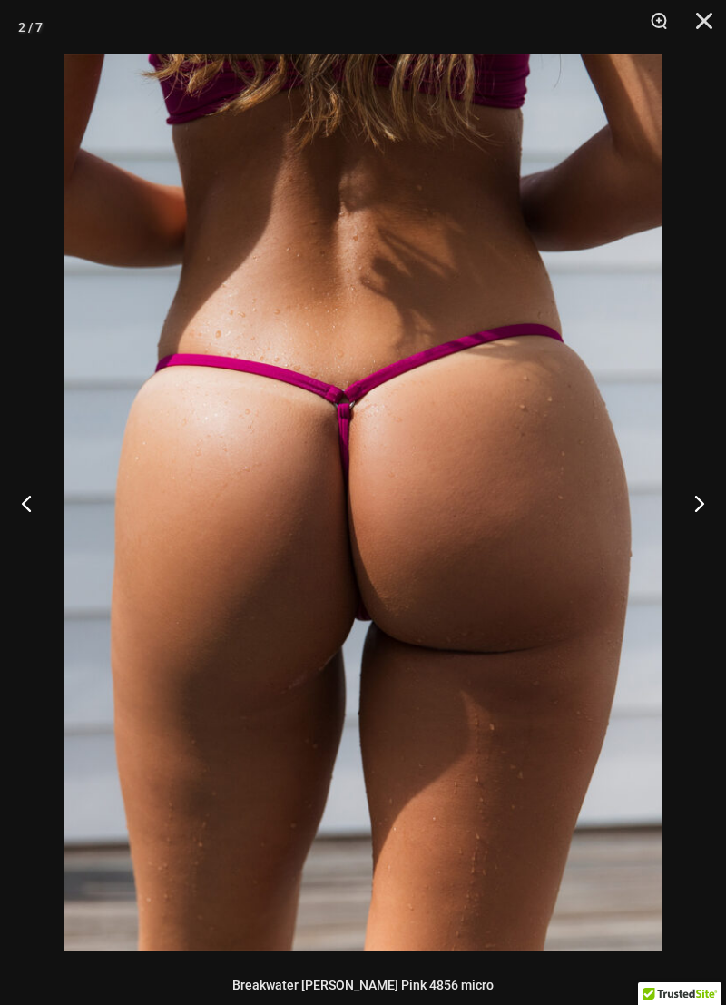
click at [686, 490] on button "Next" at bounding box center [692, 503] width 68 height 91
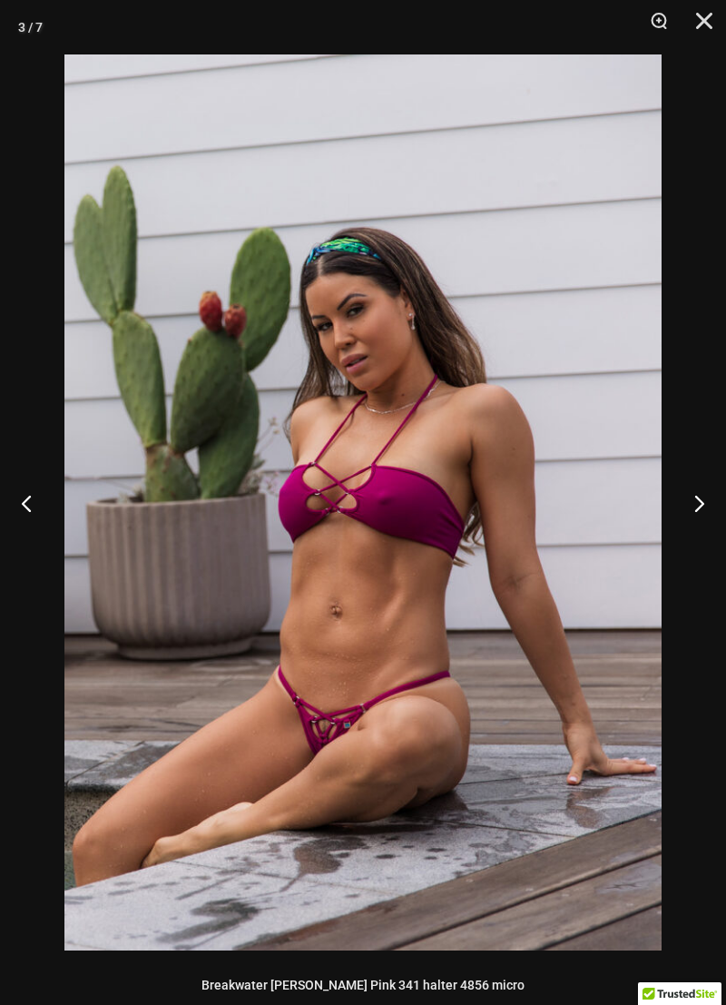
click at [678, 476] on button "Next" at bounding box center [692, 503] width 68 height 91
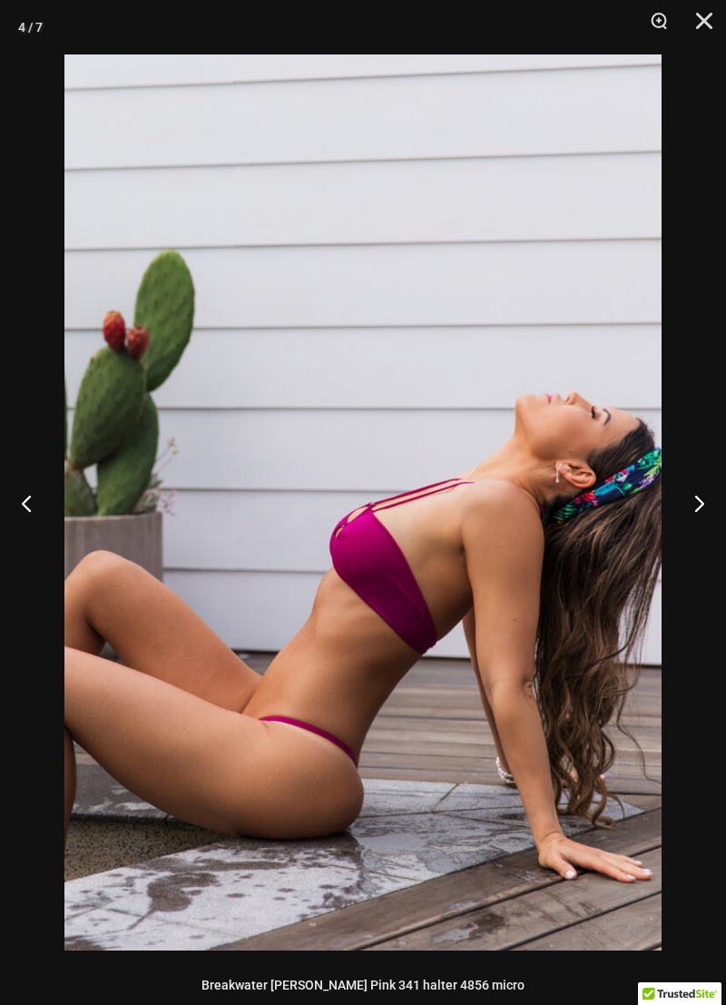
click at [686, 470] on button "Next" at bounding box center [692, 503] width 68 height 91
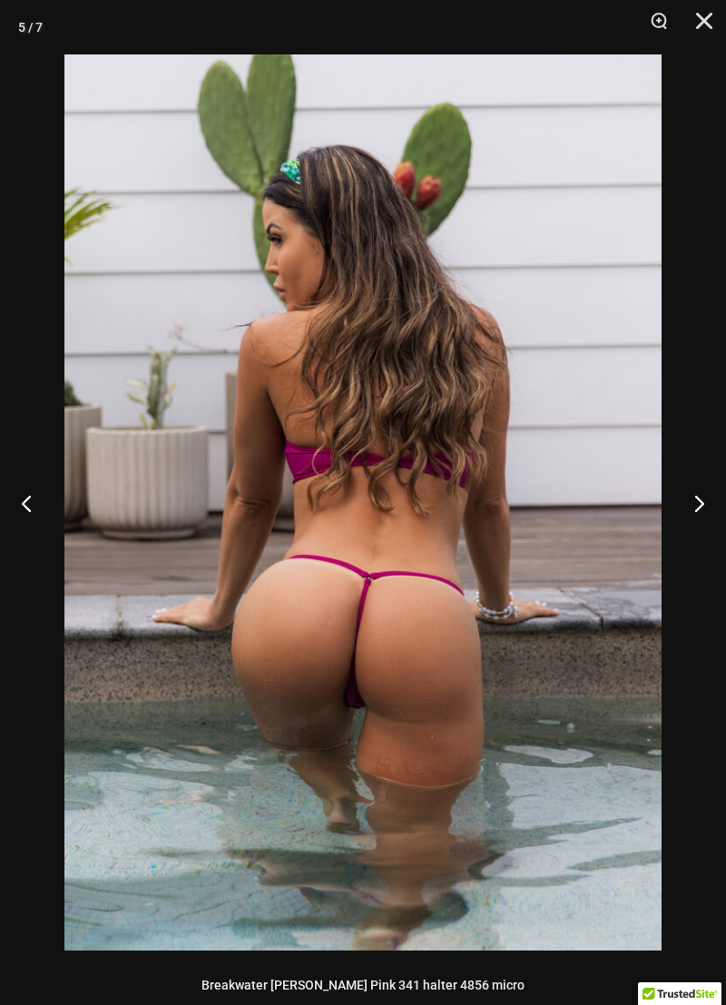
click at [688, 483] on button "Next" at bounding box center [692, 503] width 68 height 91
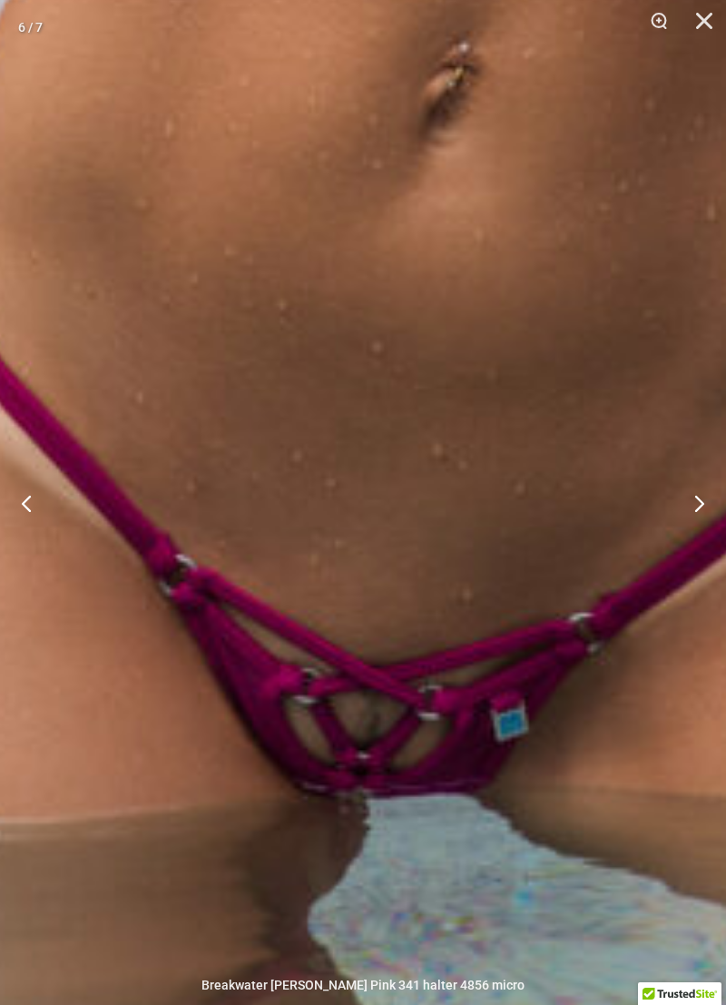
click at [692, 492] on button "Next" at bounding box center [692, 503] width 68 height 91
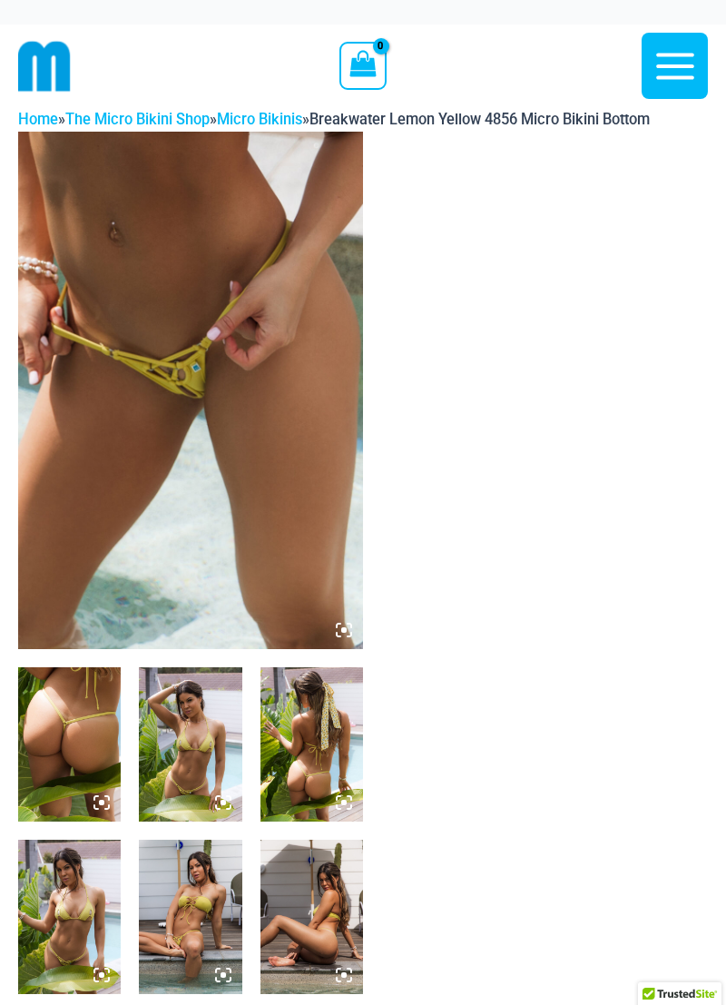
click at [124, 256] on img at bounding box center [190, 391] width 345 height 518
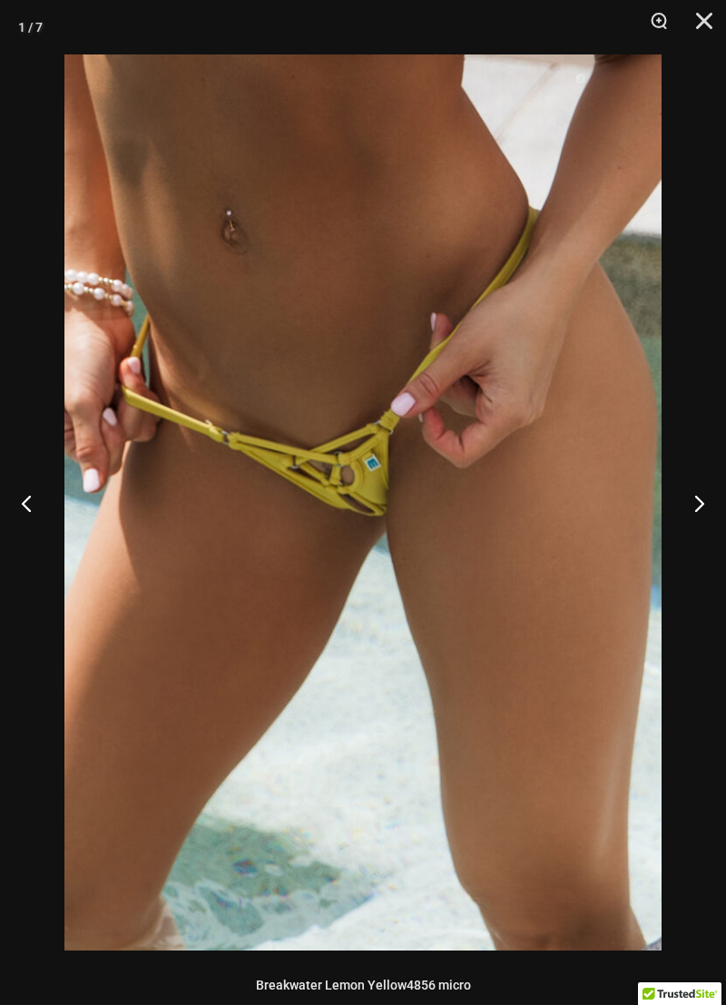
click at [691, 490] on button "Next" at bounding box center [692, 503] width 68 height 91
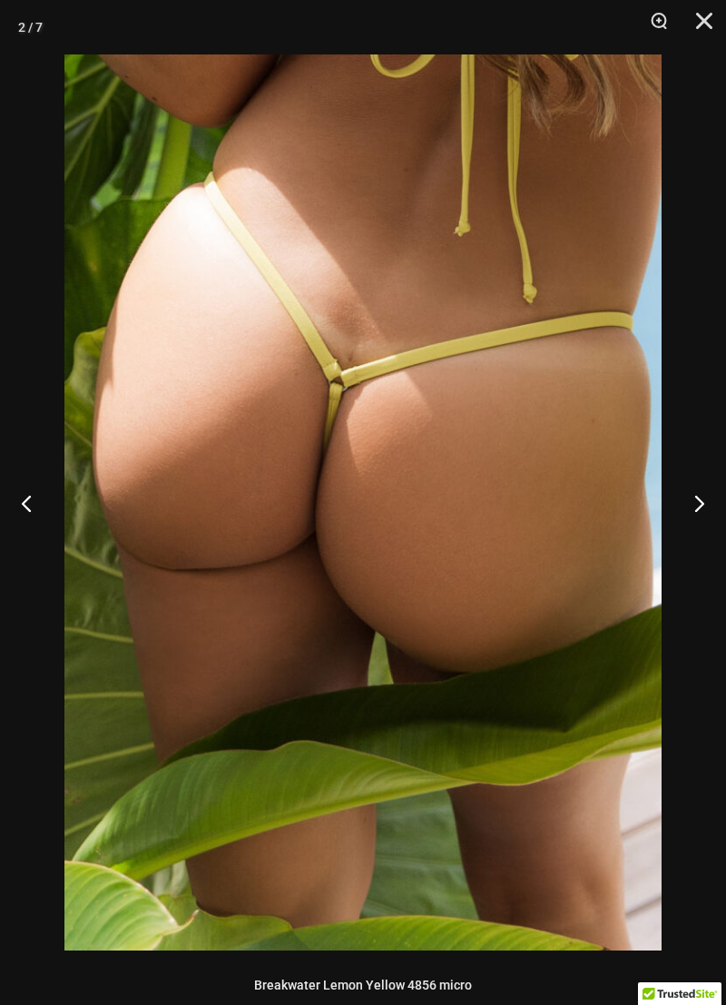
click at [691, 489] on button "Next" at bounding box center [692, 503] width 68 height 91
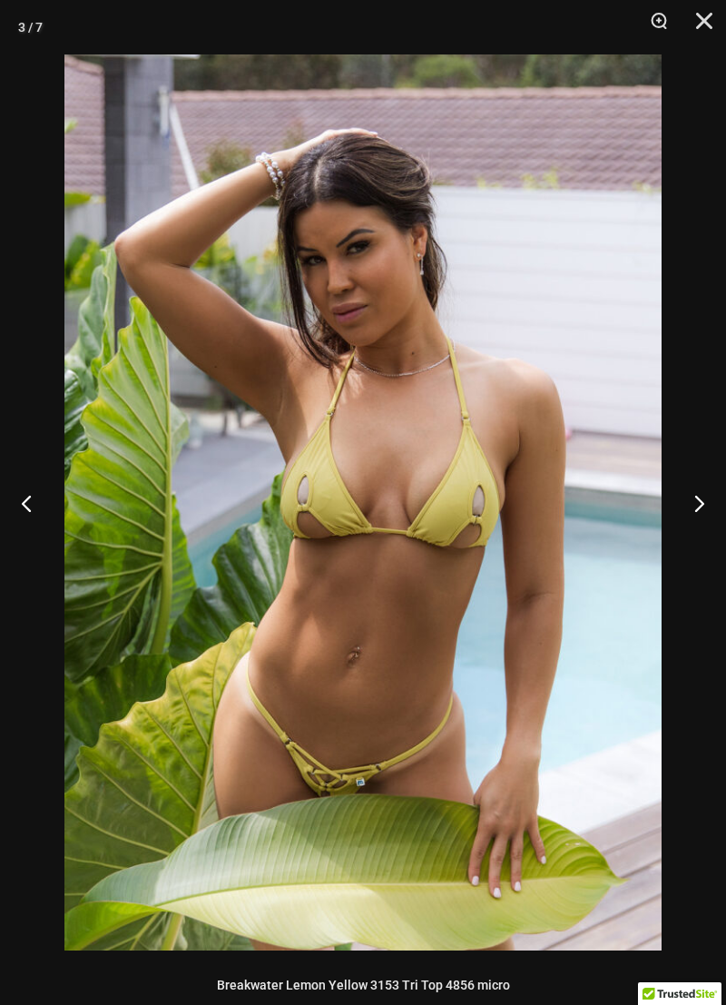
click at [691, 489] on button "Next" at bounding box center [692, 503] width 68 height 91
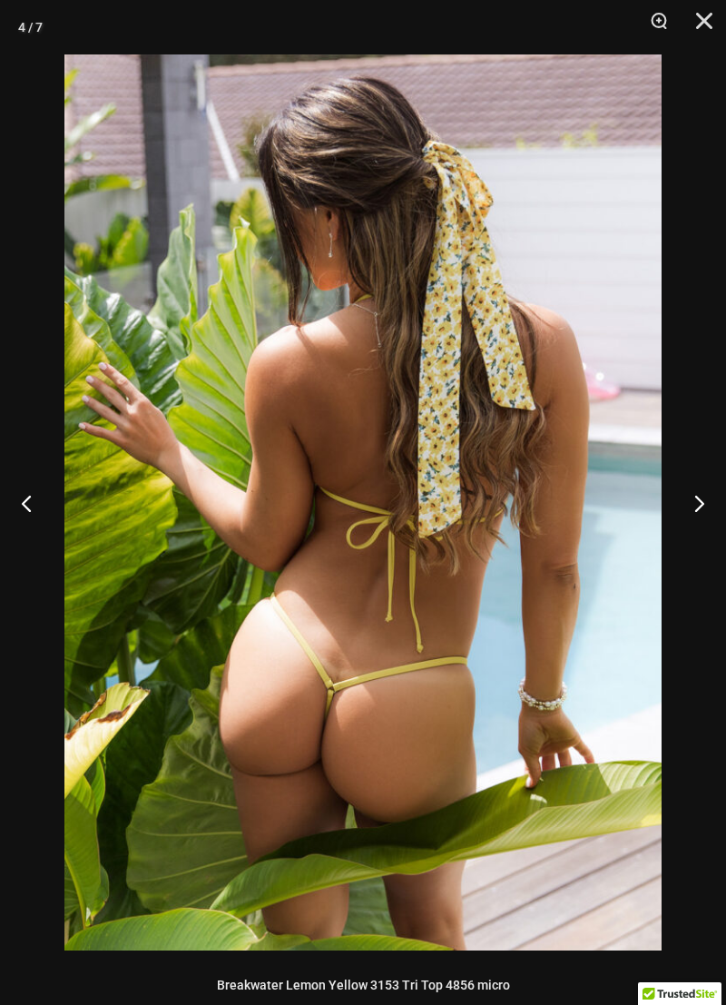
click at [691, 489] on button "Next" at bounding box center [692, 503] width 68 height 91
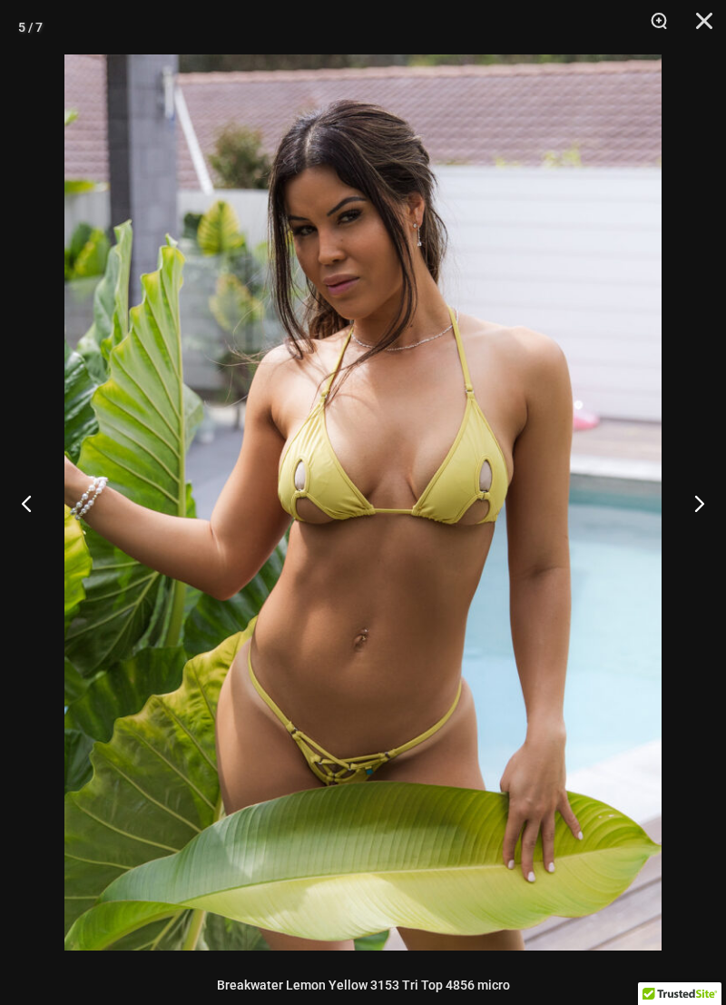
click at [691, 489] on button "Next" at bounding box center [692, 503] width 68 height 91
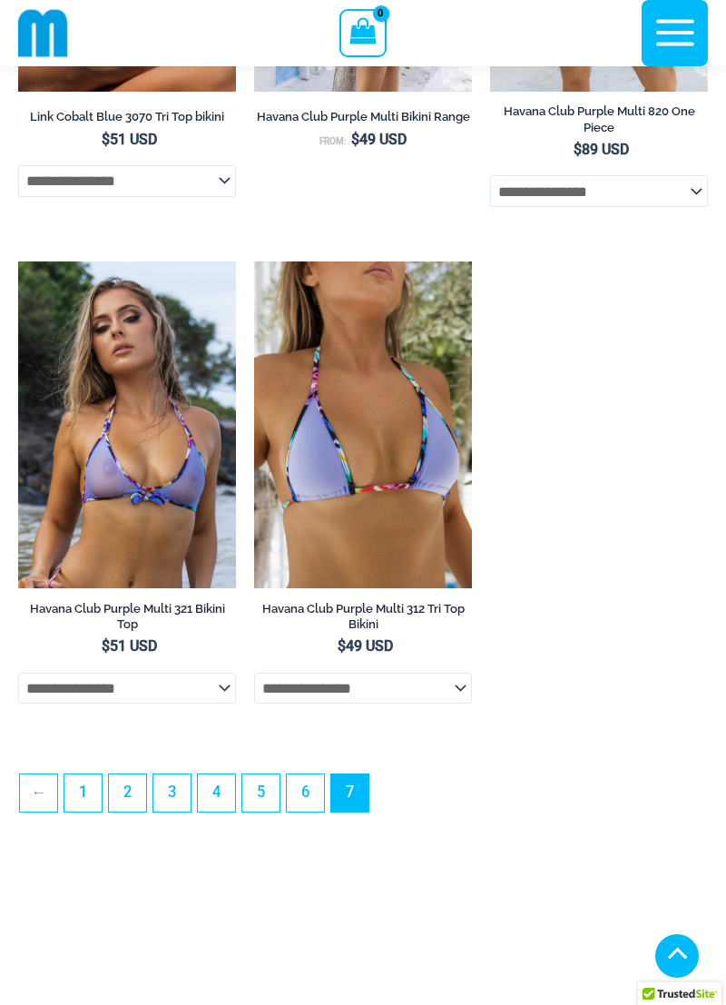
scroll to position [3349, 0]
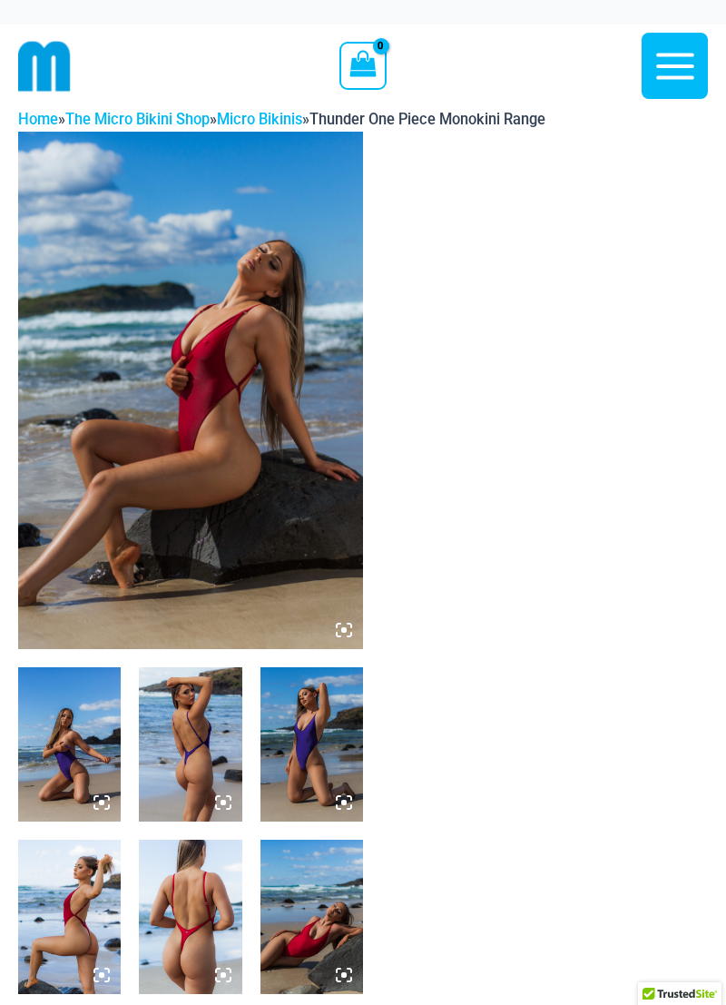
click at [111, 403] on img at bounding box center [190, 391] width 345 height 518
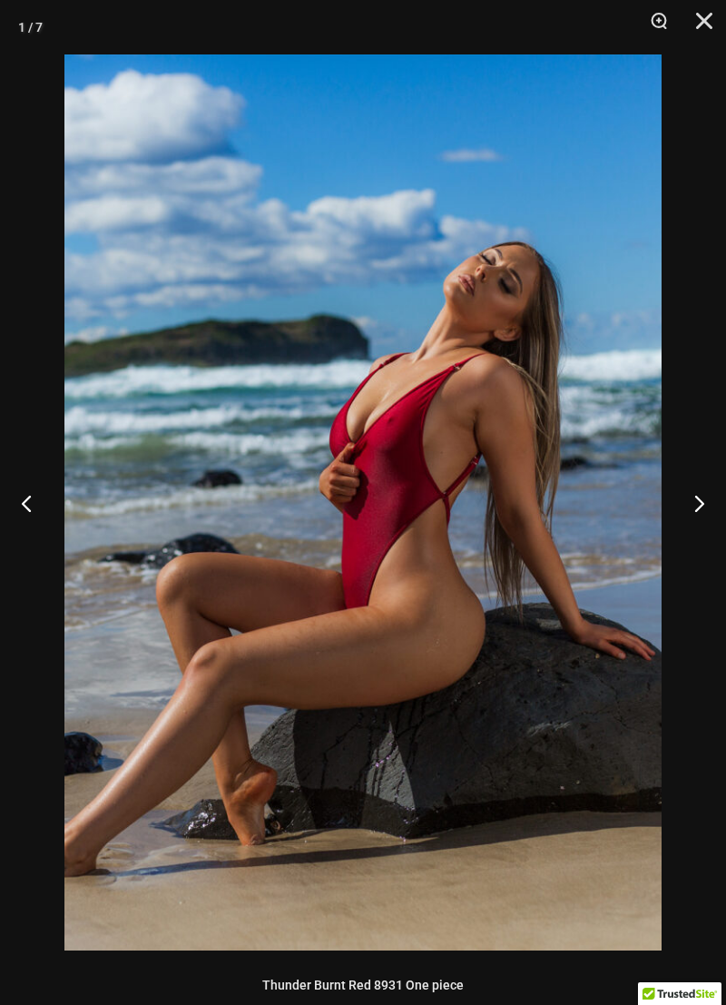
click at [690, 499] on button "Next" at bounding box center [692, 503] width 68 height 91
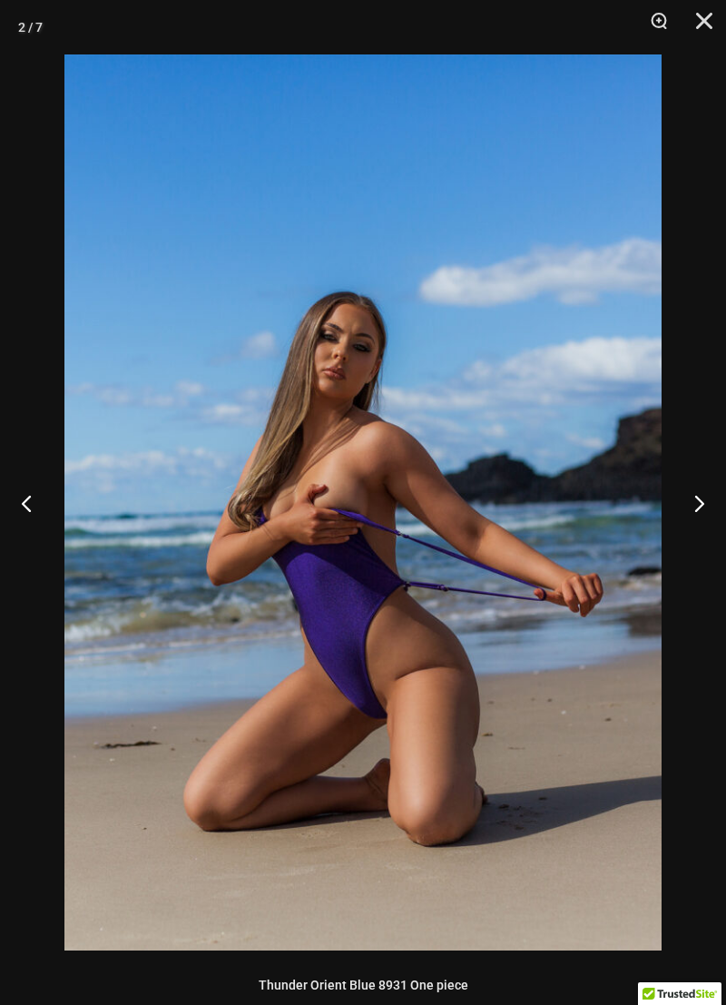
click at [696, 496] on button "Next" at bounding box center [692, 503] width 68 height 91
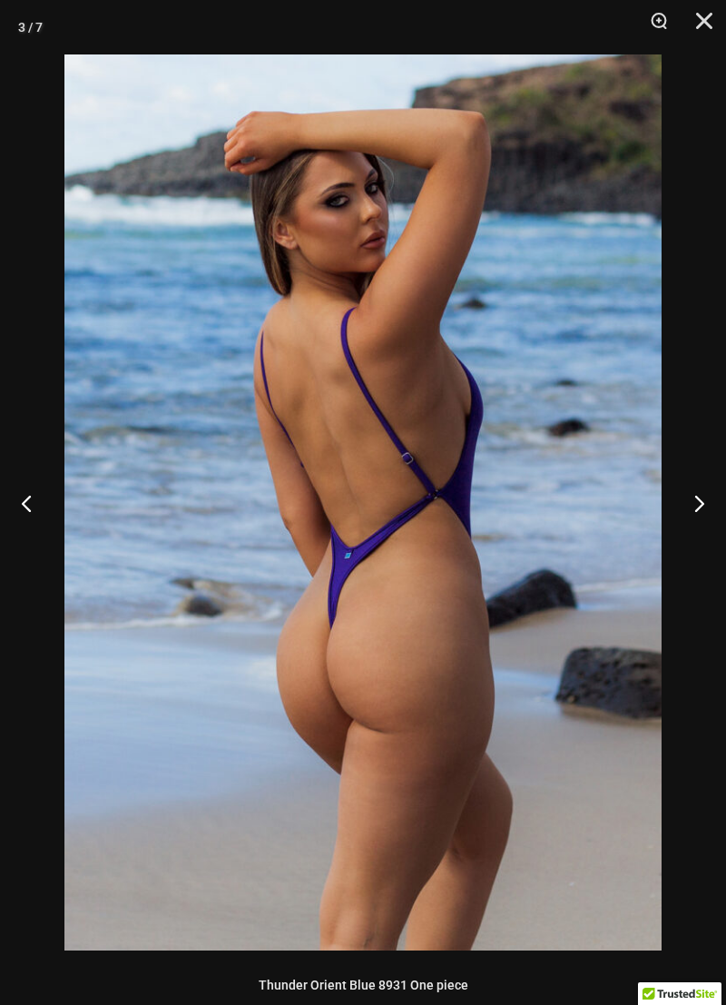
click at [682, 496] on button "Next" at bounding box center [692, 503] width 68 height 91
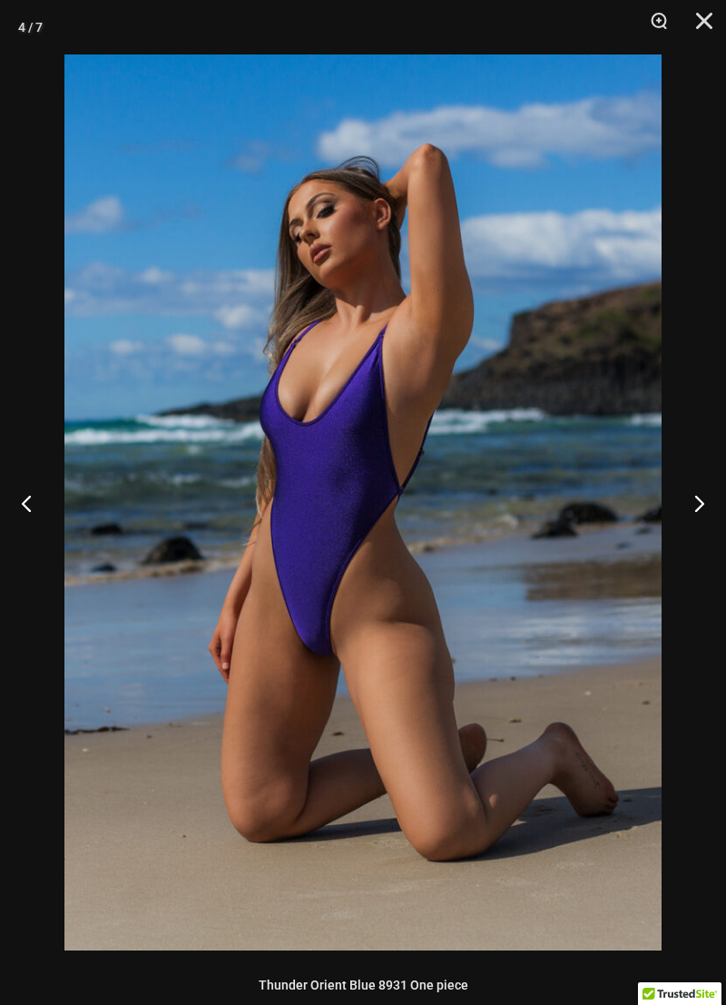
click at [682, 495] on button "Next" at bounding box center [692, 503] width 68 height 91
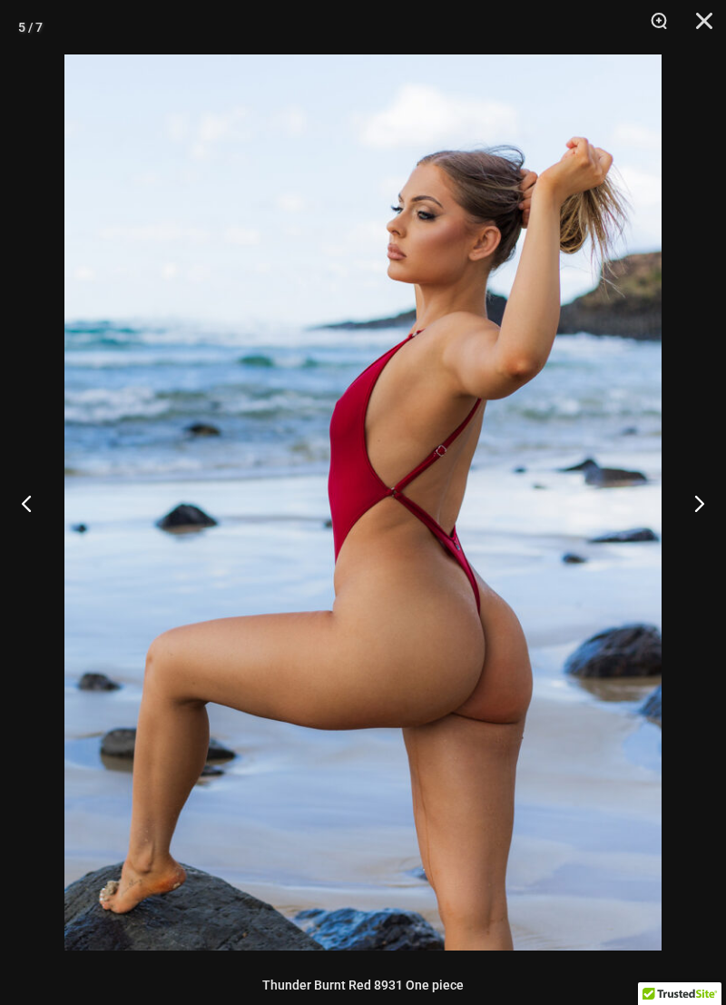
click at [688, 492] on button "Next" at bounding box center [692, 503] width 68 height 91
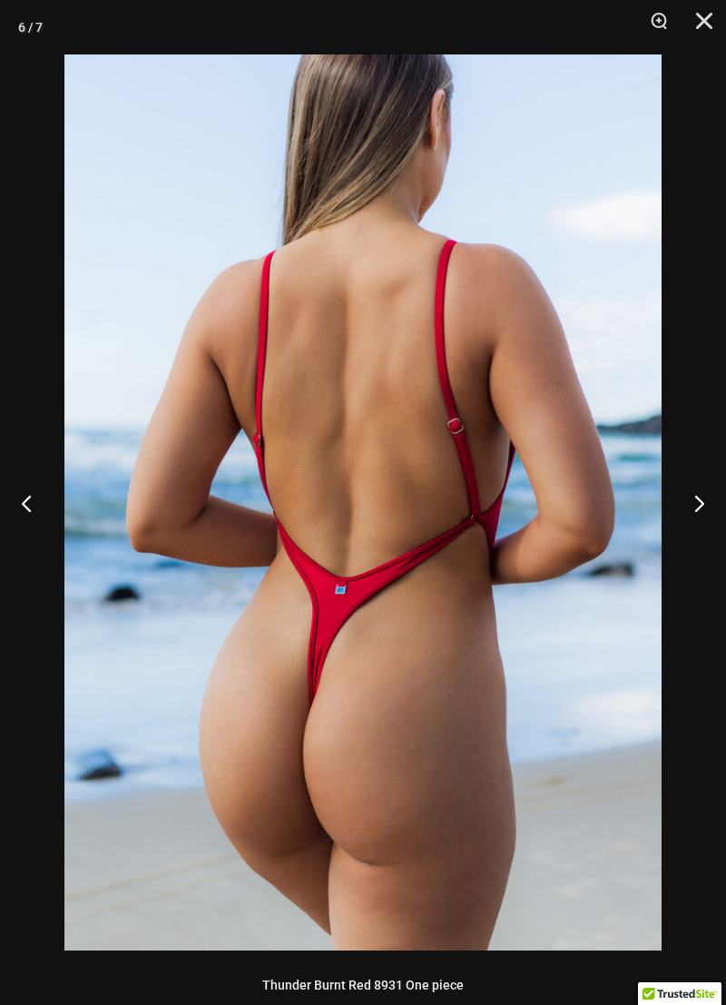
click at [688, 492] on button "Next" at bounding box center [692, 503] width 68 height 91
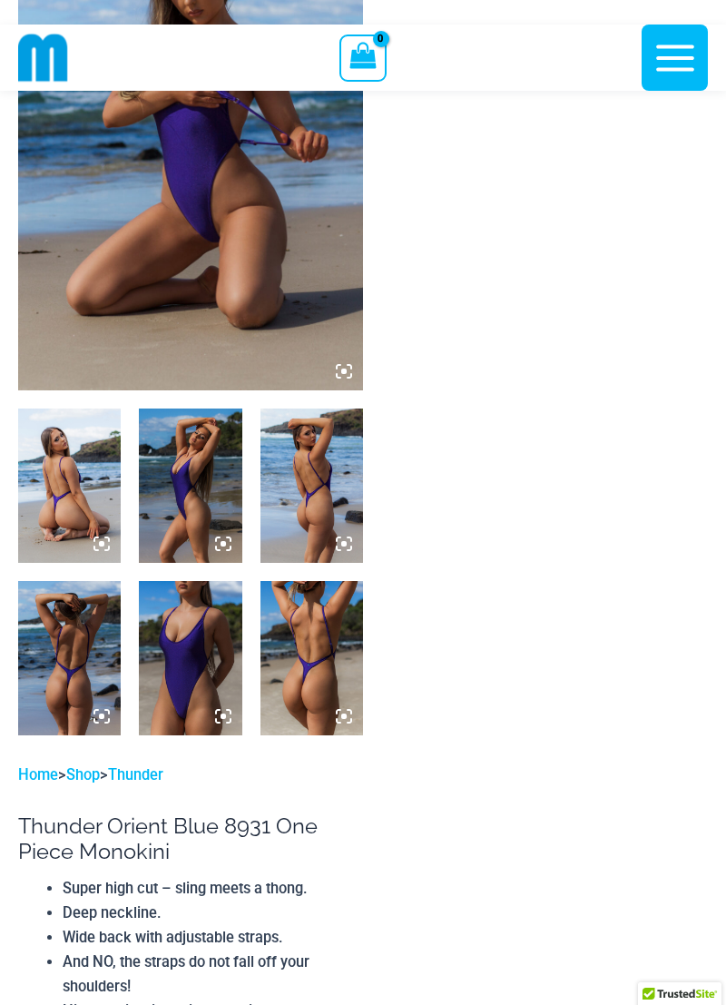
scroll to position [243, 0]
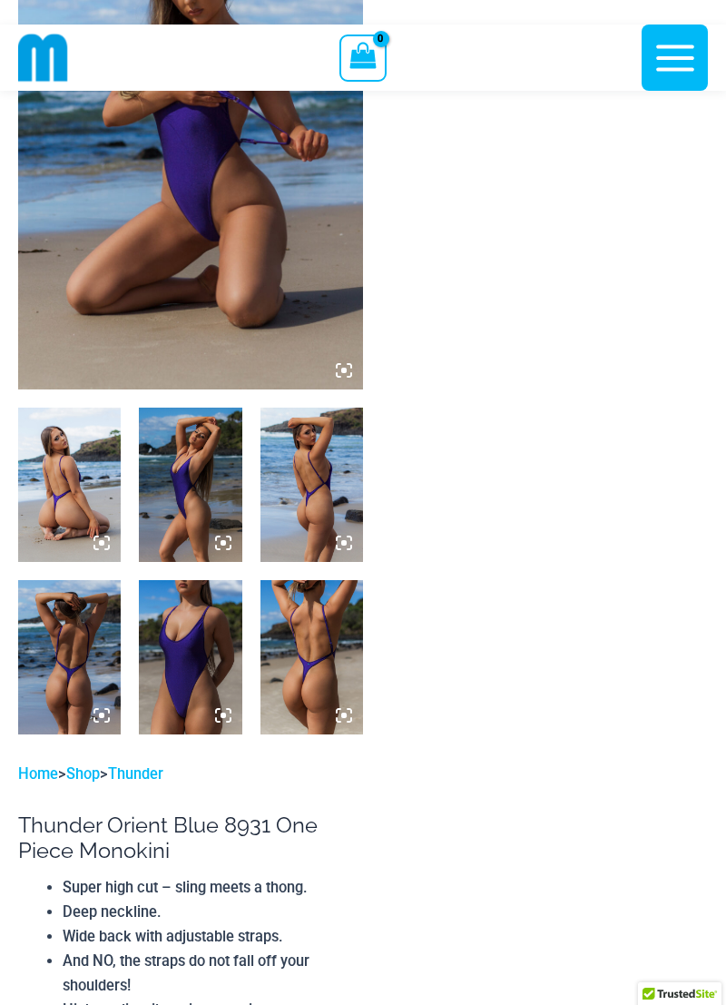
click at [66, 462] on img at bounding box center [69, 485] width 103 height 154
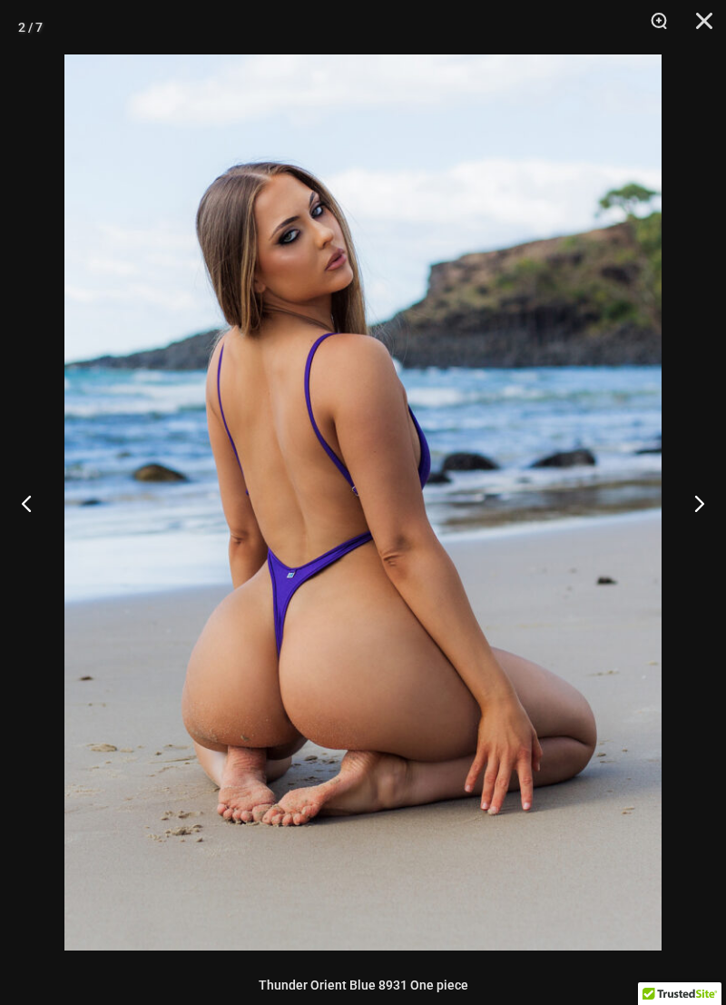
click at [689, 483] on button "Next" at bounding box center [692, 503] width 68 height 91
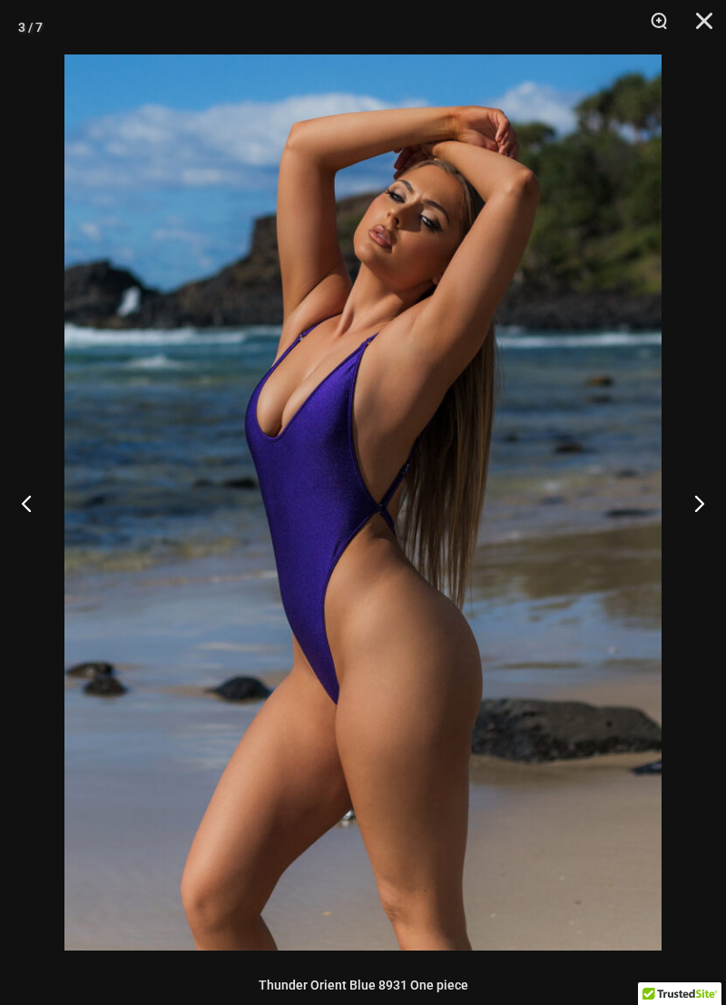
click at [689, 483] on button "Next" at bounding box center [692, 503] width 68 height 91
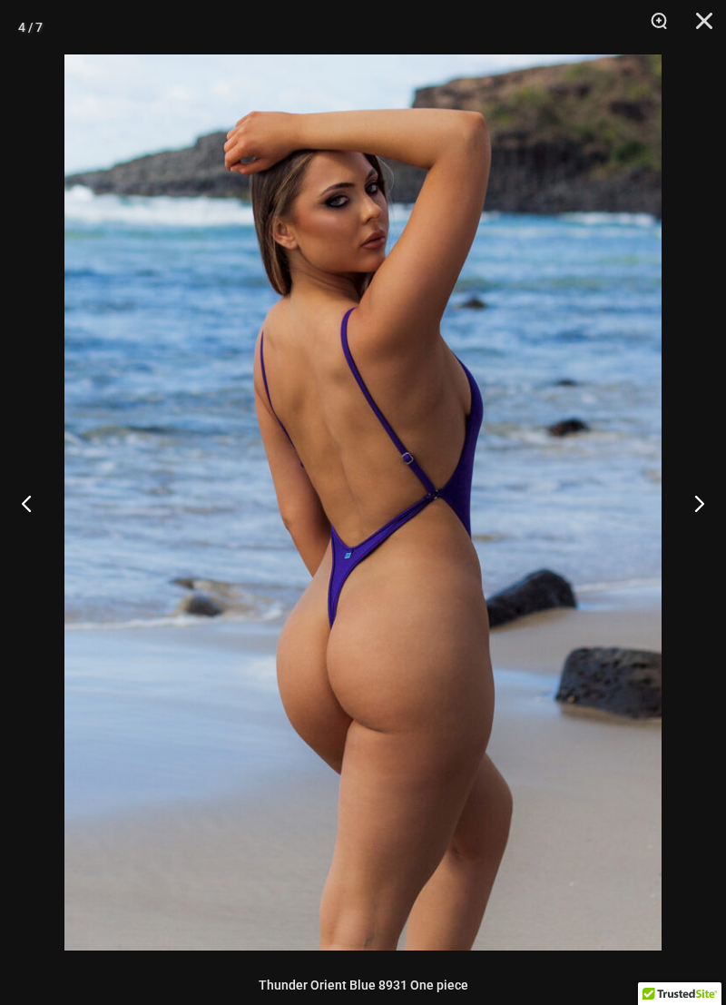
click at [685, 500] on button "Next" at bounding box center [692, 503] width 68 height 91
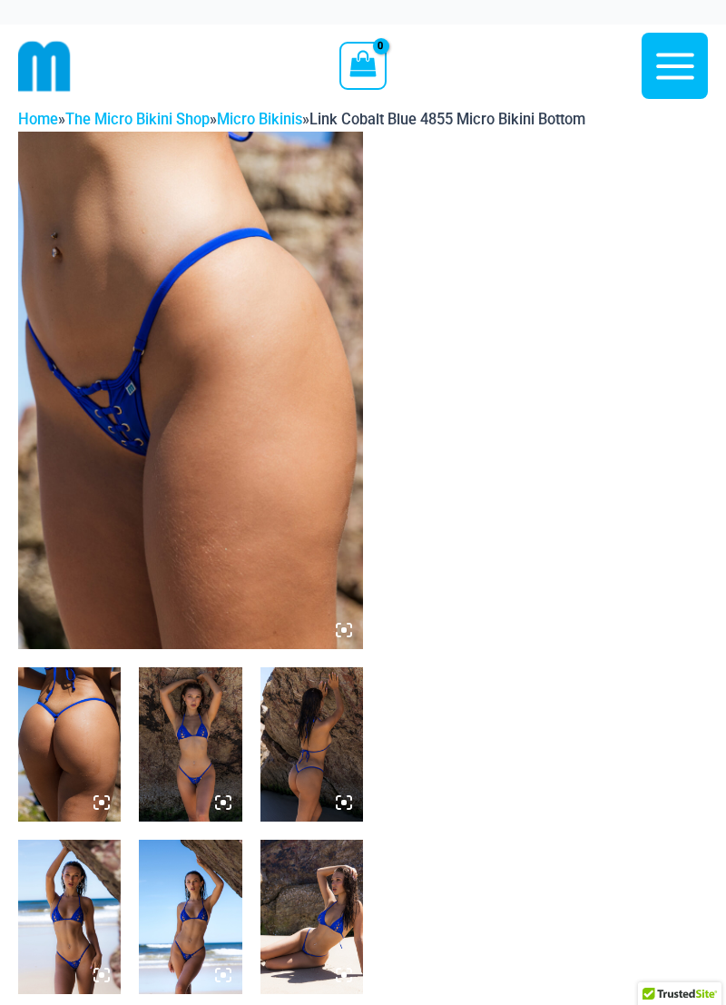
click at [204, 752] on img at bounding box center [190, 744] width 103 height 154
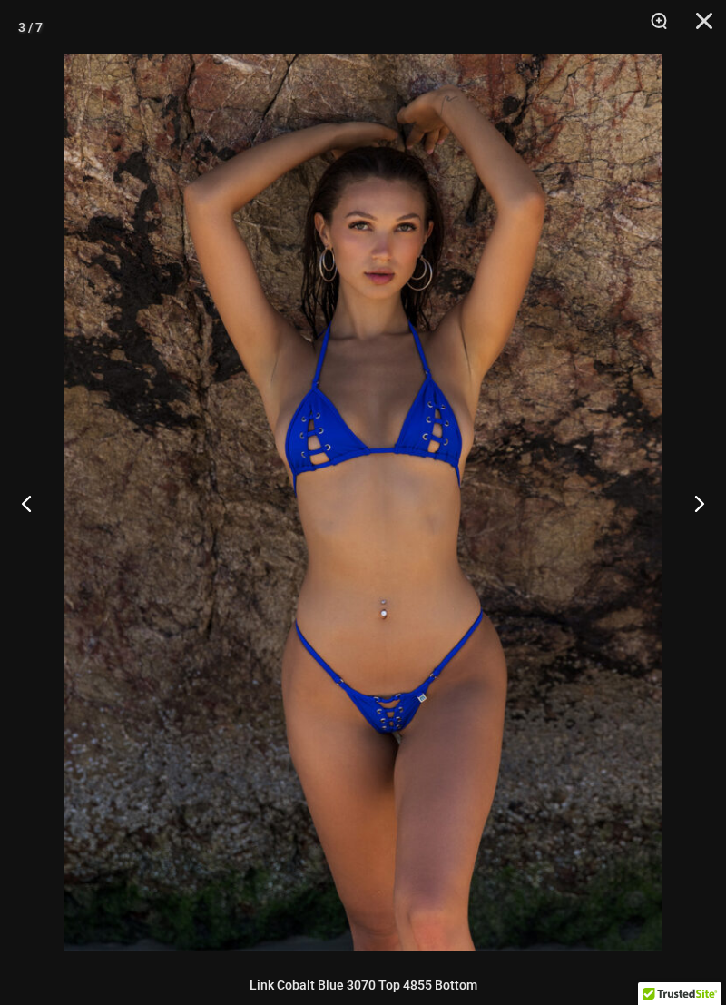
click at [687, 494] on button "Next" at bounding box center [692, 503] width 68 height 91
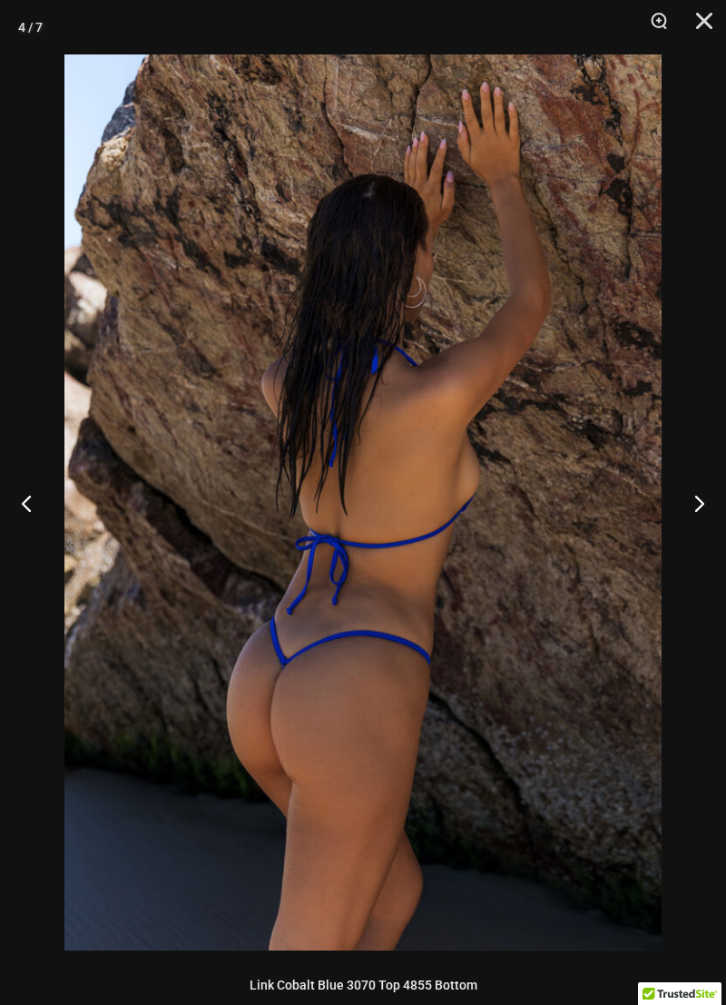
click at [695, 495] on button "Next" at bounding box center [692, 503] width 68 height 91
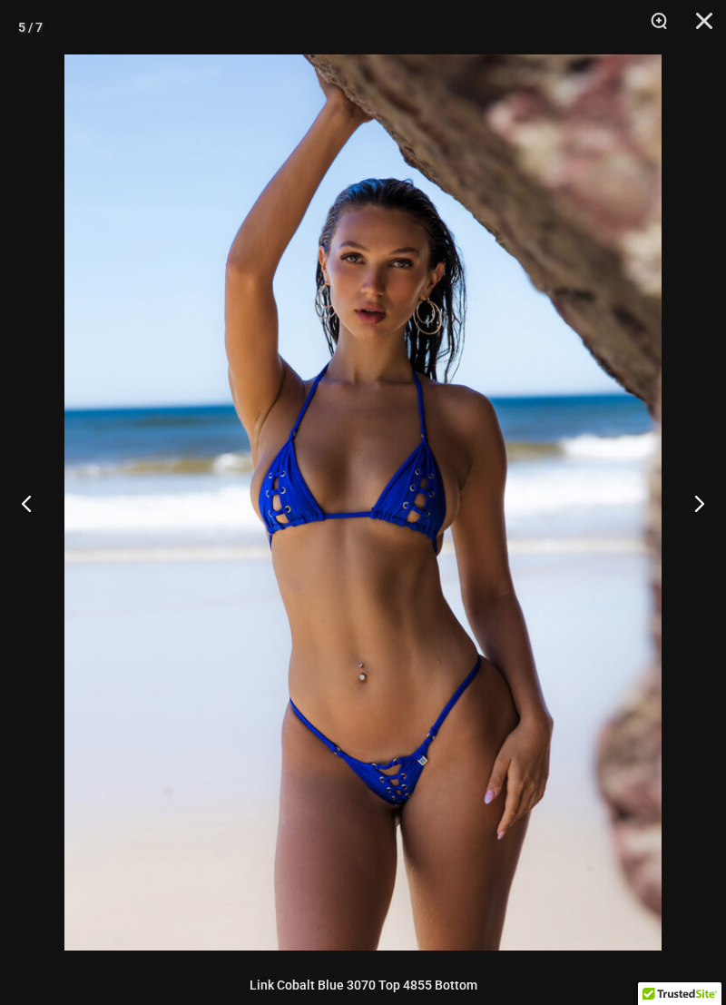
click at [696, 483] on button "Next" at bounding box center [692, 503] width 68 height 91
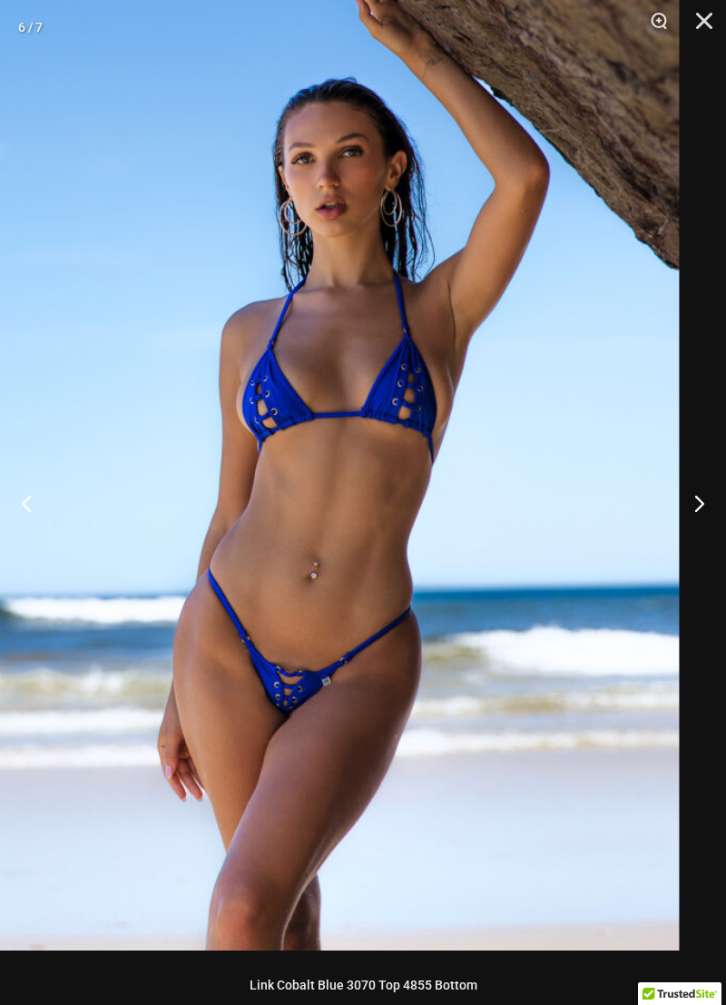
click at [698, 502] on button "Next" at bounding box center [692, 503] width 68 height 91
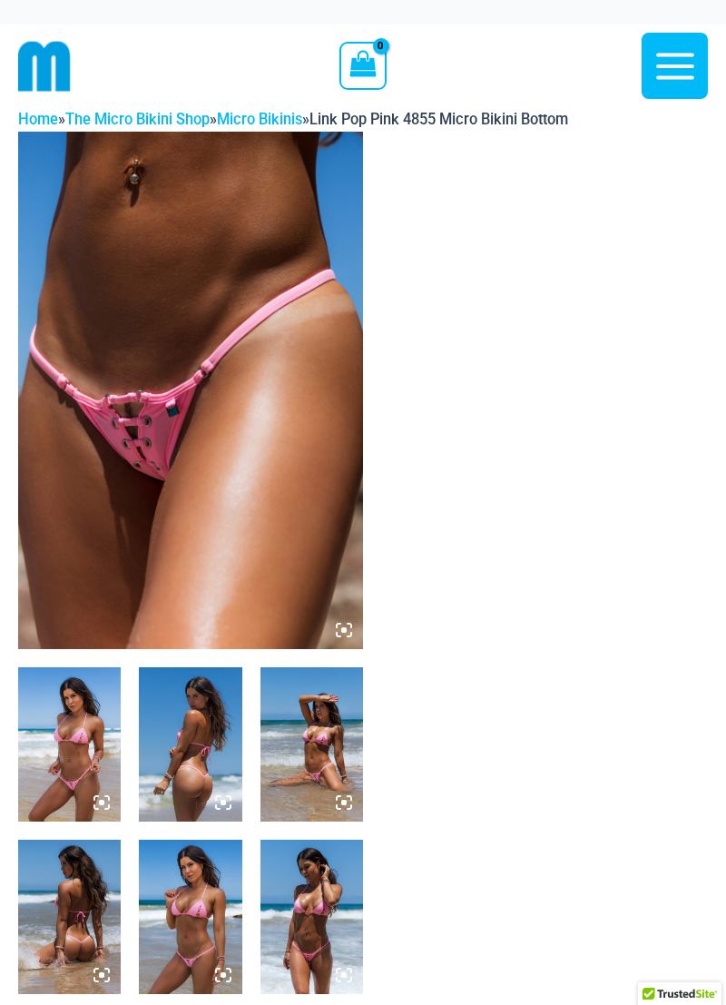
click at [122, 370] on img at bounding box center [190, 391] width 345 height 518
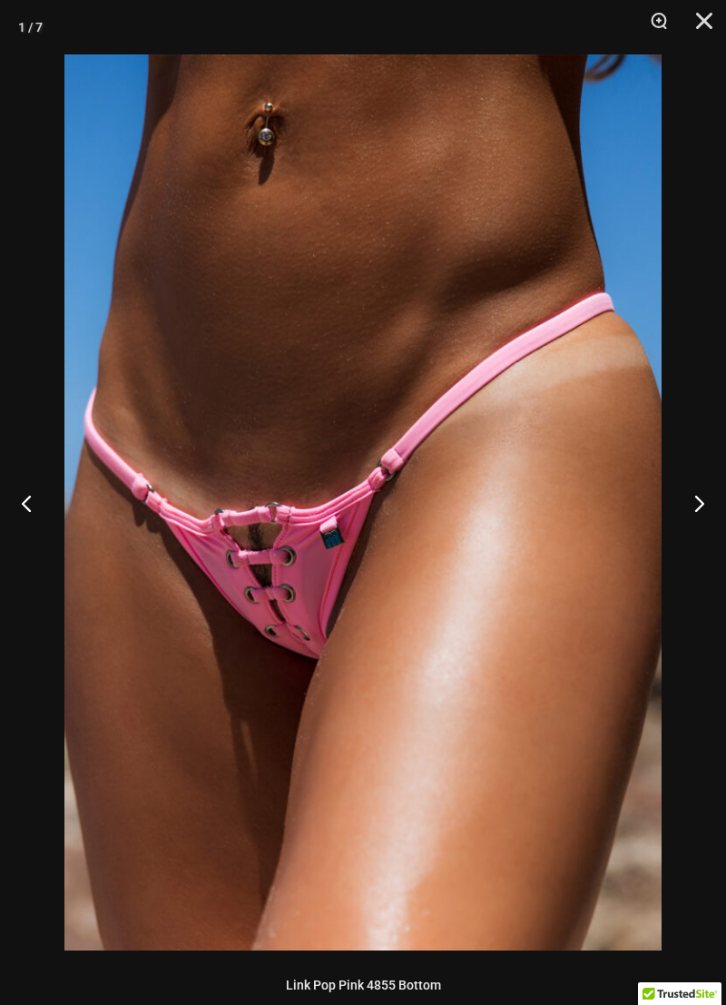
click at [688, 491] on button "Next" at bounding box center [692, 503] width 68 height 91
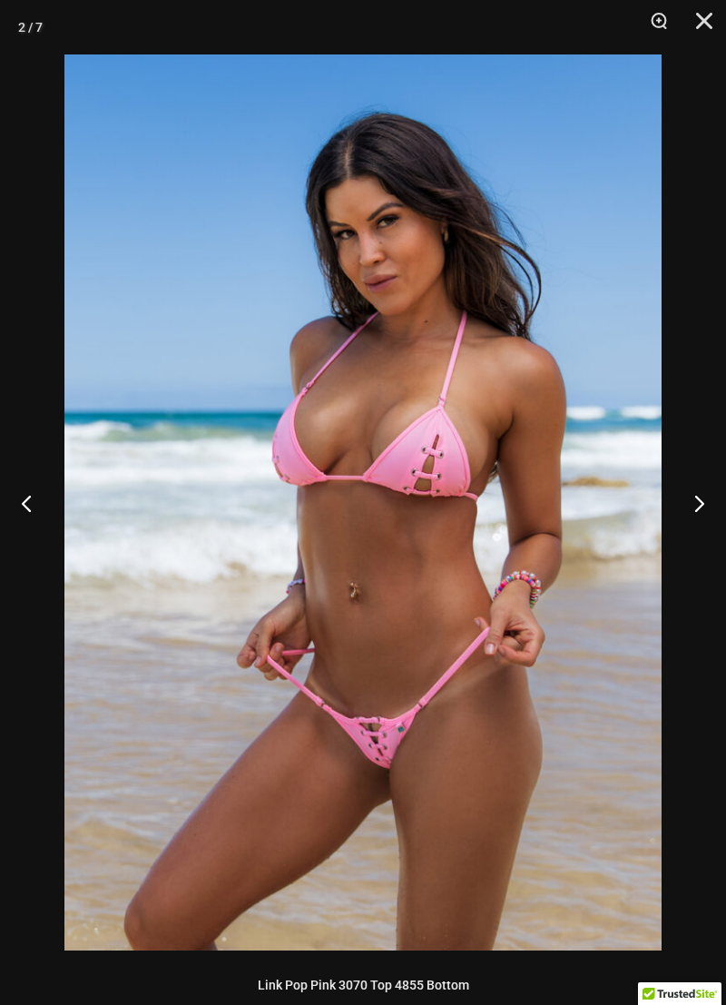
click at [687, 491] on button "Next" at bounding box center [692, 503] width 68 height 91
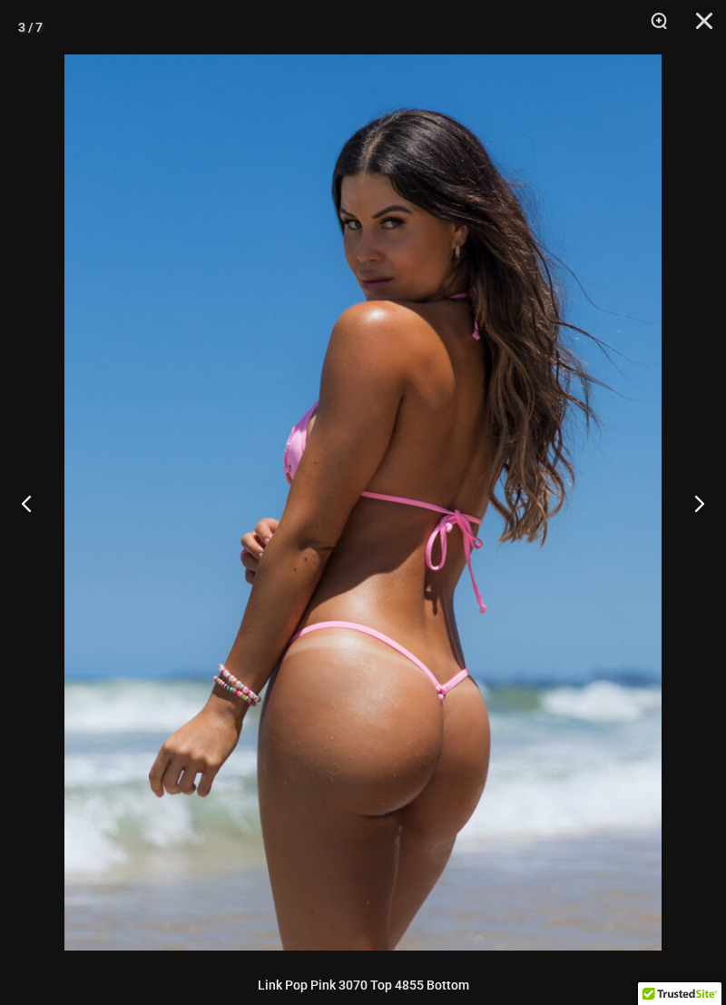
click at [687, 491] on button "Next" at bounding box center [692, 503] width 68 height 91
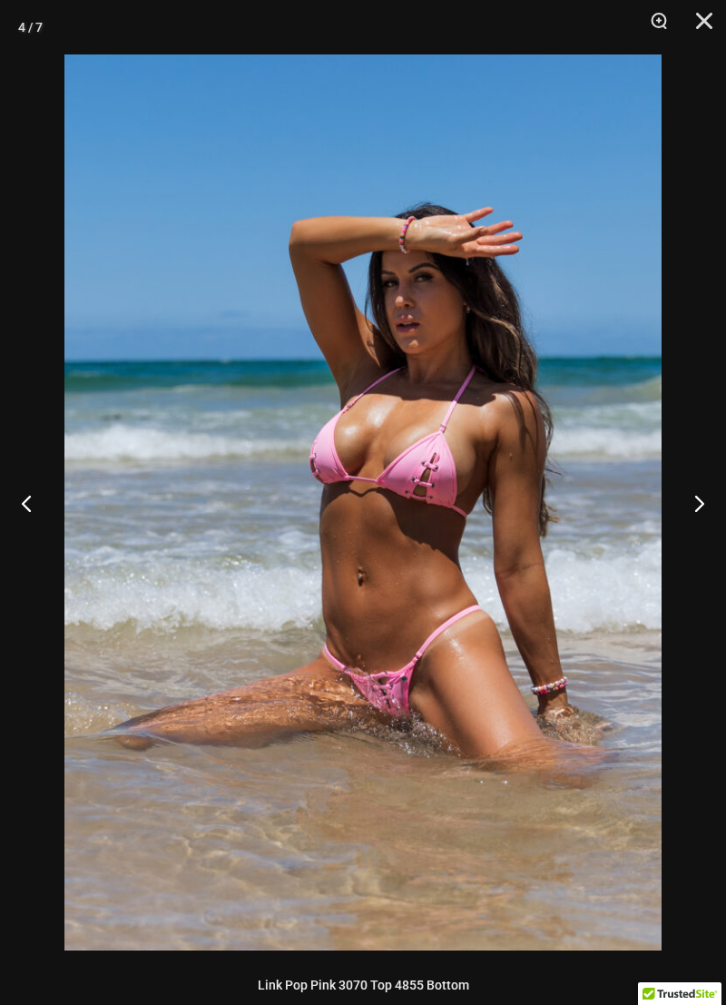
click at [687, 491] on button "Next" at bounding box center [692, 503] width 68 height 91
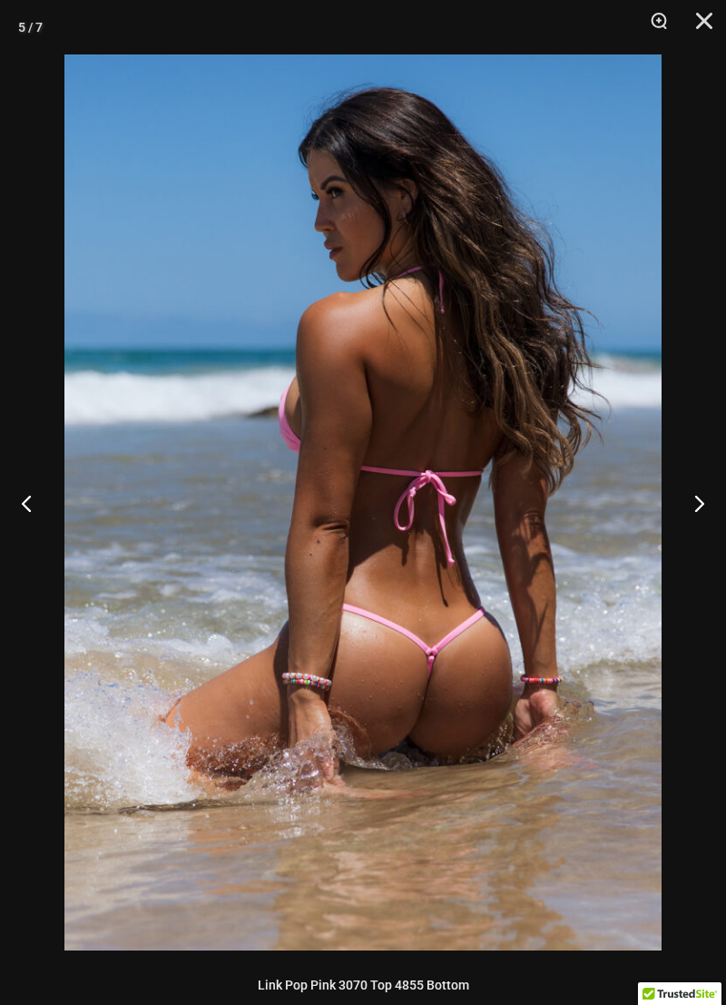
click at [687, 491] on button "Next" at bounding box center [692, 503] width 68 height 91
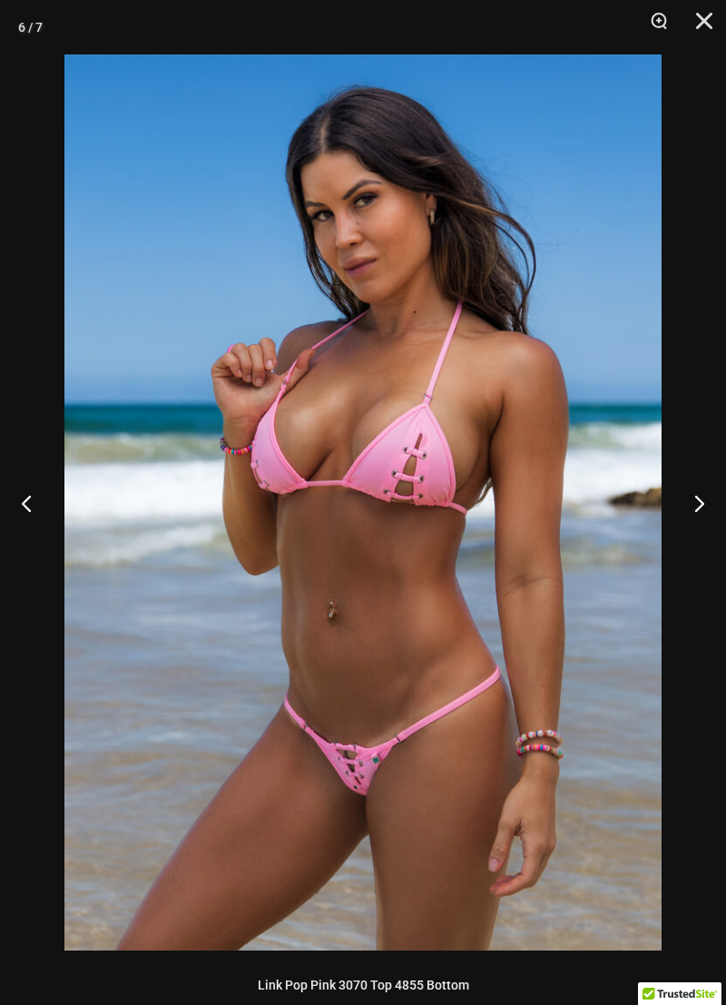
click at [687, 491] on button "Next" at bounding box center [692, 503] width 68 height 91
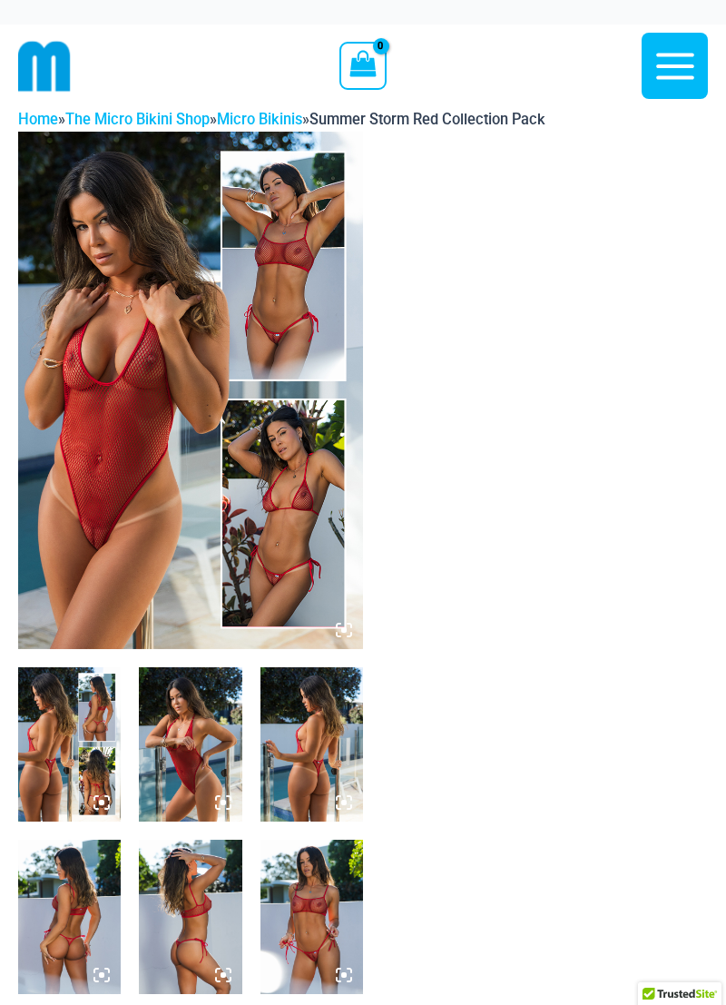
click at [79, 407] on img at bounding box center [190, 391] width 345 height 518
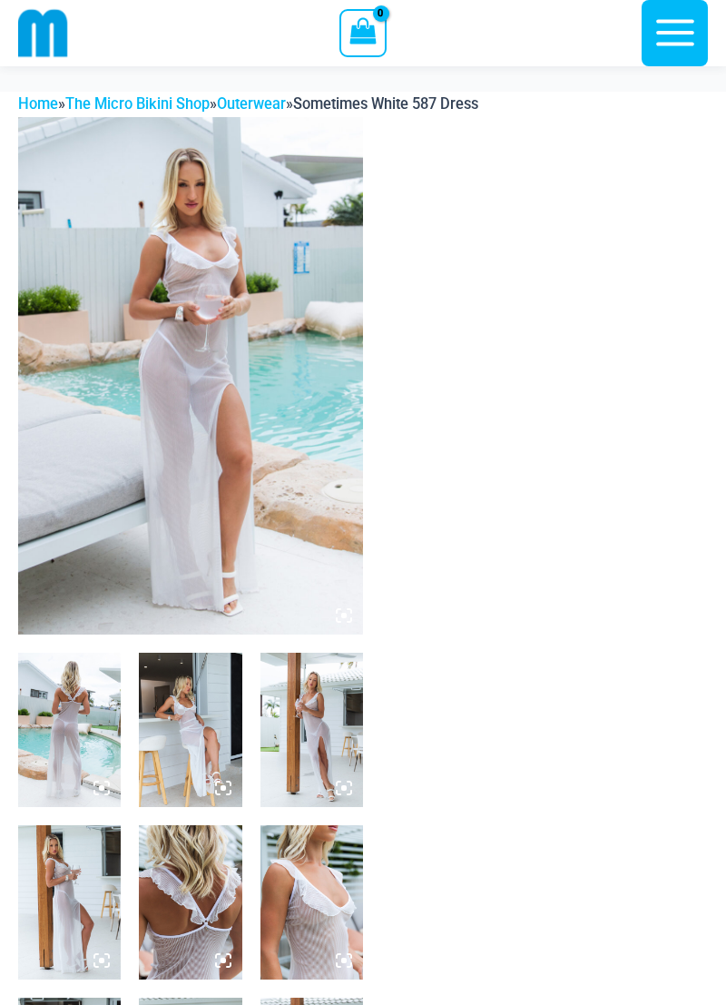
click at [60, 653] on img at bounding box center [69, 730] width 103 height 154
click at [85, 653] on img at bounding box center [69, 730] width 103 height 154
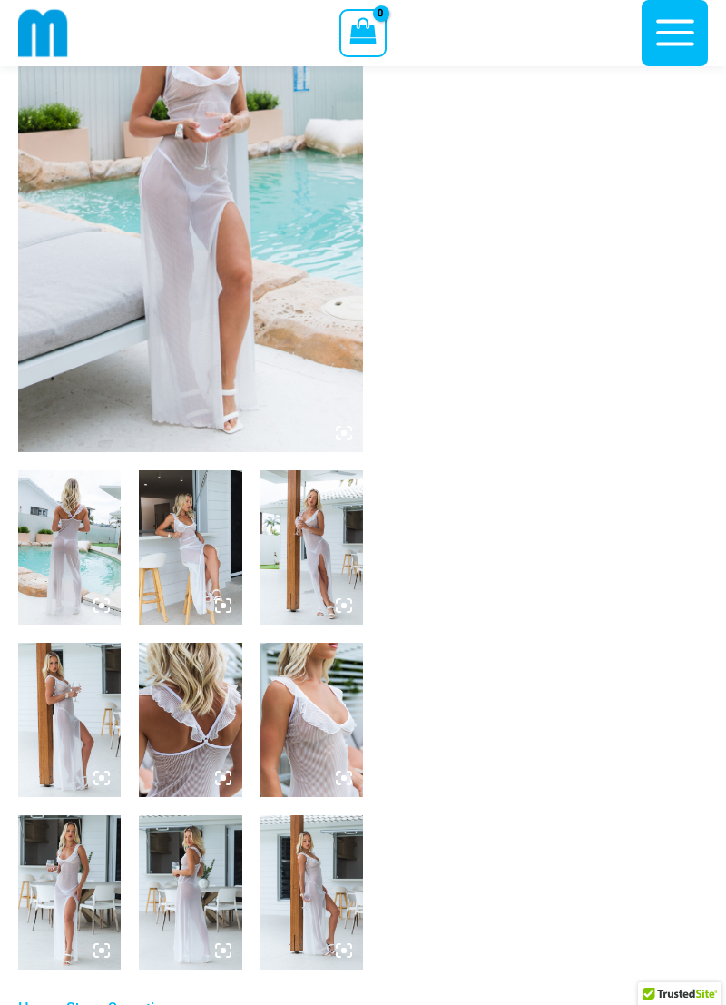
click at [152, 276] on img at bounding box center [190, 194] width 345 height 518
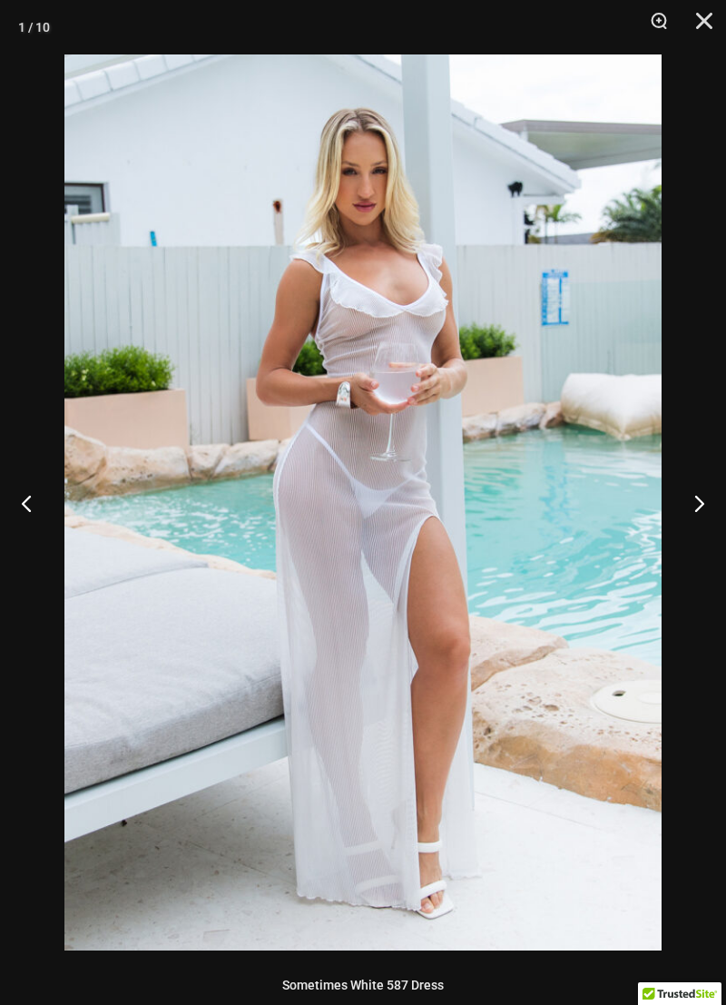
click at [692, 494] on button "Next" at bounding box center [692, 503] width 68 height 91
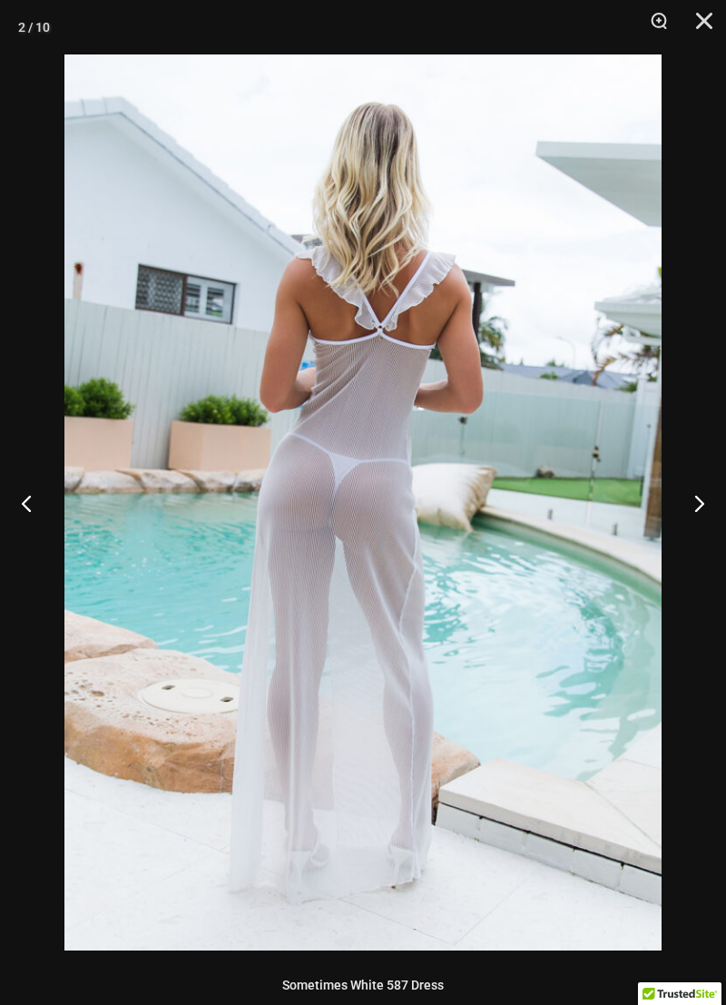
click at [688, 490] on button "Next" at bounding box center [692, 503] width 68 height 91
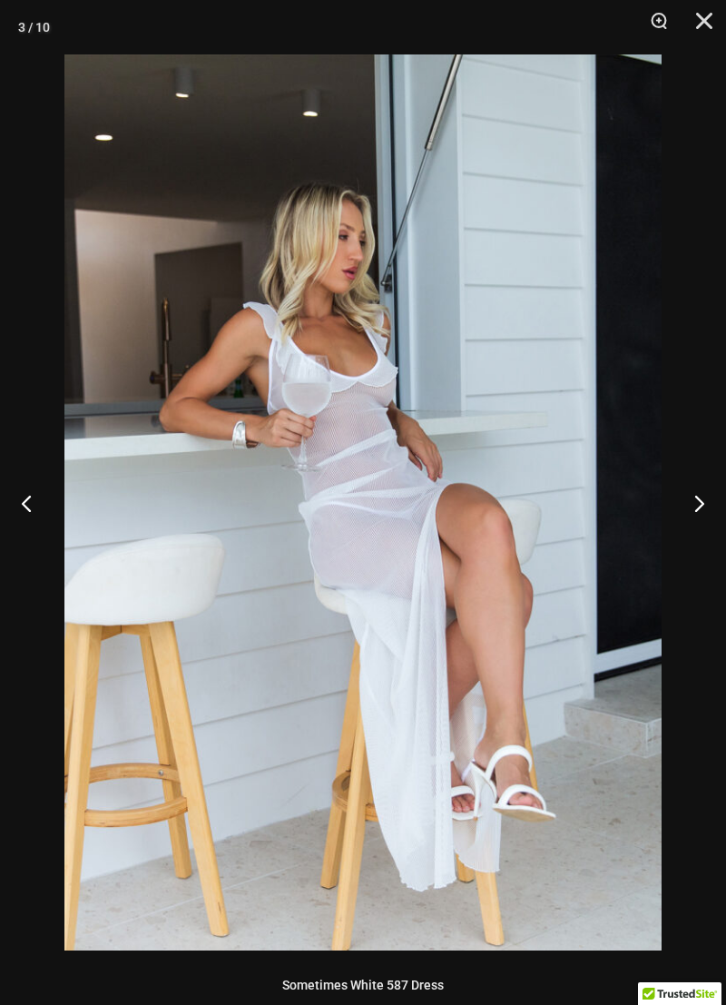
click at [688, 490] on button "Next" at bounding box center [692, 503] width 68 height 91
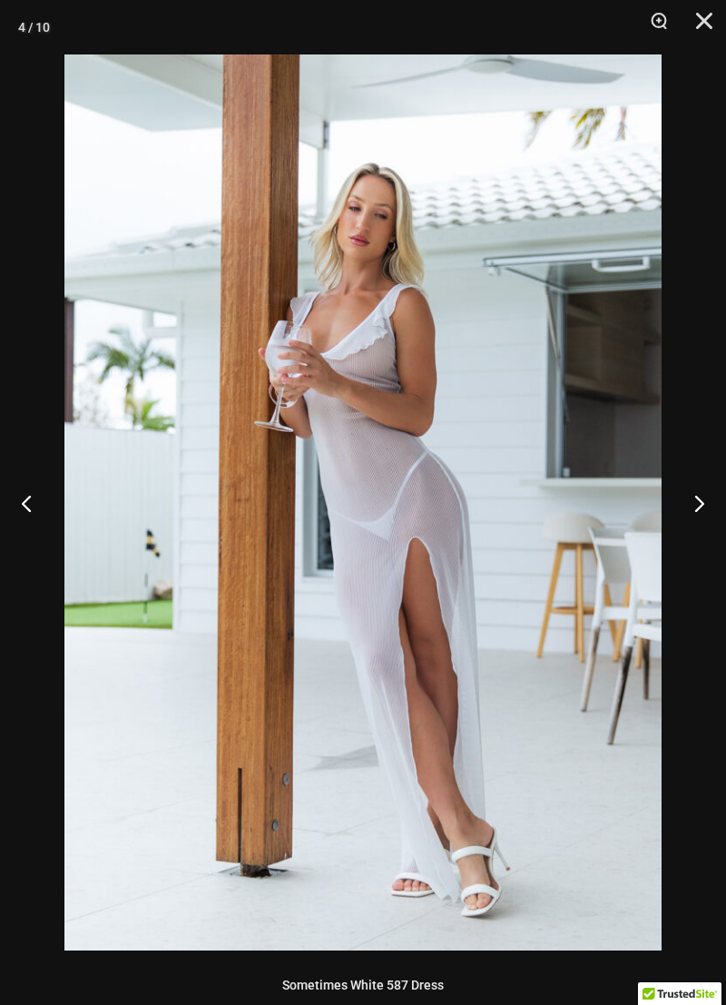
click at [687, 491] on button "Next" at bounding box center [692, 503] width 68 height 91
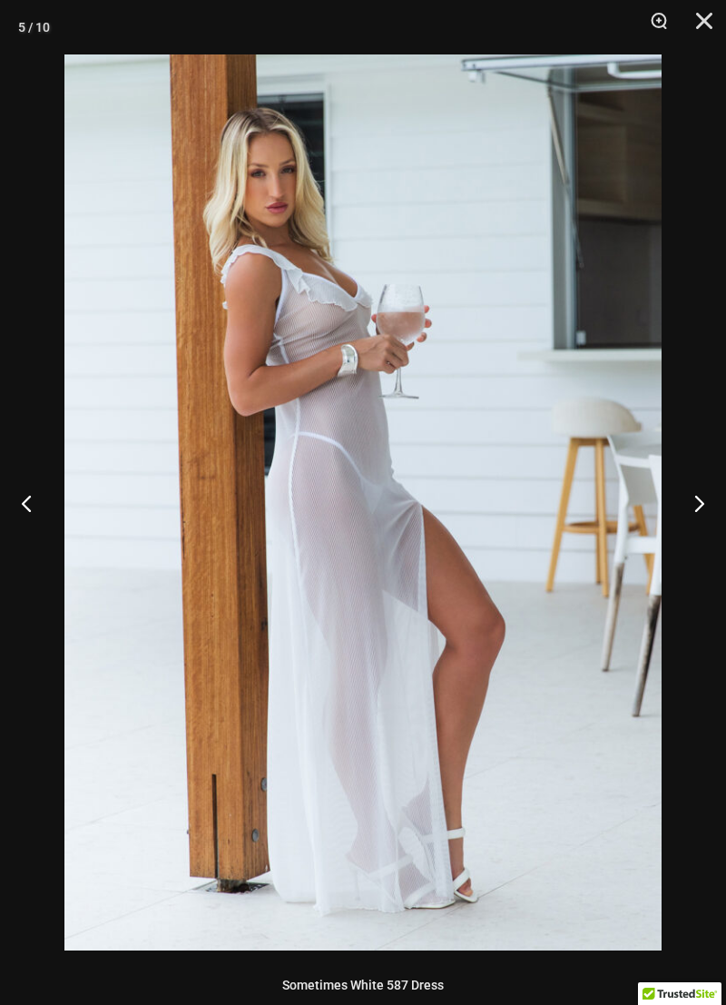
click at [688, 499] on button "Next" at bounding box center [692, 503] width 68 height 91
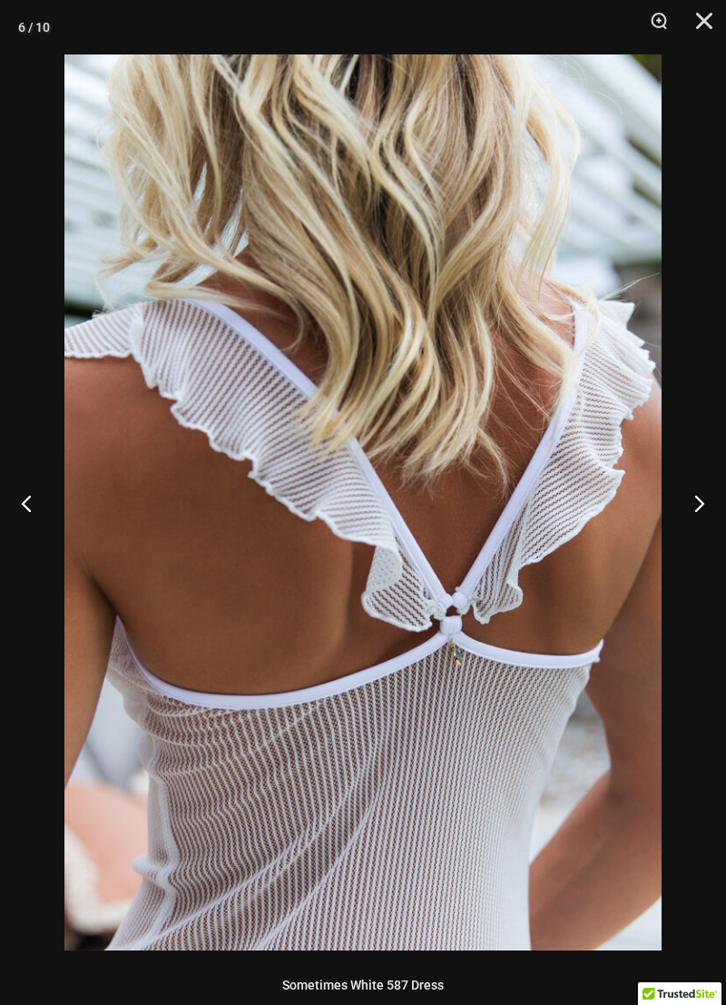
click at [688, 498] on button "Next" at bounding box center [692, 503] width 68 height 91
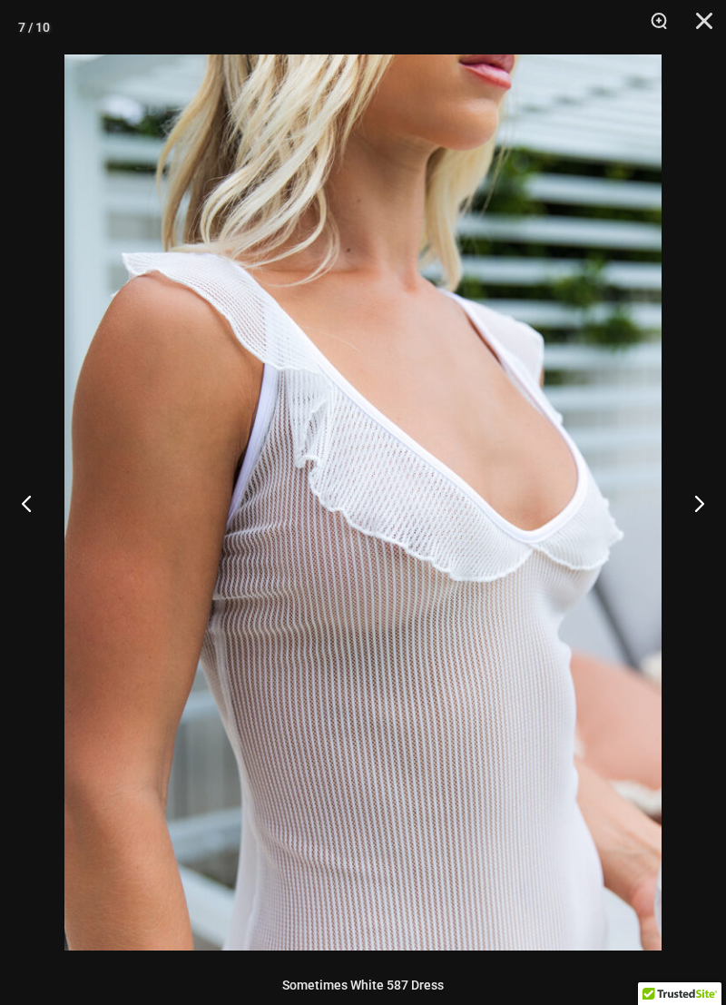
click at [689, 489] on button "Next" at bounding box center [692, 503] width 68 height 91
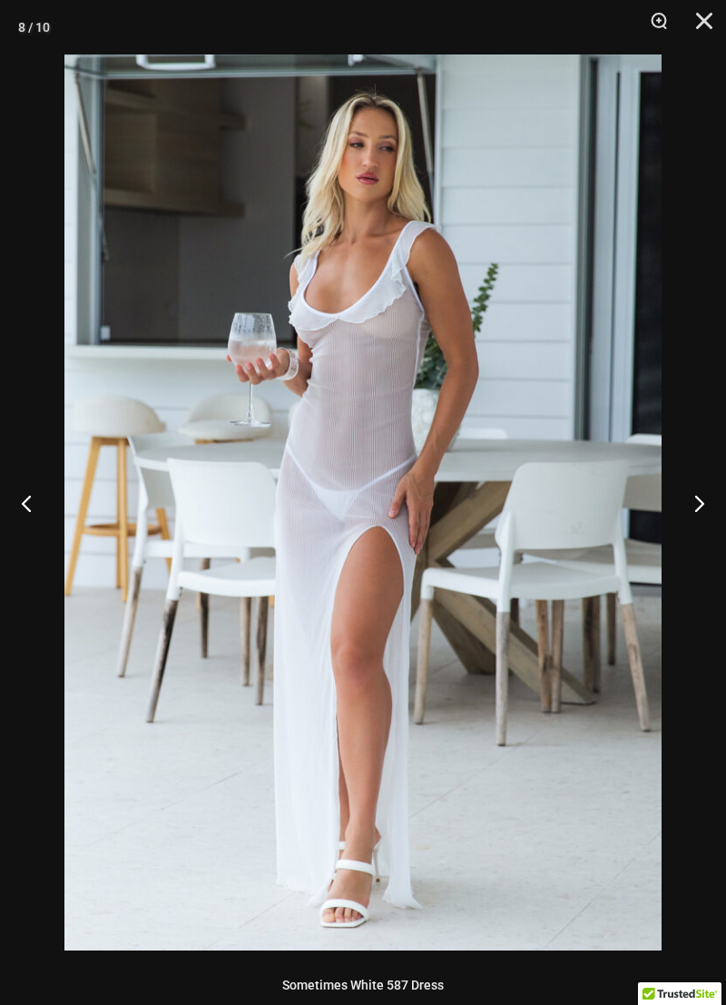
click at [689, 488] on button "Next" at bounding box center [692, 503] width 68 height 91
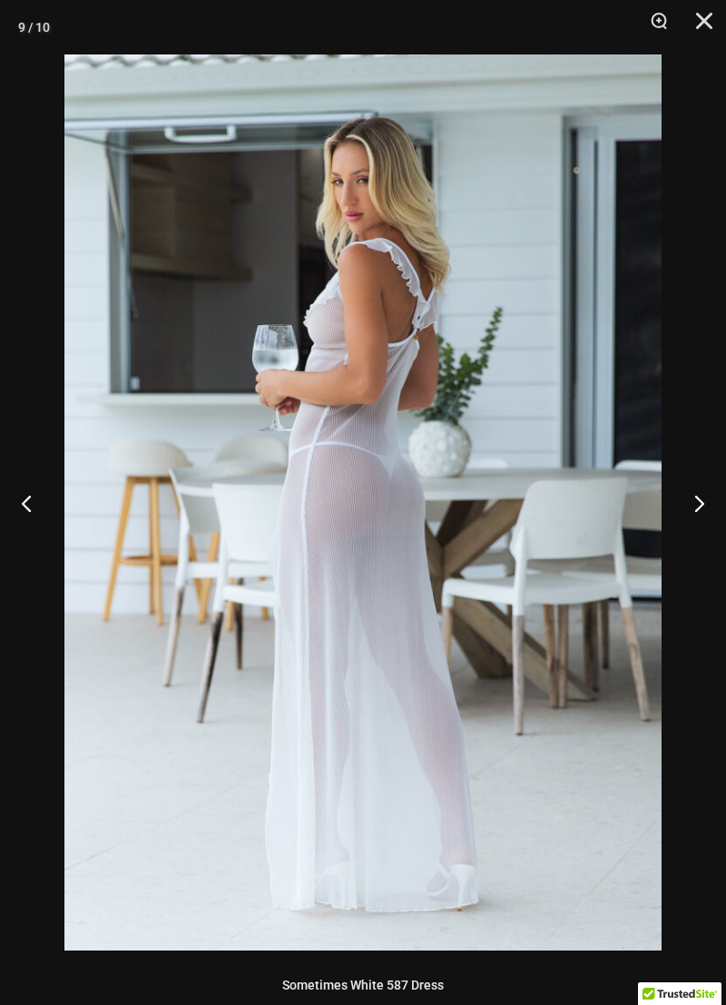
click at [691, 499] on button "Next" at bounding box center [692, 503] width 68 height 91
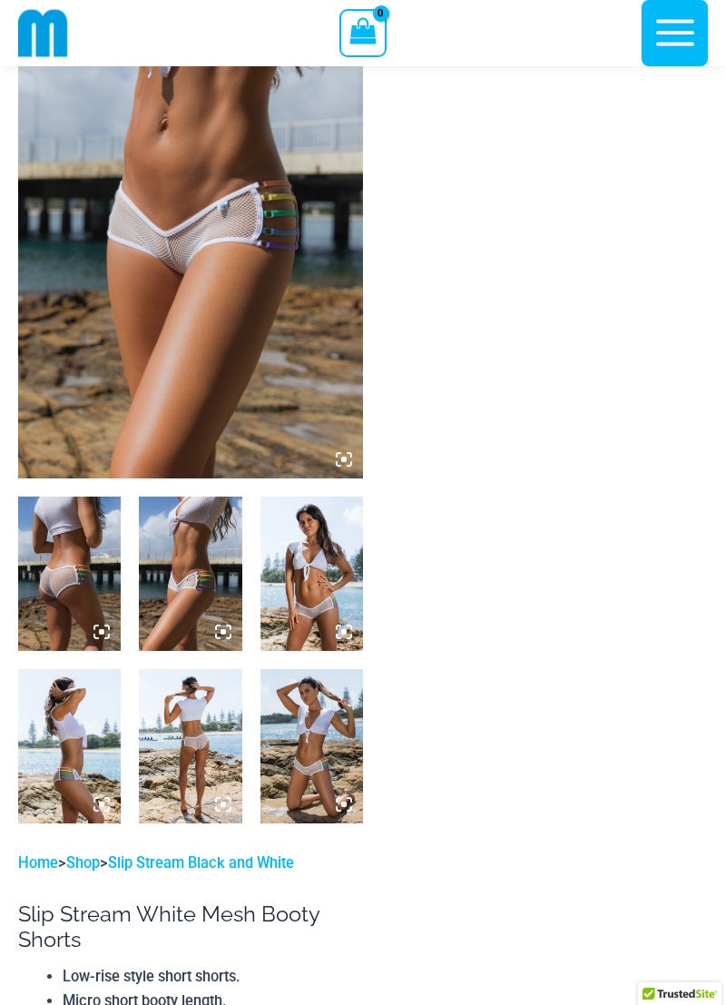
scroll to position [156, 0]
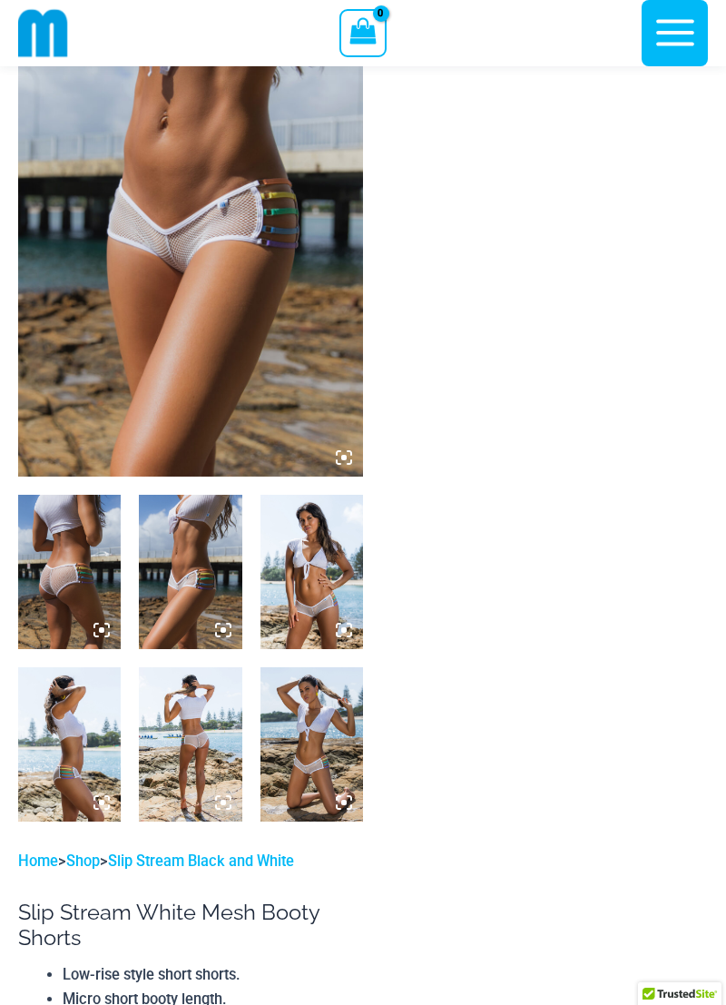
click at [72, 552] on img at bounding box center [69, 572] width 103 height 154
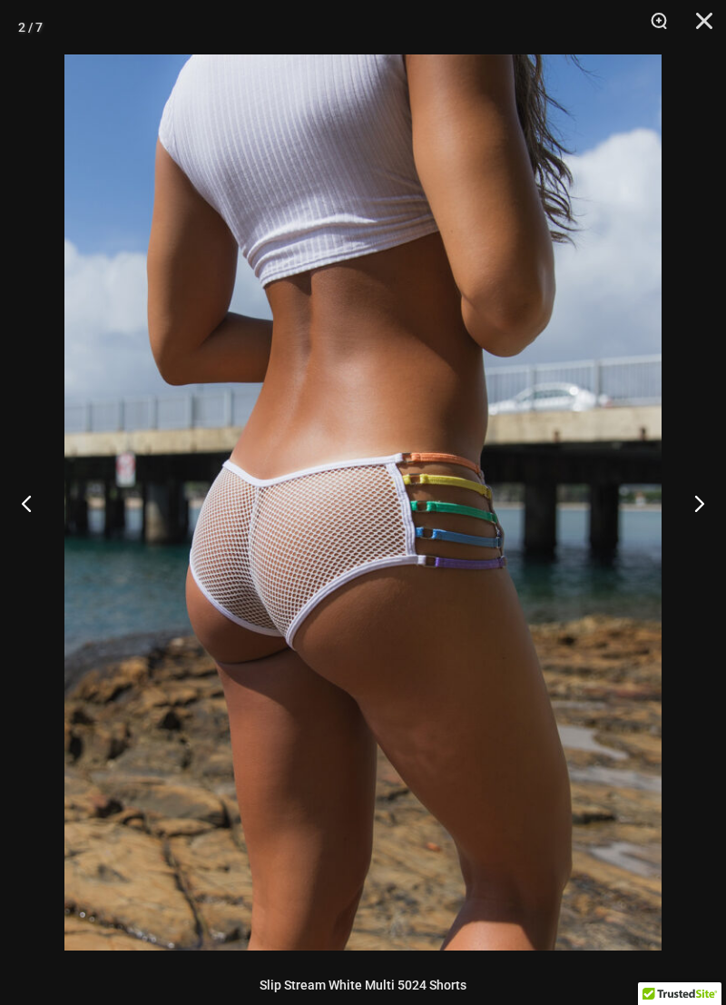
click at [686, 489] on button "Next" at bounding box center [692, 503] width 68 height 91
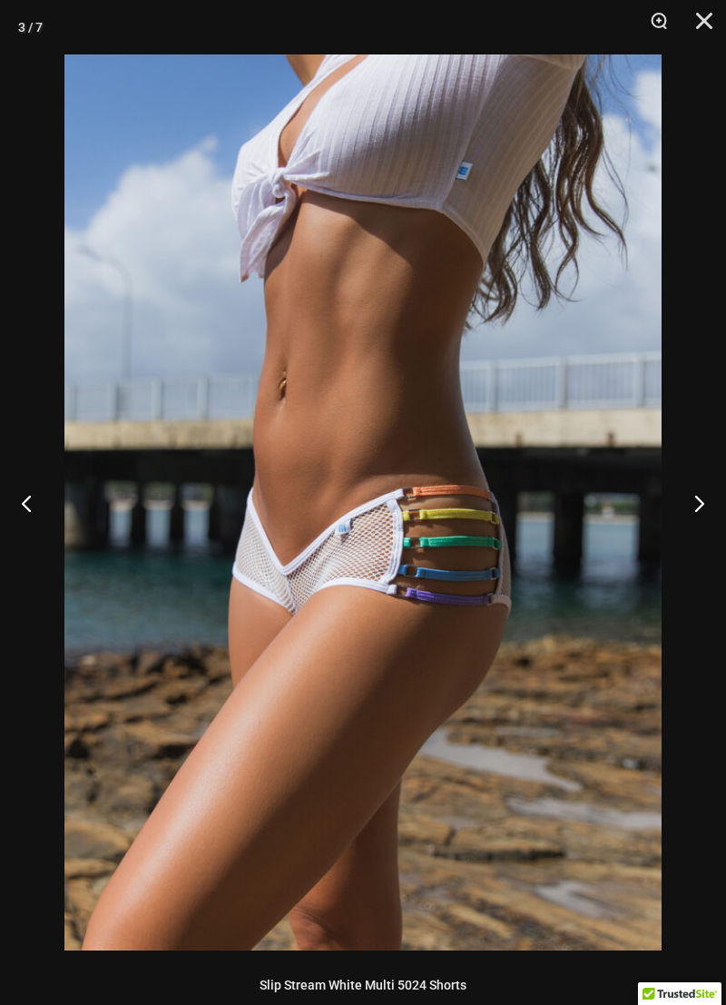
click at [695, 485] on button "Next" at bounding box center [692, 503] width 68 height 91
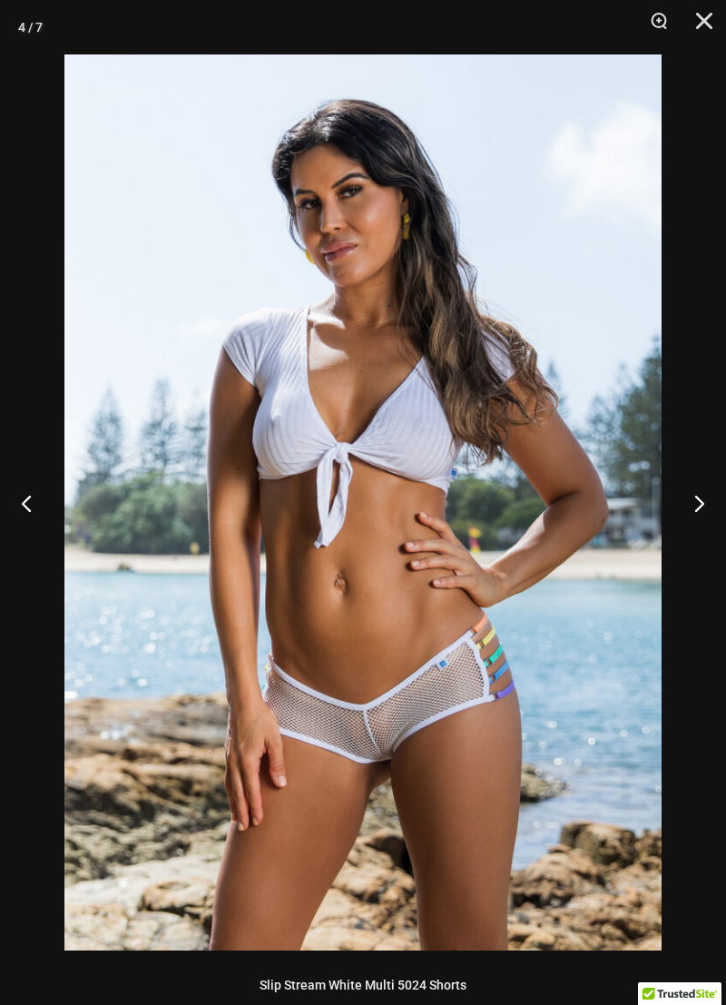
click at [689, 484] on button "Next" at bounding box center [692, 503] width 68 height 91
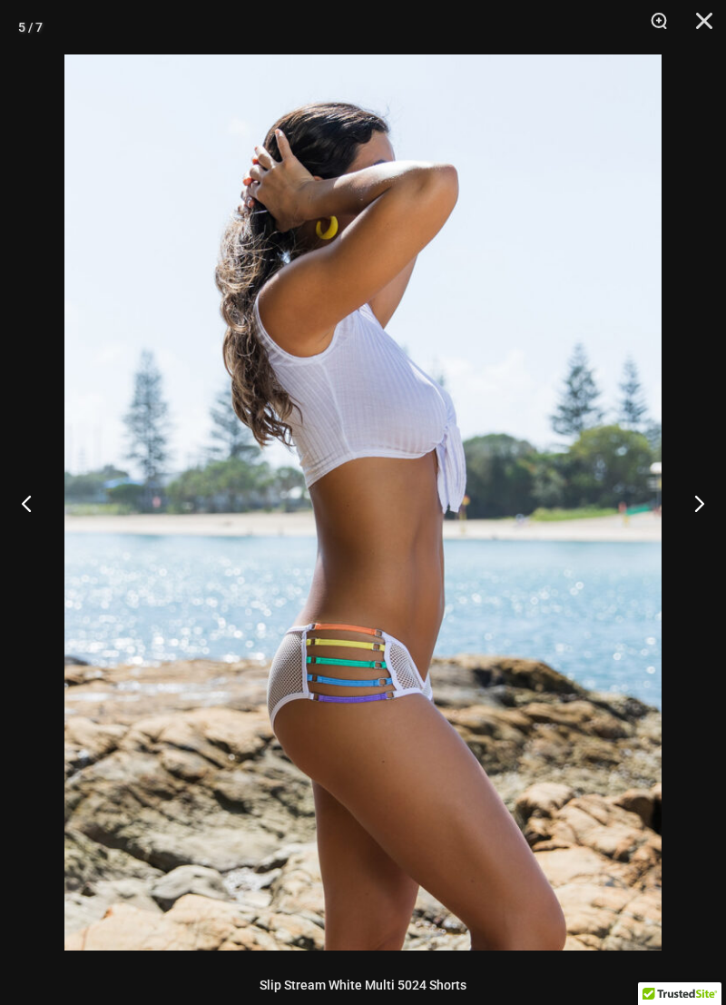
click at [691, 496] on button "Next" at bounding box center [692, 503] width 68 height 91
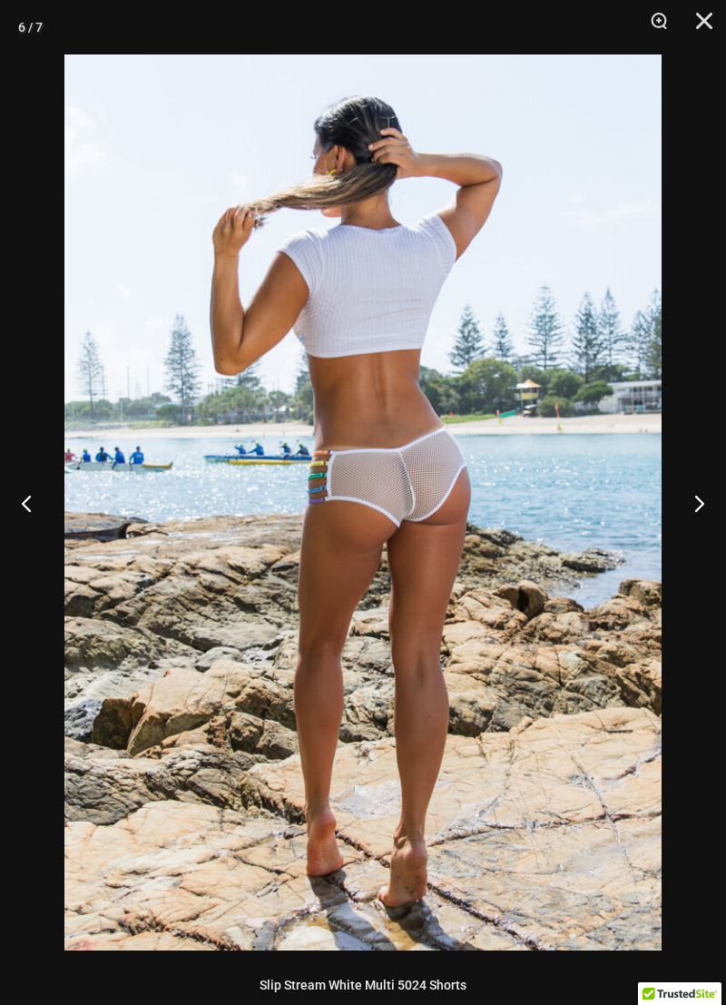
click at [685, 493] on button "Next" at bounding box center [692, 503] width 68 height 91
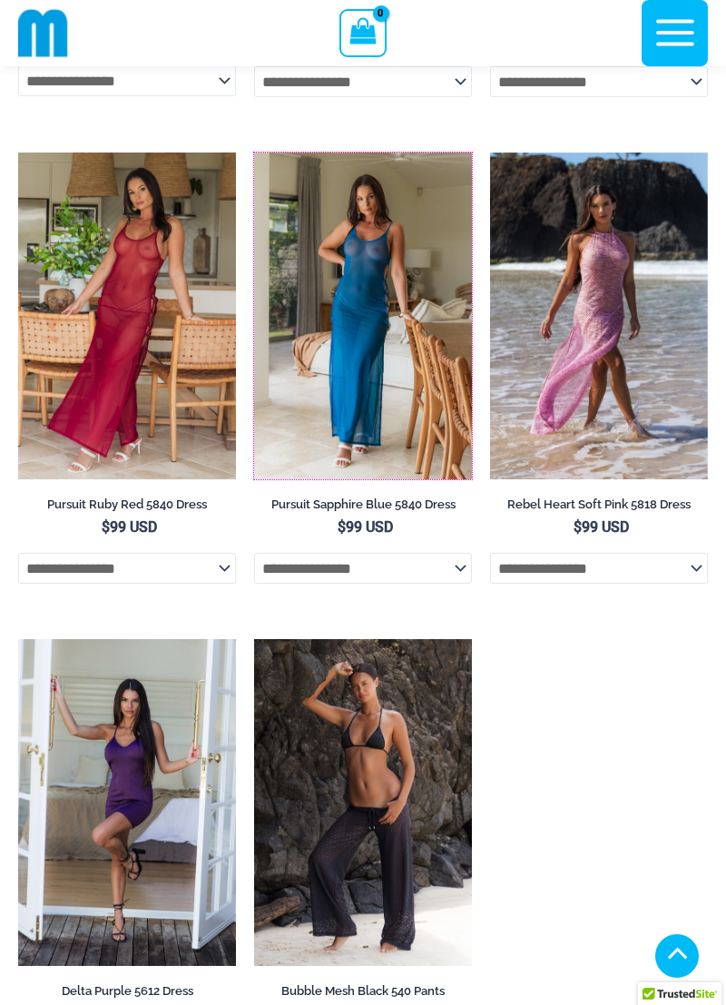
scroll to position [1971, 0]
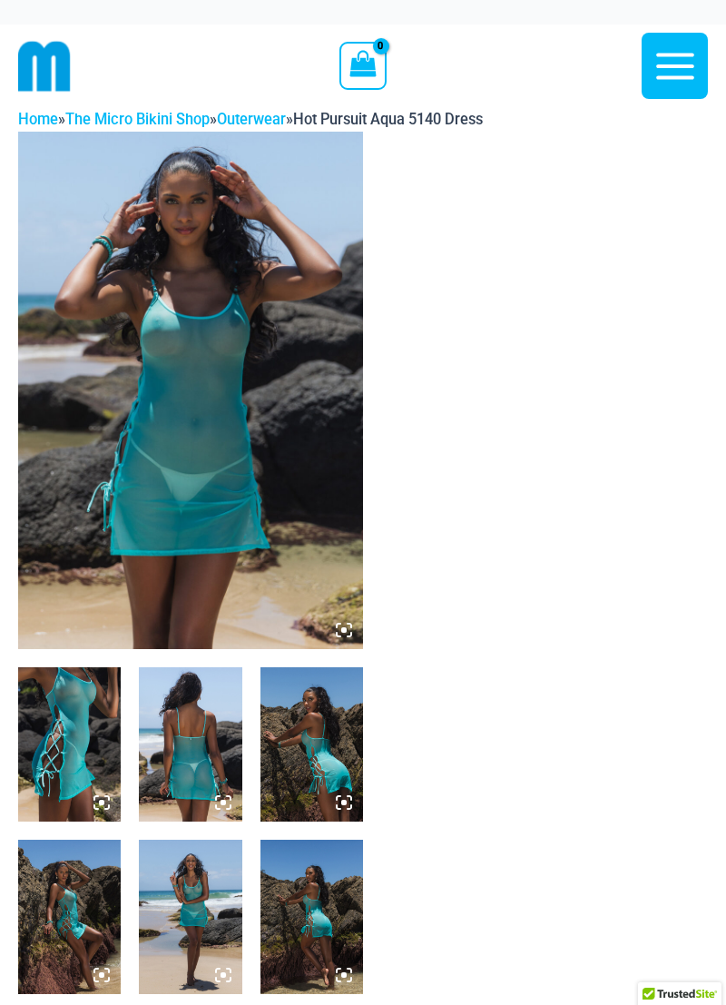
click at [131, 229] on img at bounding box center [190, 391] width 345 height 518
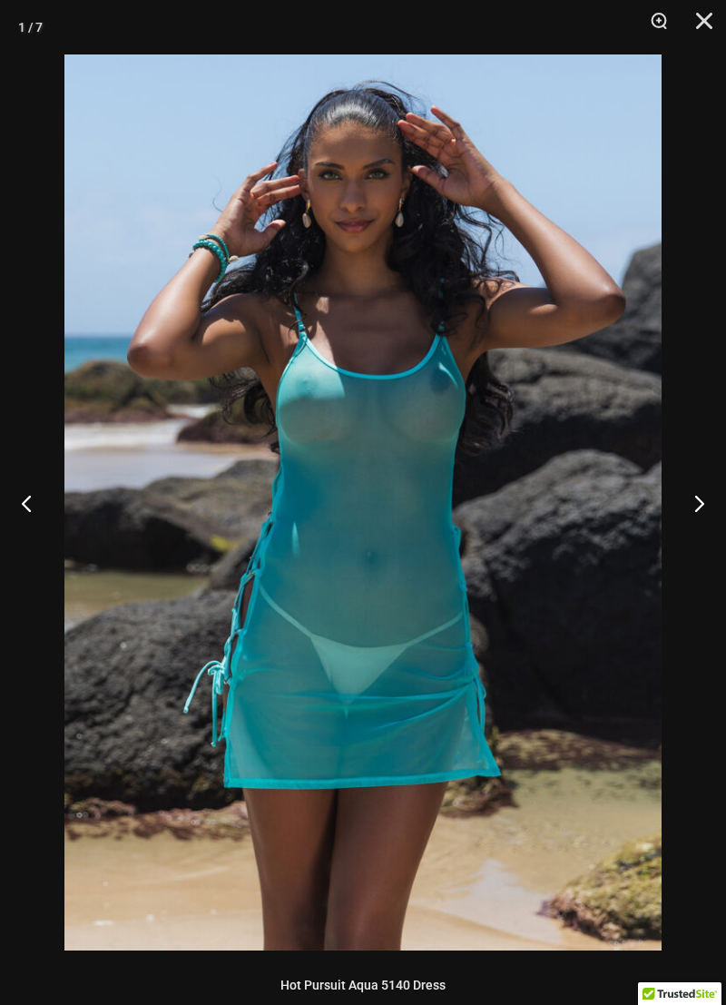
click at [689, 492] on button "Next" at bounding box center [692, 503] width 68 height 91
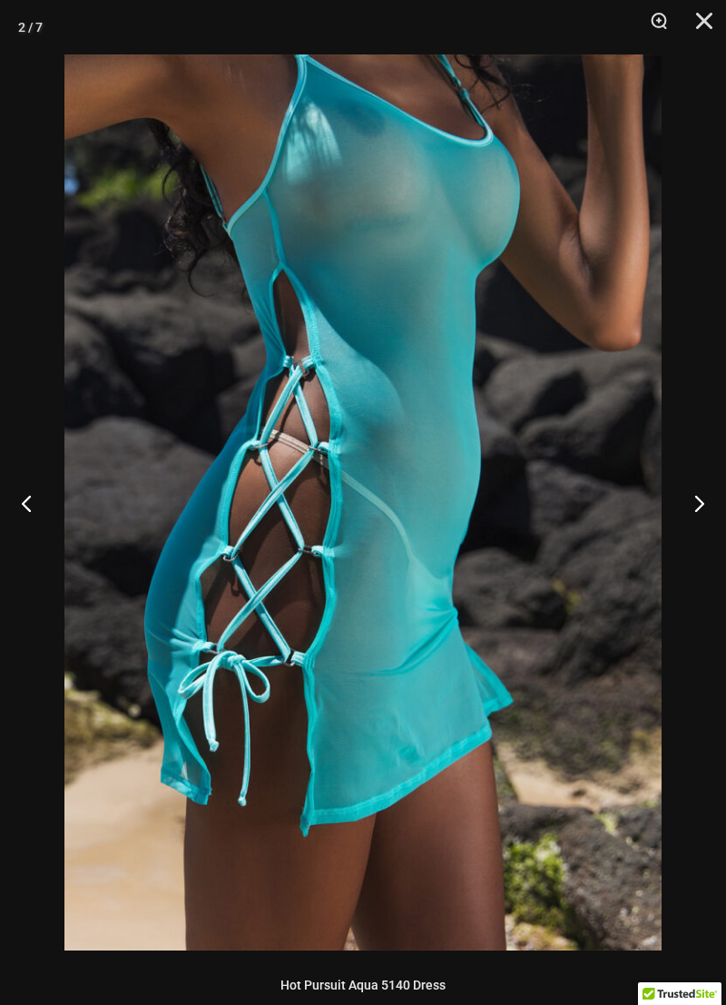
click at [689, 492] on button "Next" at bounding box center [692, 503] width 68 height 91
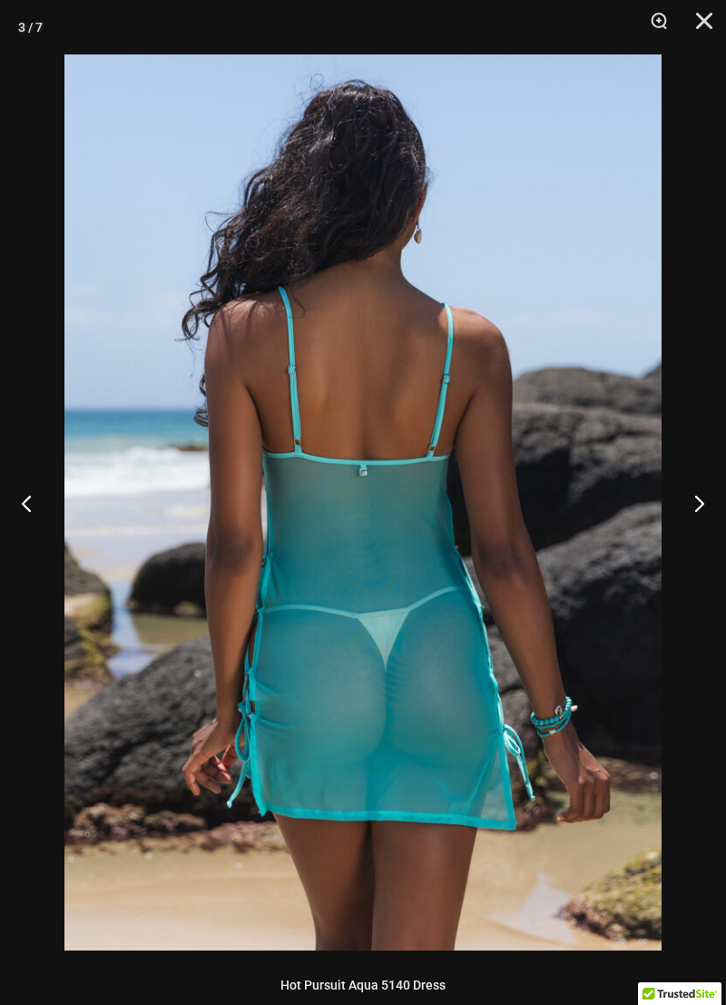
click at [685, 496] on button "Next" at bounding box center [692, 503] width 68 height 91
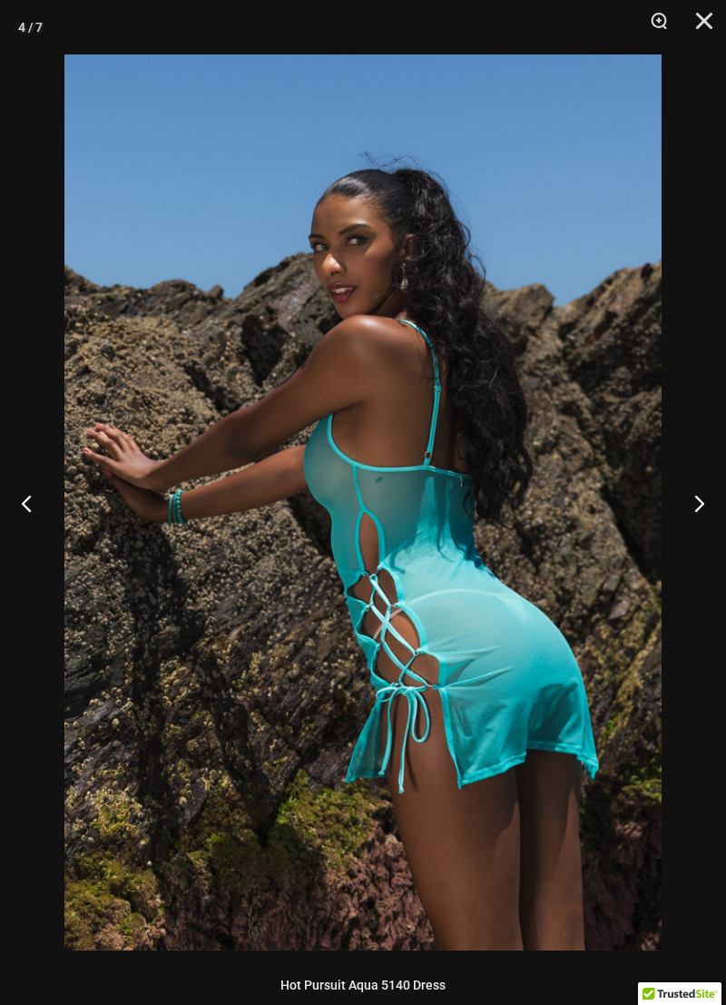
click at [685, 496] on button "Next" at bounding box center [692, 503] width 68 height 91
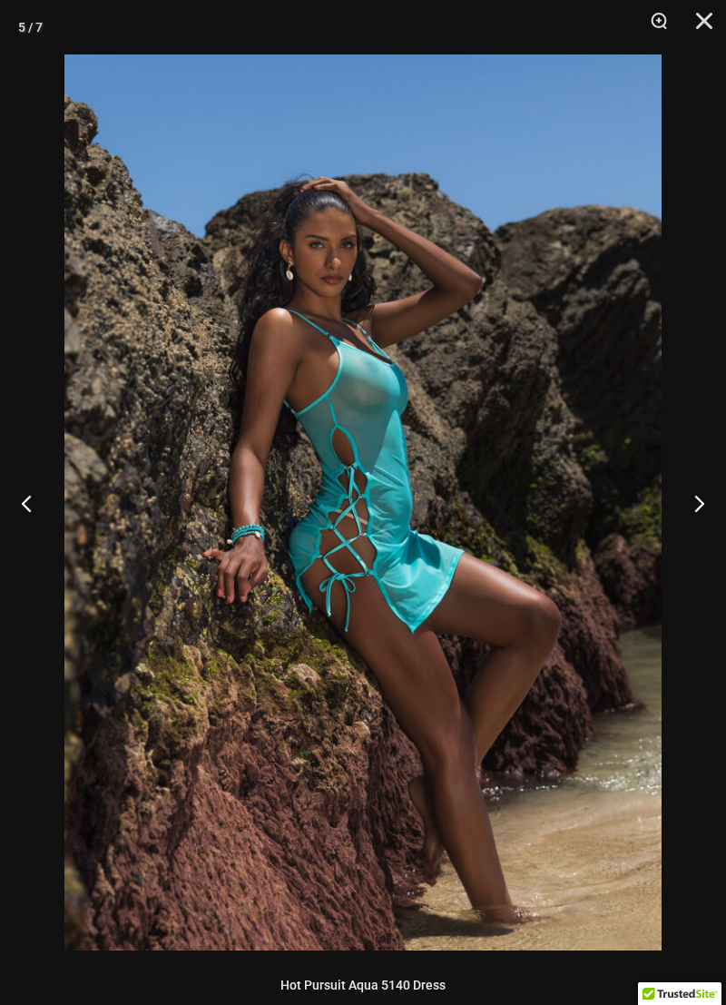
click at [682, 501] on button "Next" at bounding box center [692, 503] width 68 height 91
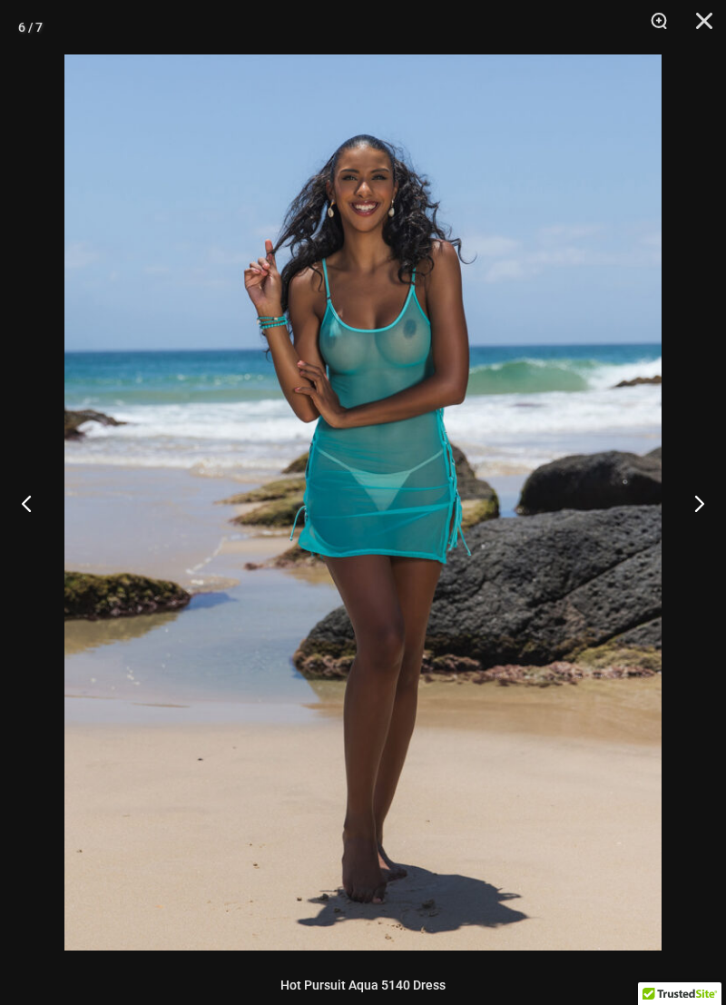
click at [689, 493] on button "Next" at bounding box center [692, 503] width 68 height 91
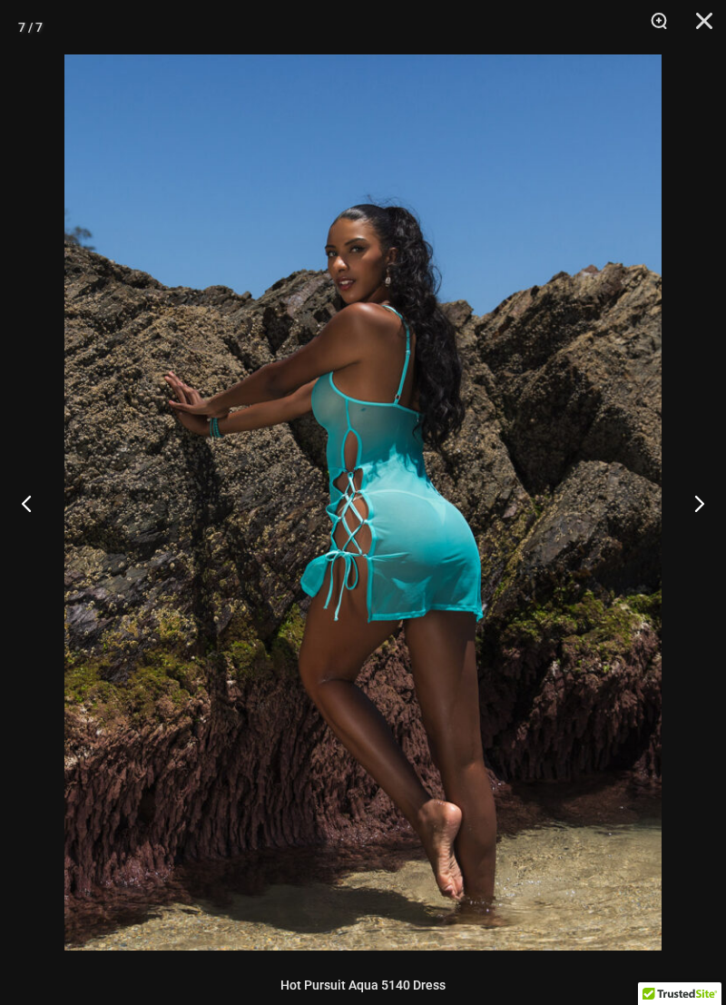
click at [688, 486] on button "Next" at bounding box center [692, 503] width 68 height 91
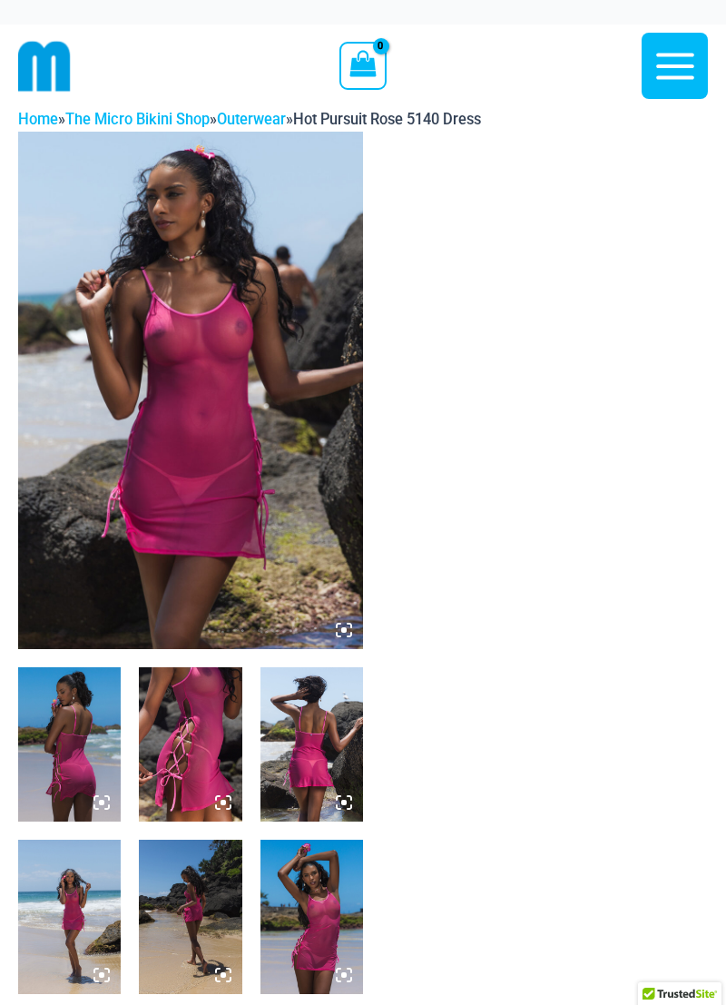
click at [72, 248] on img at bounding box center [190, 391] width 345 height 518
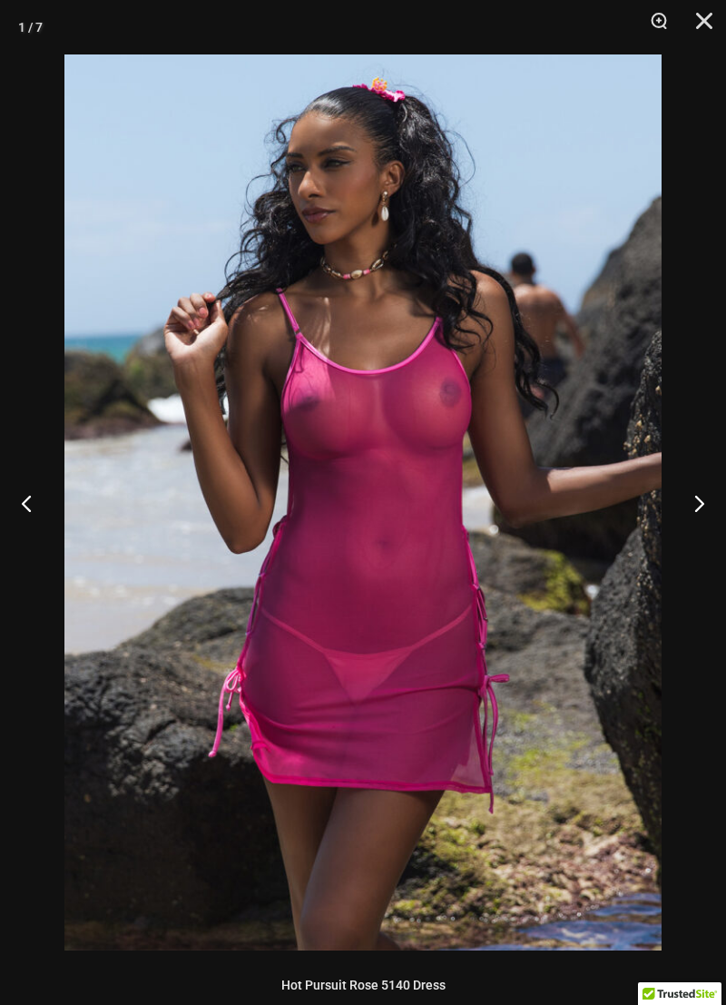
click at [685, 488] on button "Next" at bounding box center [692, 503] width 68 height 91
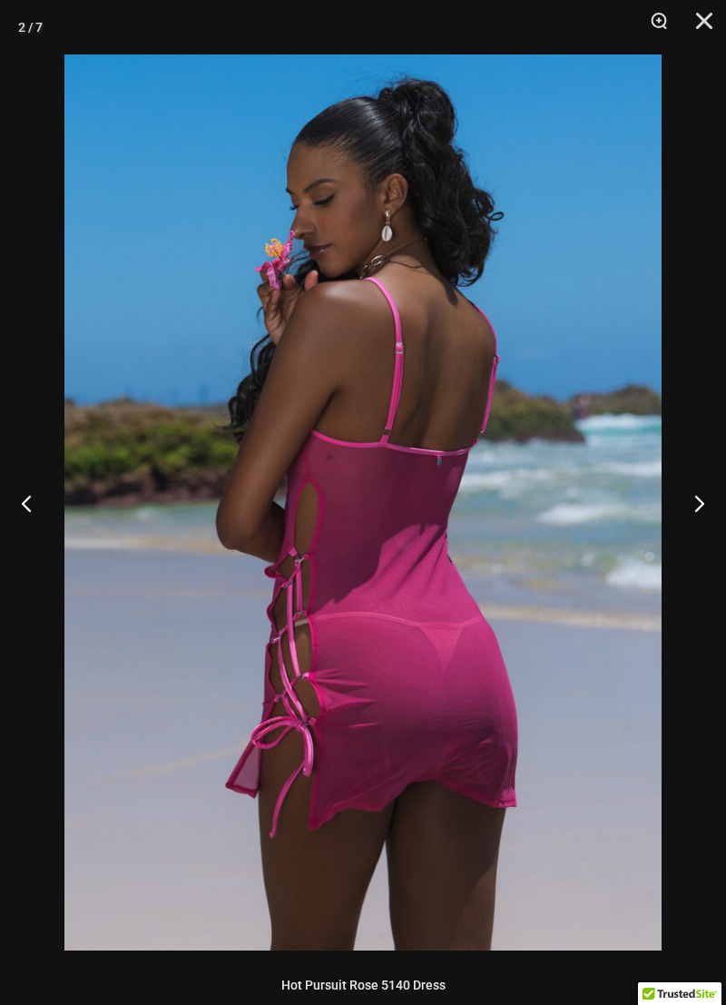
click at [692, 486] on button "Next" at bounding box center [692, 503] width 68 height 91
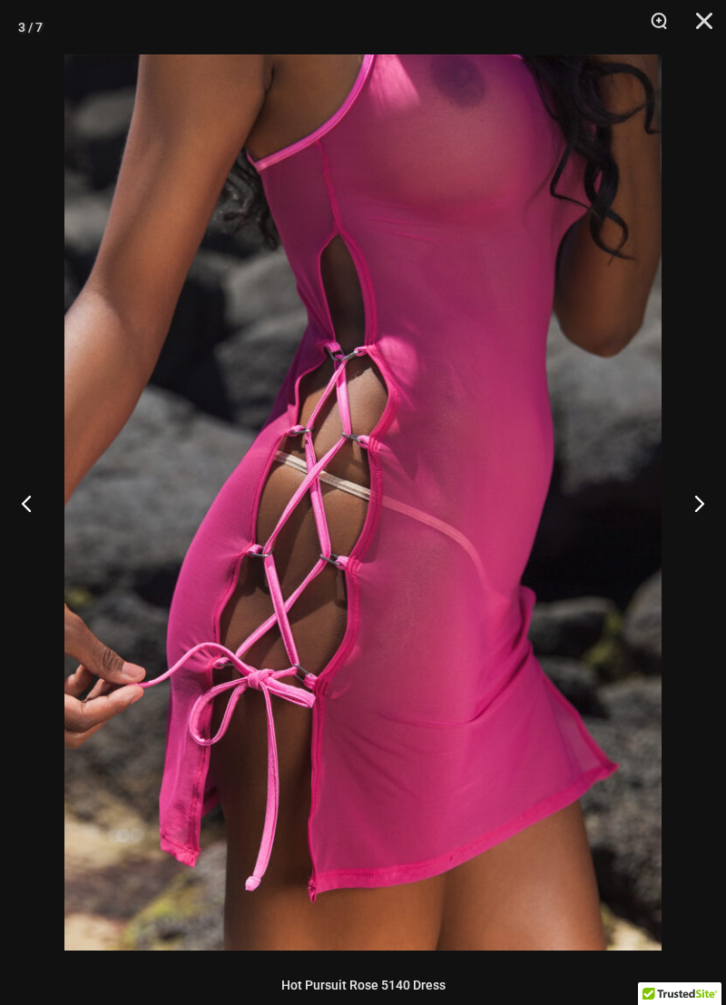
click at [692, 486] on button "Next" at bounding box center [692, 503] width 68 height 91
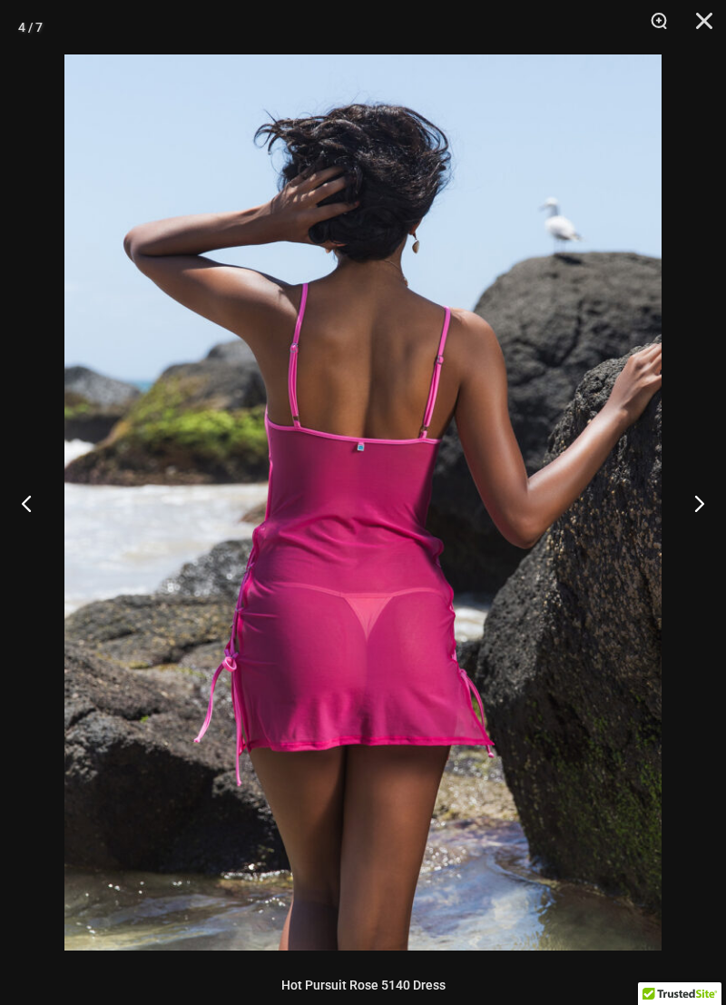
click at [685, 496] on button "Next" at bounding box center [692, 503] width 68 height 91
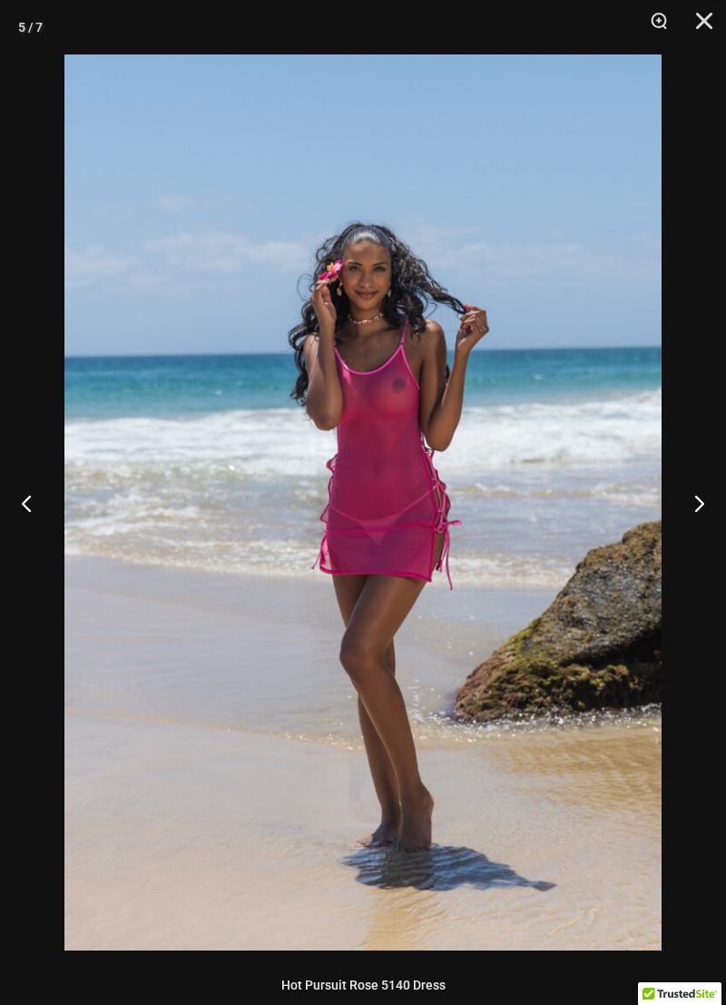
click at [690, 490] on button "Next" at bounding box center [692, 503] width 68 height 91
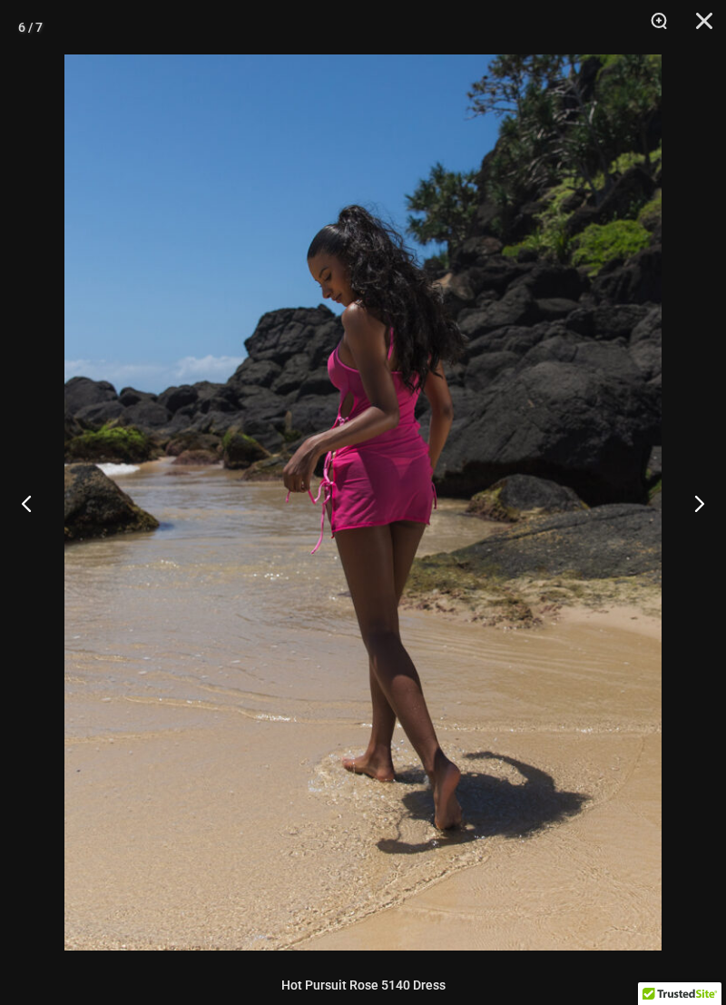
click at [693, 497] on button "Next" at bounding box center [692, 503] width 68 height 91
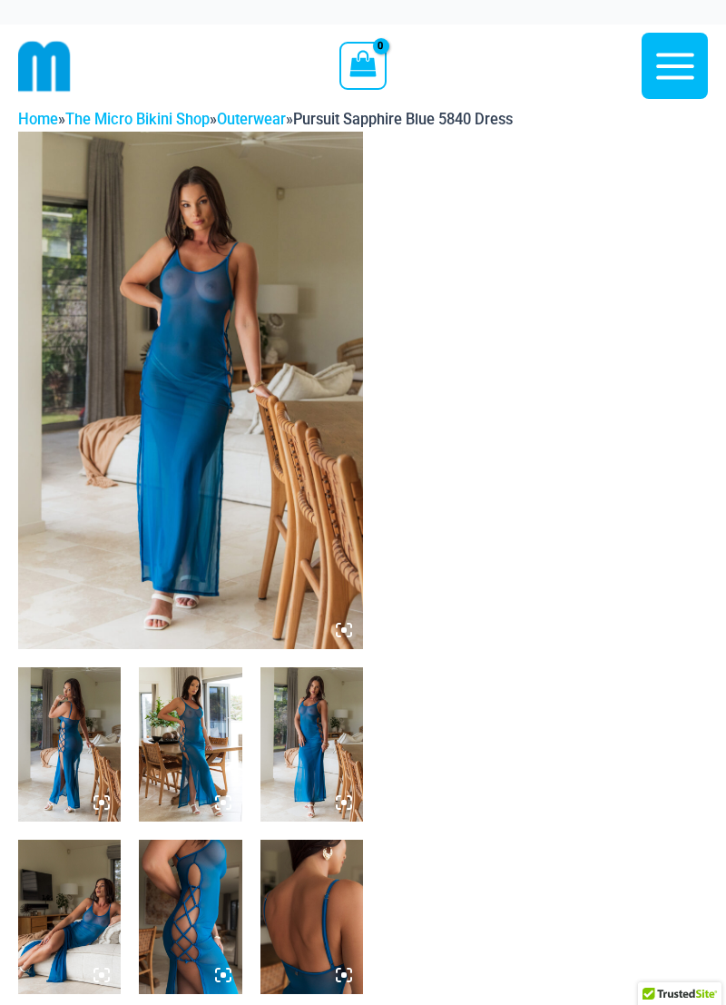
click at [83, 237] on img at bounding box center [190, 391] width 345 height 518
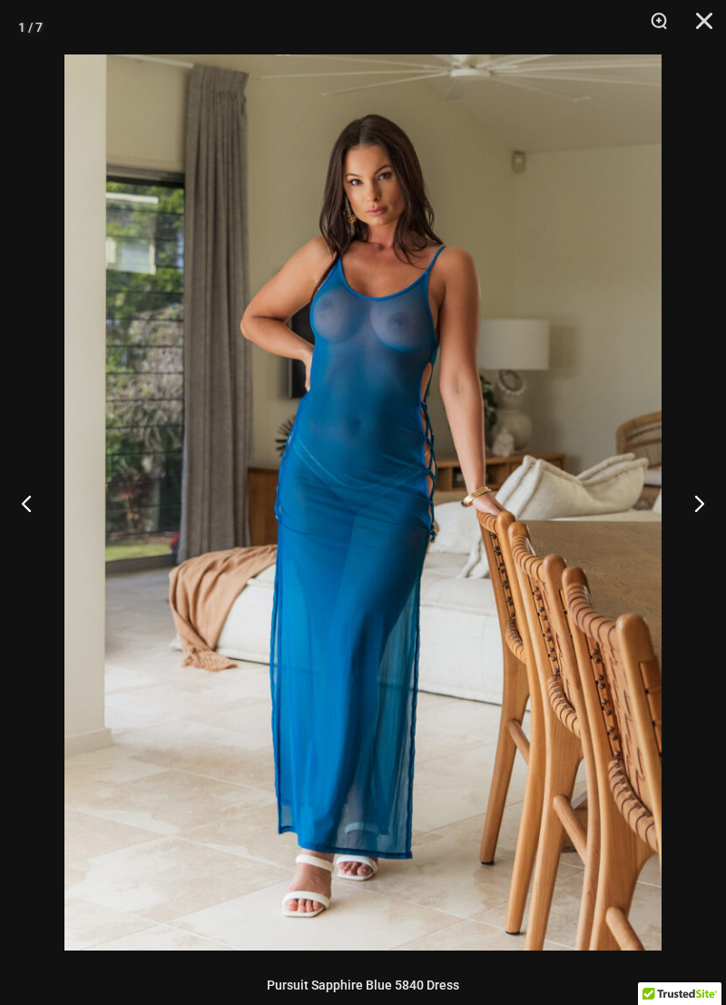
click at [687, 496] on button "Next" at bounding box center [692, 503] width 68 height 91
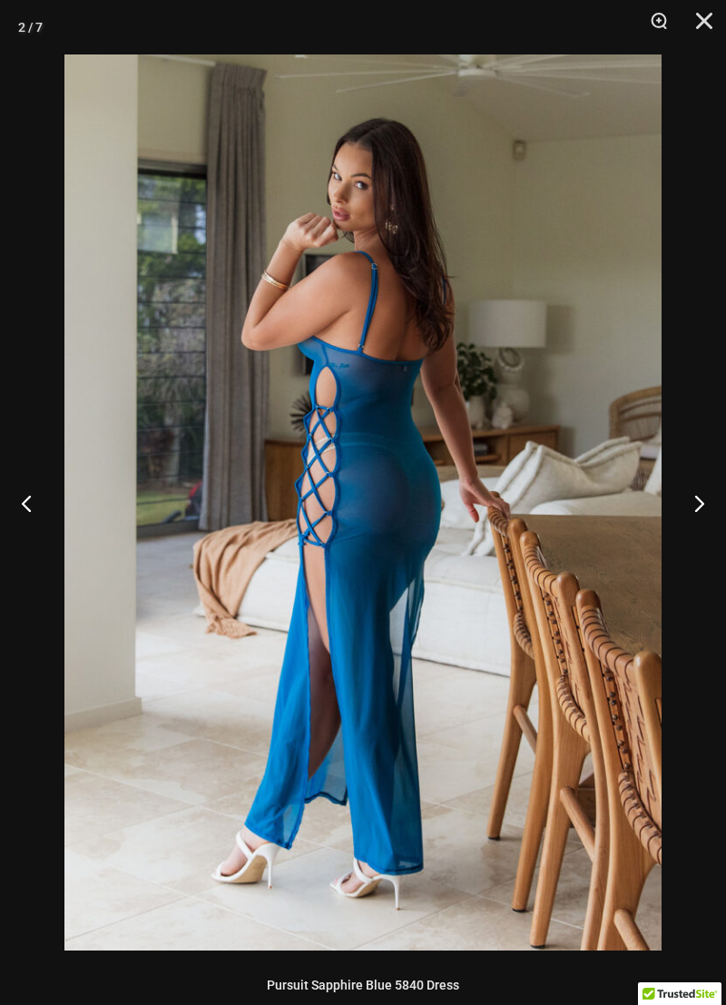
click at [685, 489] on button "Next" at bounding box center [692, 503] width 68 height 91
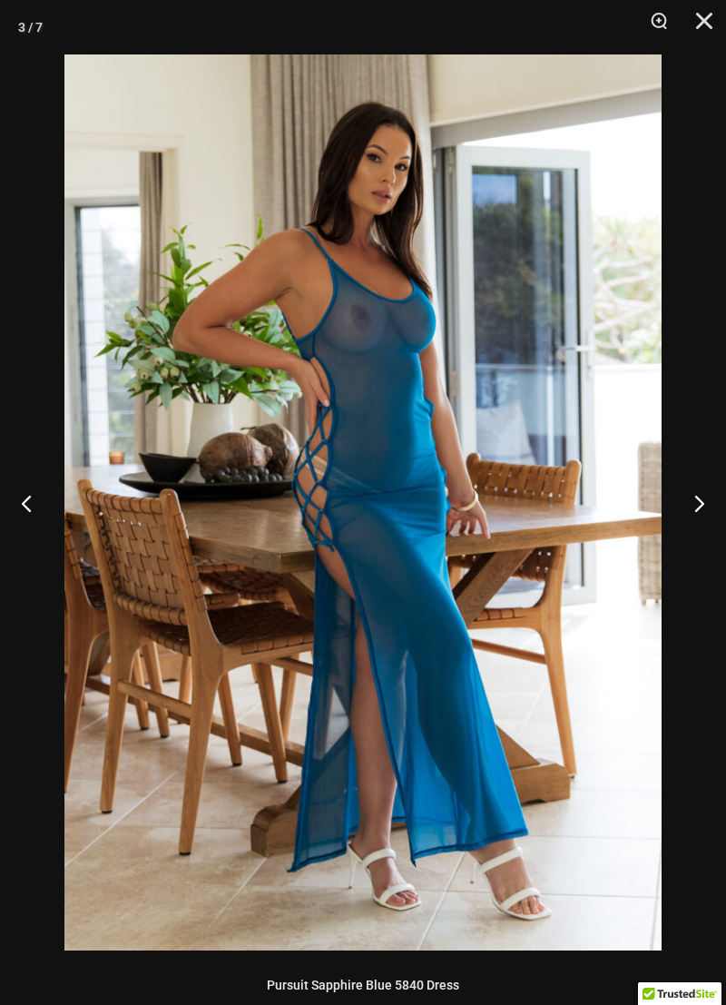
click at [687, 496] on button "Next" at bounding box center [692, 503] width 68 height 91
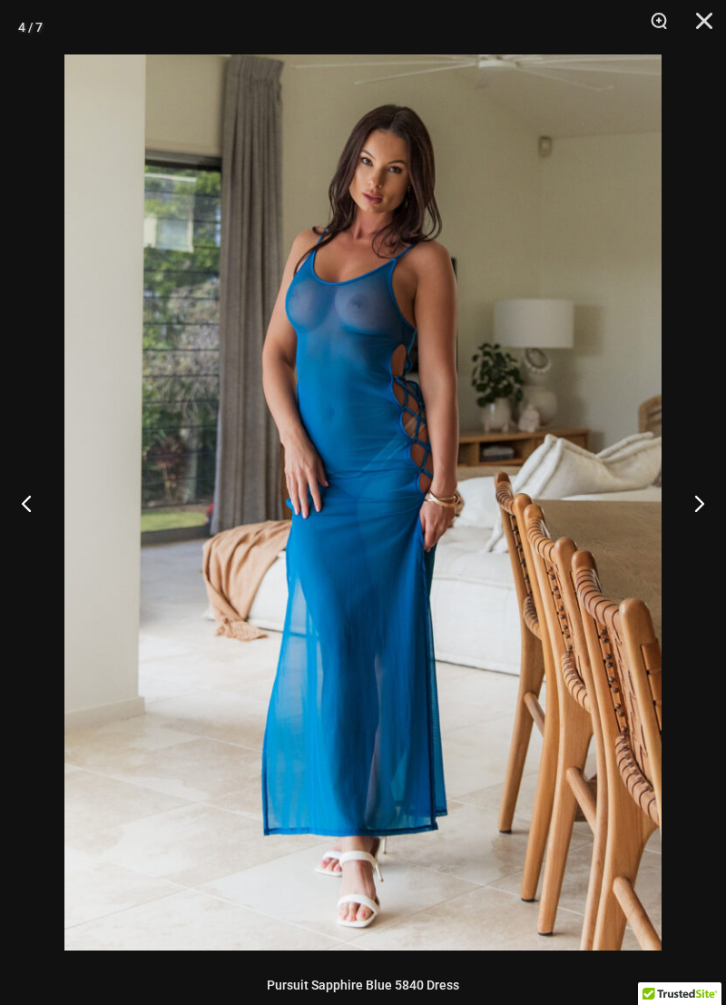
click at [686, 496] on button "Next" at bounding box center [692, 503] width 68 height 91
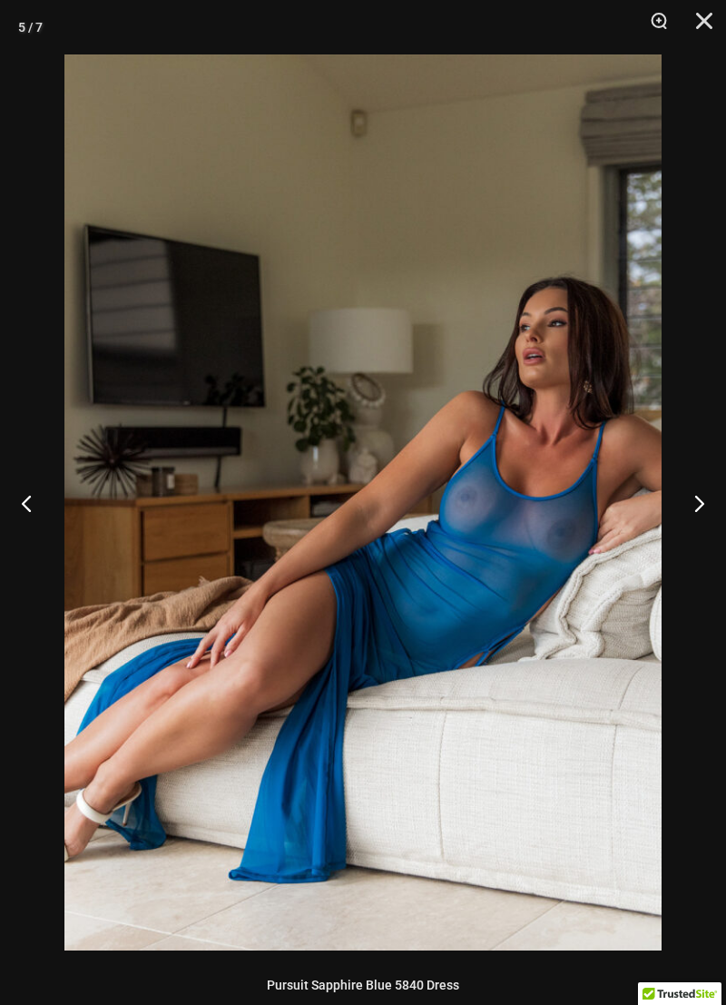
click at [686, 496] on button "Next" at bounding box center [692, 503] width 68 height 91
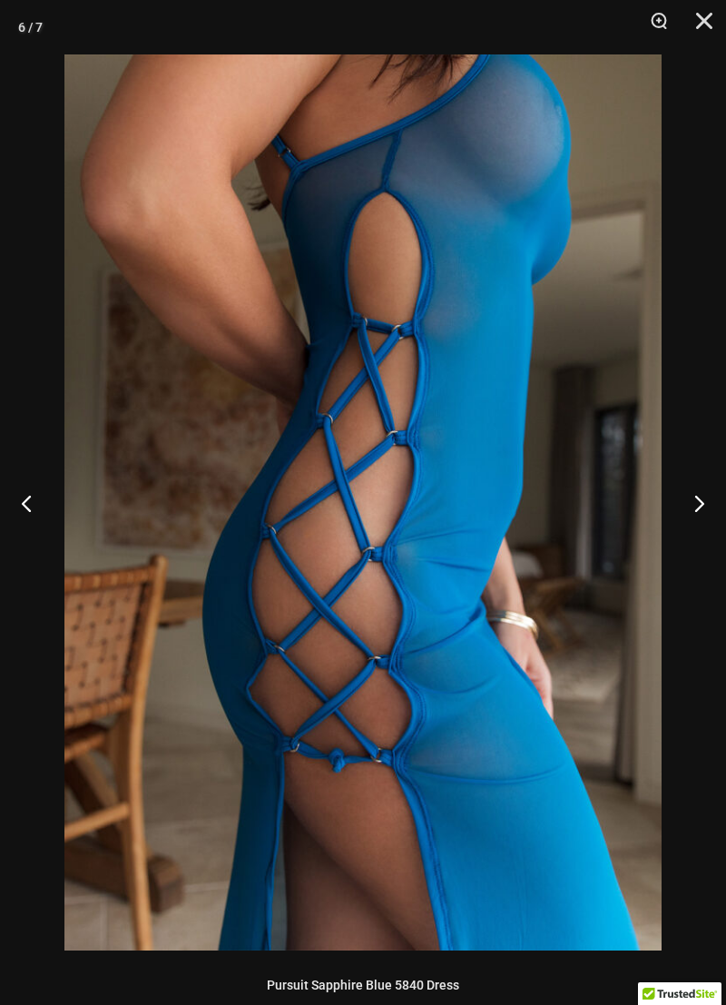
click at [686, 496] on button "Next" at bounding box center [692, 503] width 68 height 91
